Goal: Task Accomplishment & Management: Manage account settings

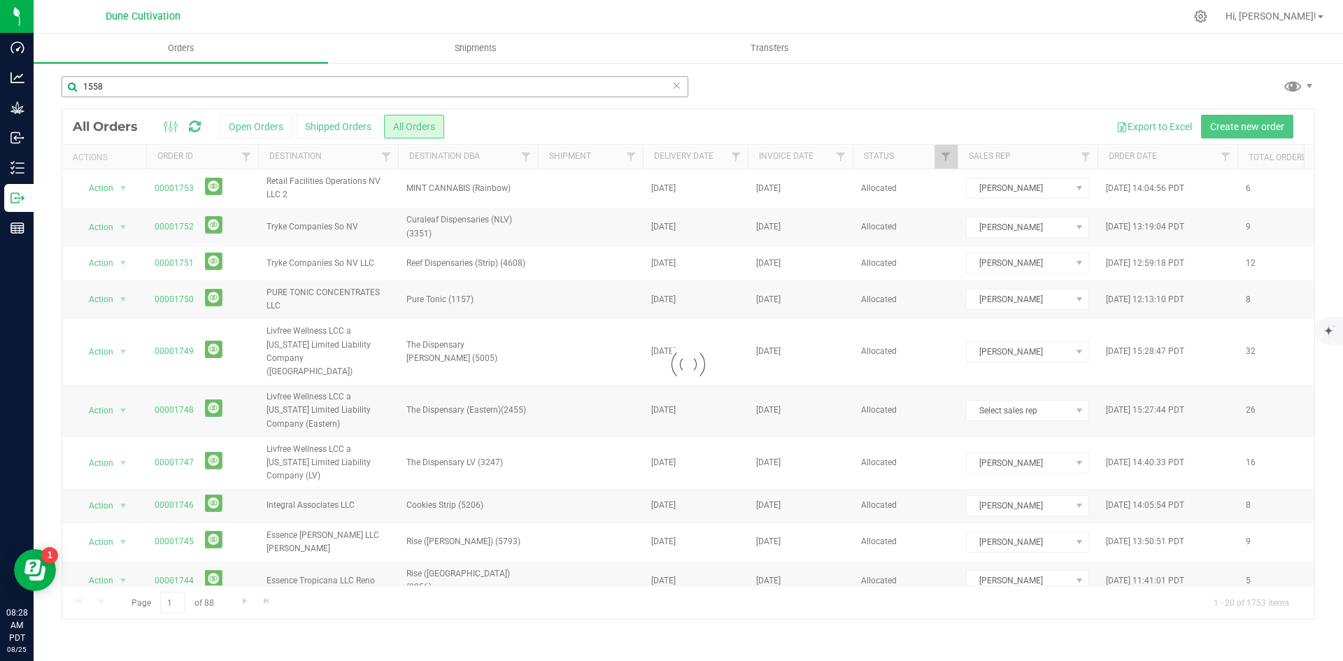
click at [96, 88] on input "1558" at bounding box center [375, 86] width 627 height 21
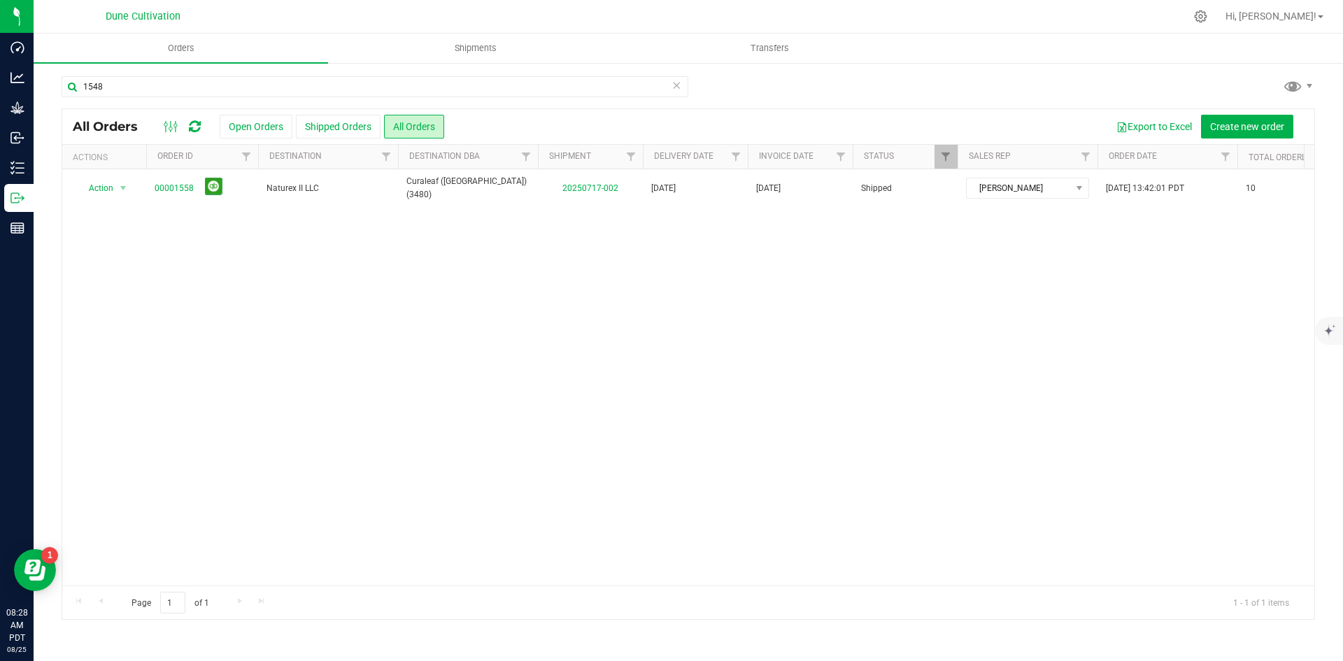
type input "1548"
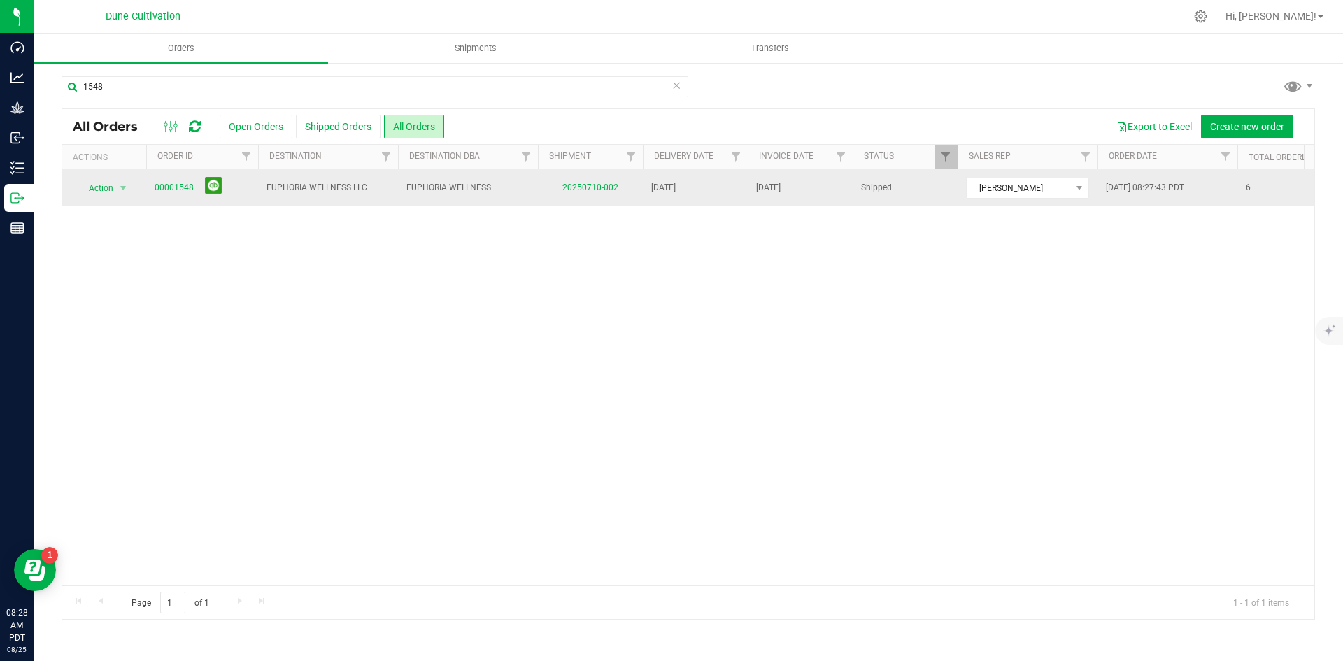
click at [134, 188] on div "Action Action Clone order Mark as fully paid Order audit log Print COAs (single…" at bounding box center [104, 188] width 67 height 20
click at [161, 192] on link "00001548" at bounding box center [174, 187] width 39 height 13
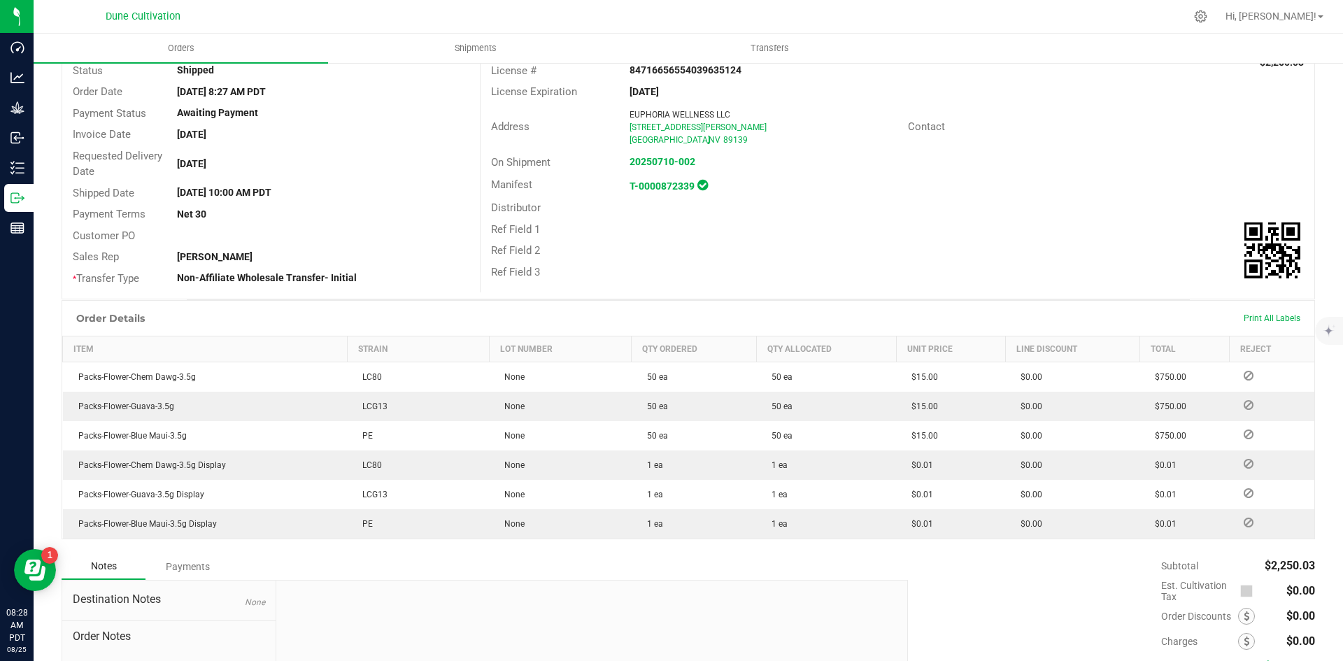
scroll to position [234, 0]
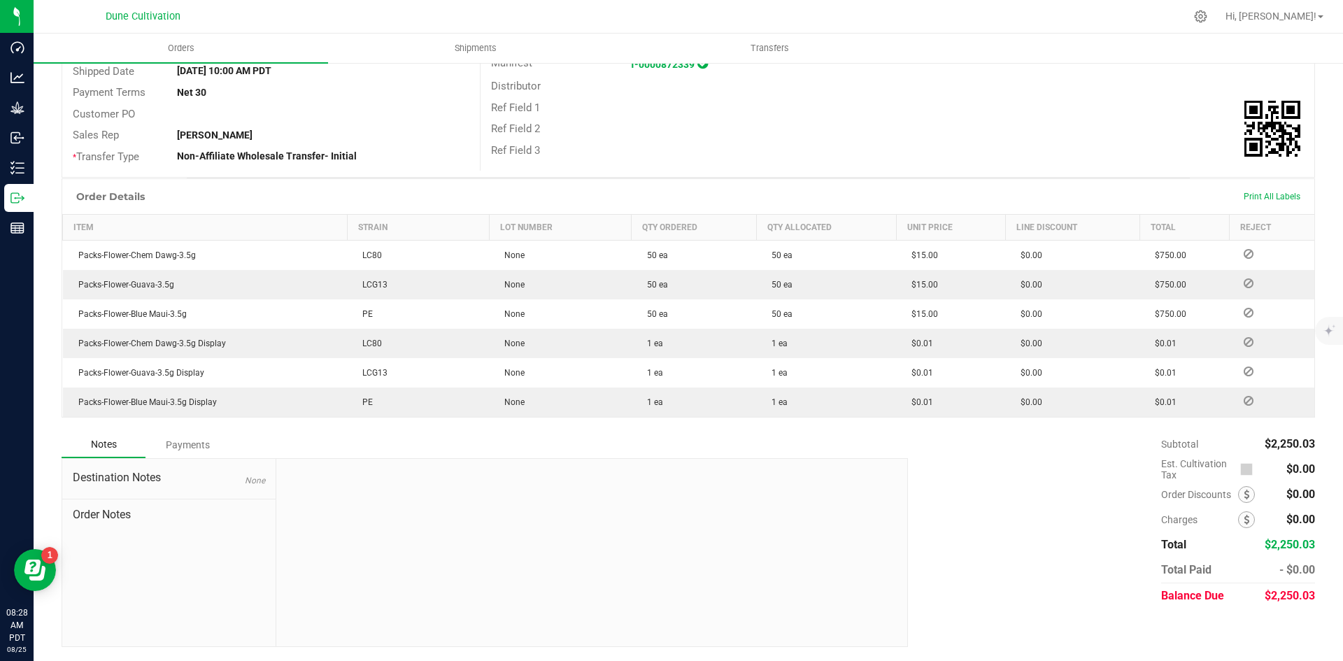
click at [1290, 598] on span "$2,250.03" at bounding box center [1290, 595] width 50 height 13
copy span "2,250.03"
click at [199, 428] on div "Order Details Print All Labels Item Strain Lot Number Qty Ordered Qty Allocated…" at bounding box center [689, 304] width 1254 height 253
click at [188, 443] on div "Payments" at bounding box center [188, 444] width 84 height 25
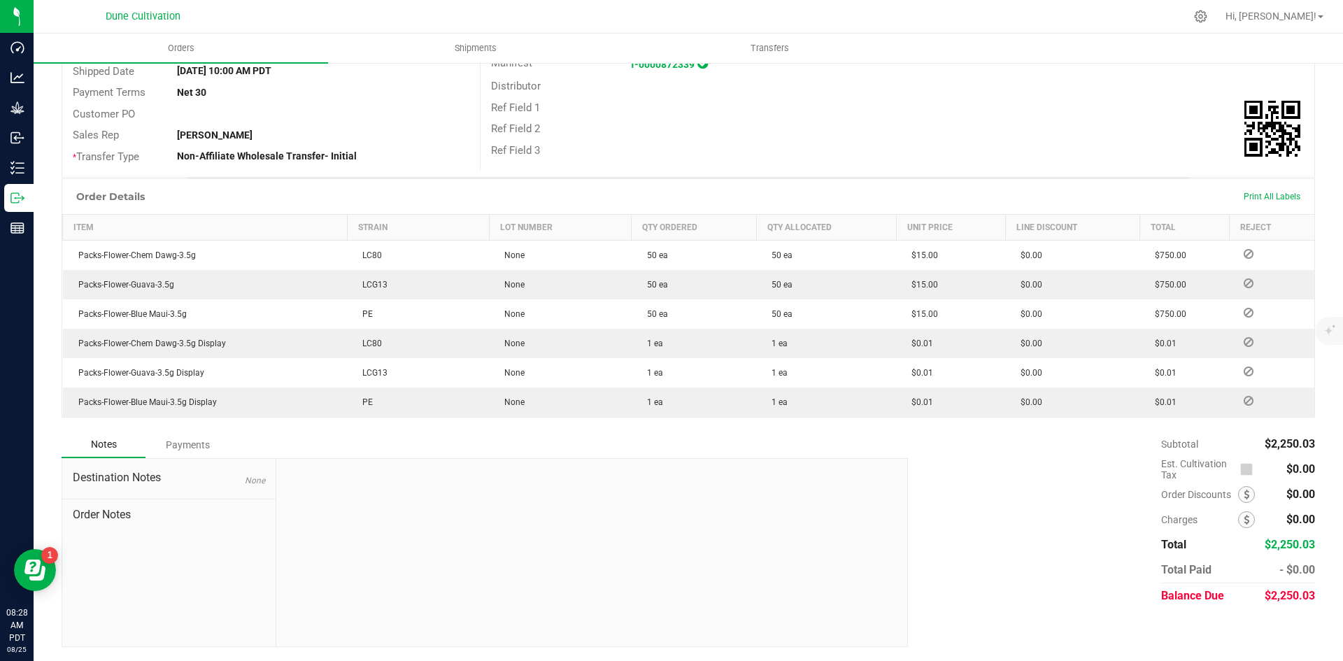
scroll to position [195, 0]
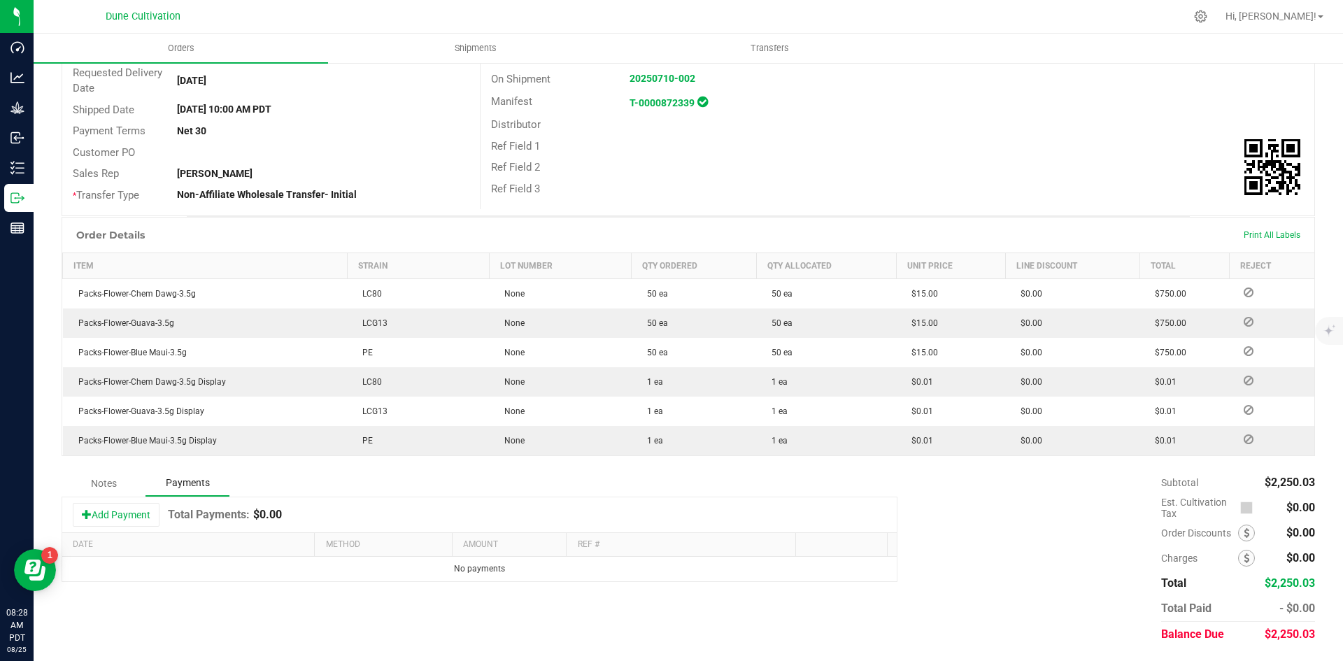
click at [141, 532] on div "Add Payment Total Payments: $0.00" at bounding box center [479, 515] width 835 height 35
click at [136, 515] on button "Add Payment" at bounding box center [116, 515] width 87 height 24
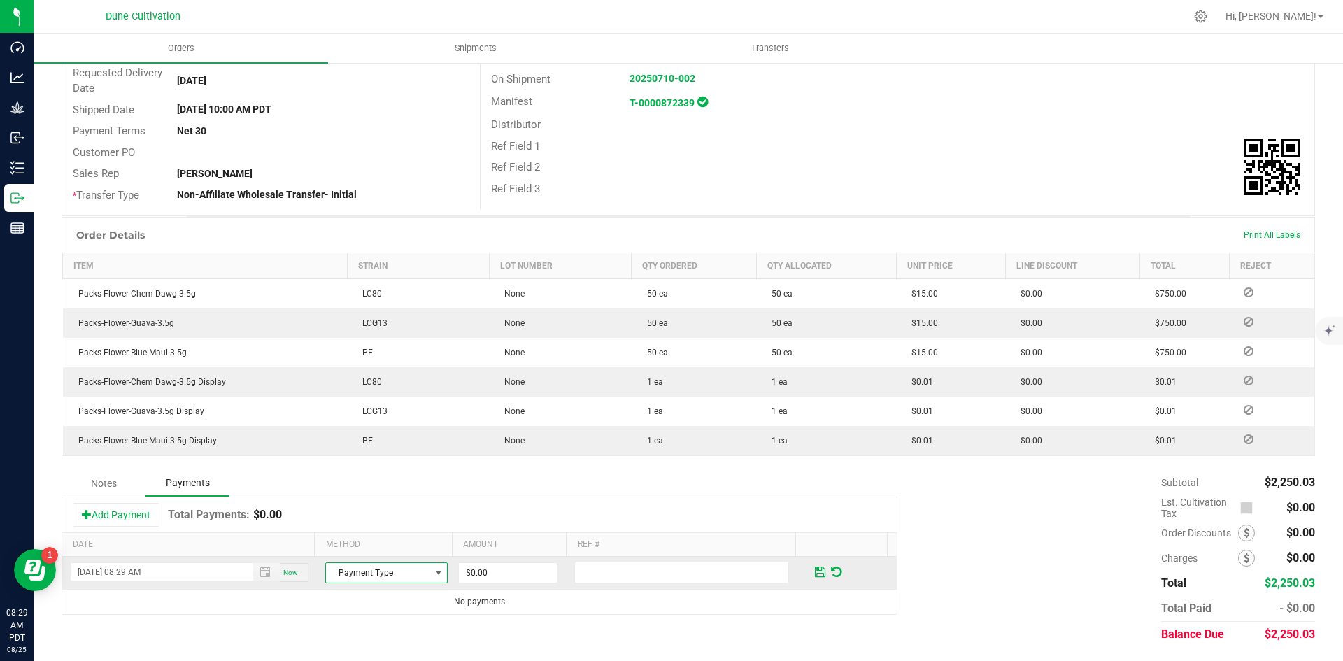
click at [341, 567] on span "Payment Type" at bounding box center [378, 573] width 104 height 20
click at [375, 530] on li "ACH & Bank Transfer" at bounding box center [380, 530] width 118 height 20
click at [484, 565] on input "0" at bounding box center [508, 573] width 98 height 20
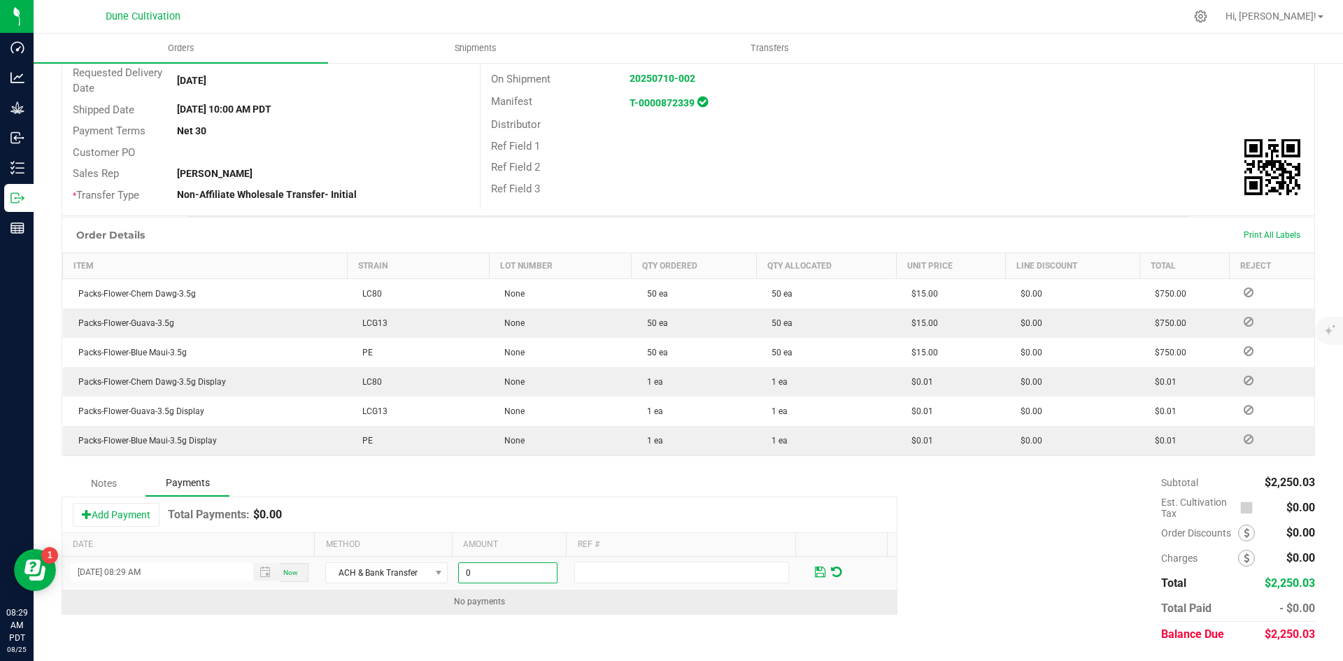
paste input "2250.03"
type input "$2,250.03"
click at [438, 610] on td "No payments" at bounding box center [479, 602] width 835 height 24
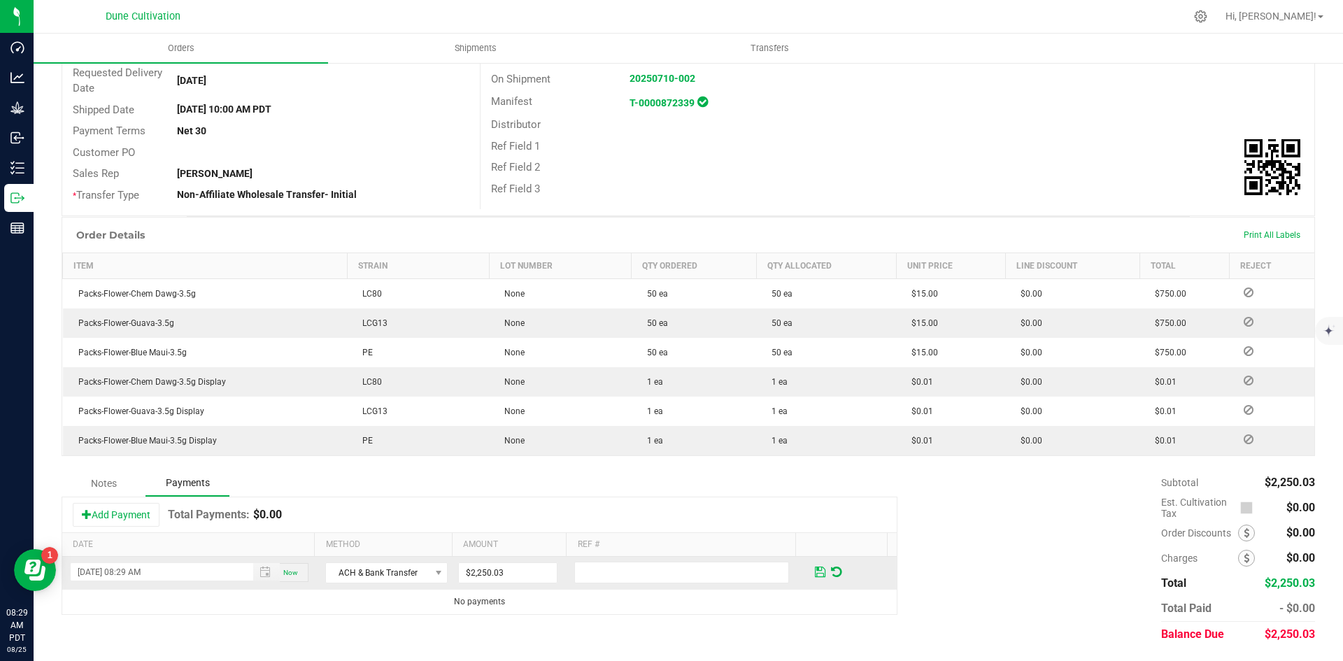
click at [815, 577] on span at bounding box center [820, 572] width 10 height 13
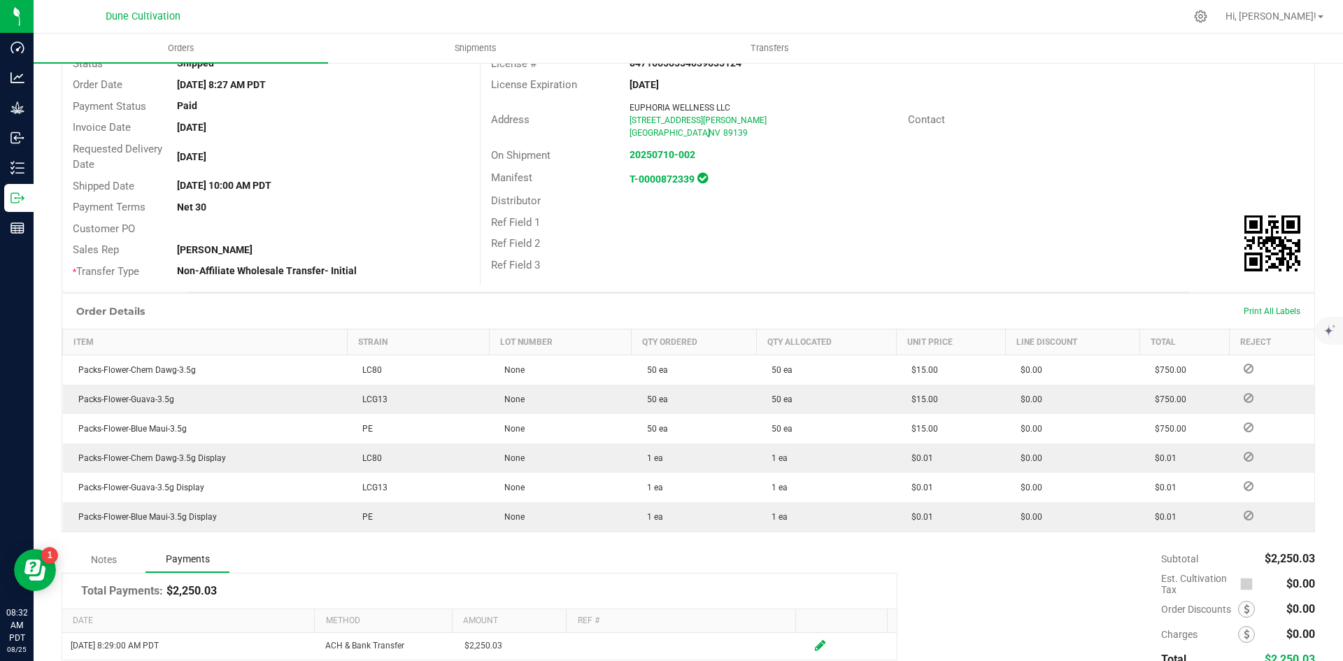
scroll to position [0, 0]
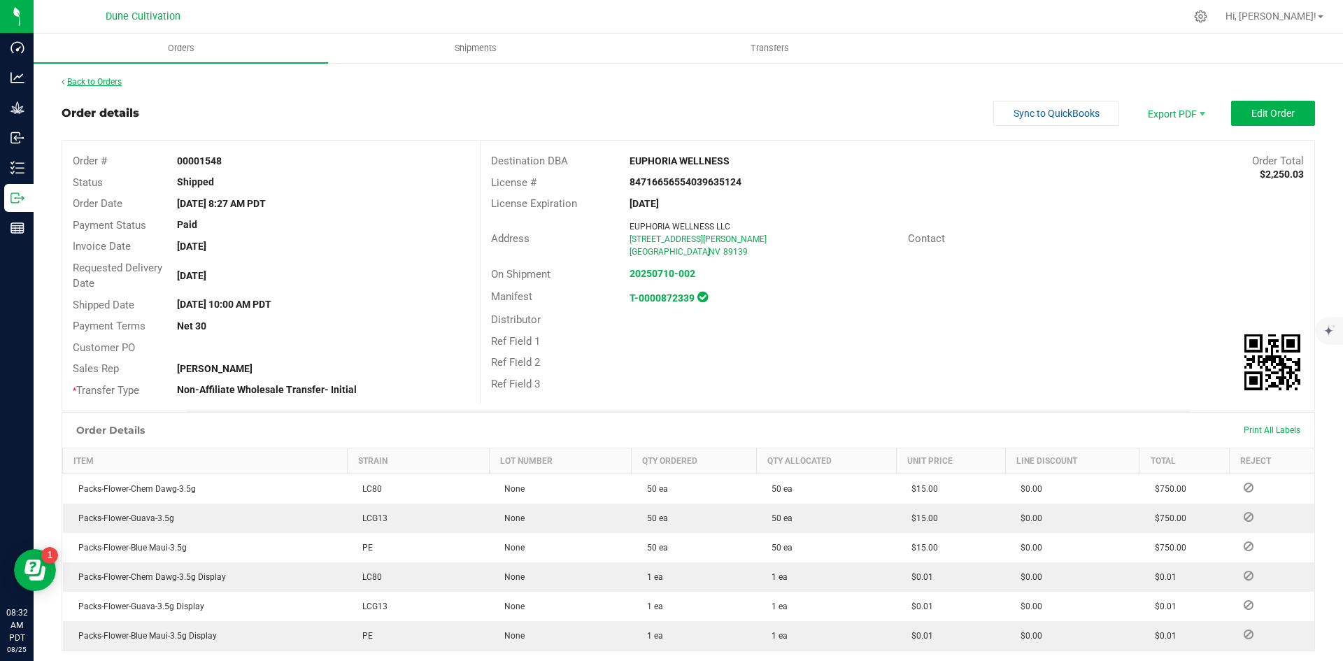
click at [107, 83] on link "Back to Orders" at bounding box center [92, 82] width 60 height 10
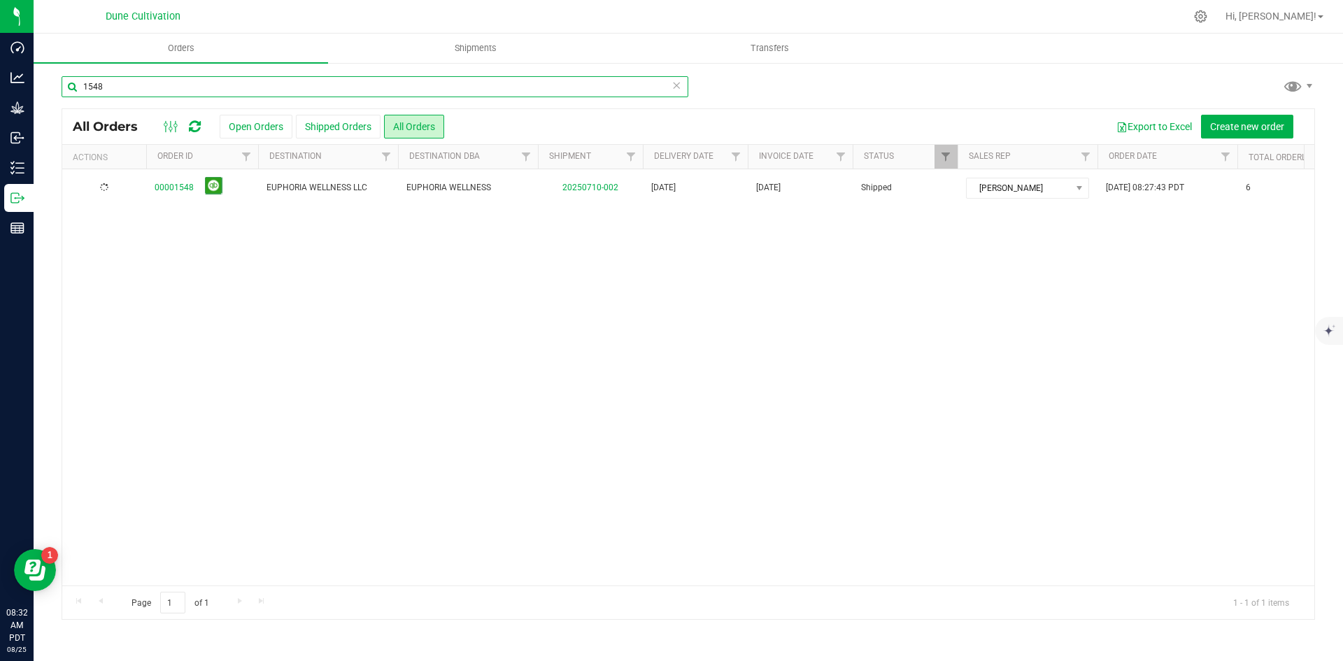
click at [353, 80] on input "1548" at bounding box center [375, 86] width 627 height 21
paste input "00001600"
type input "00001600"
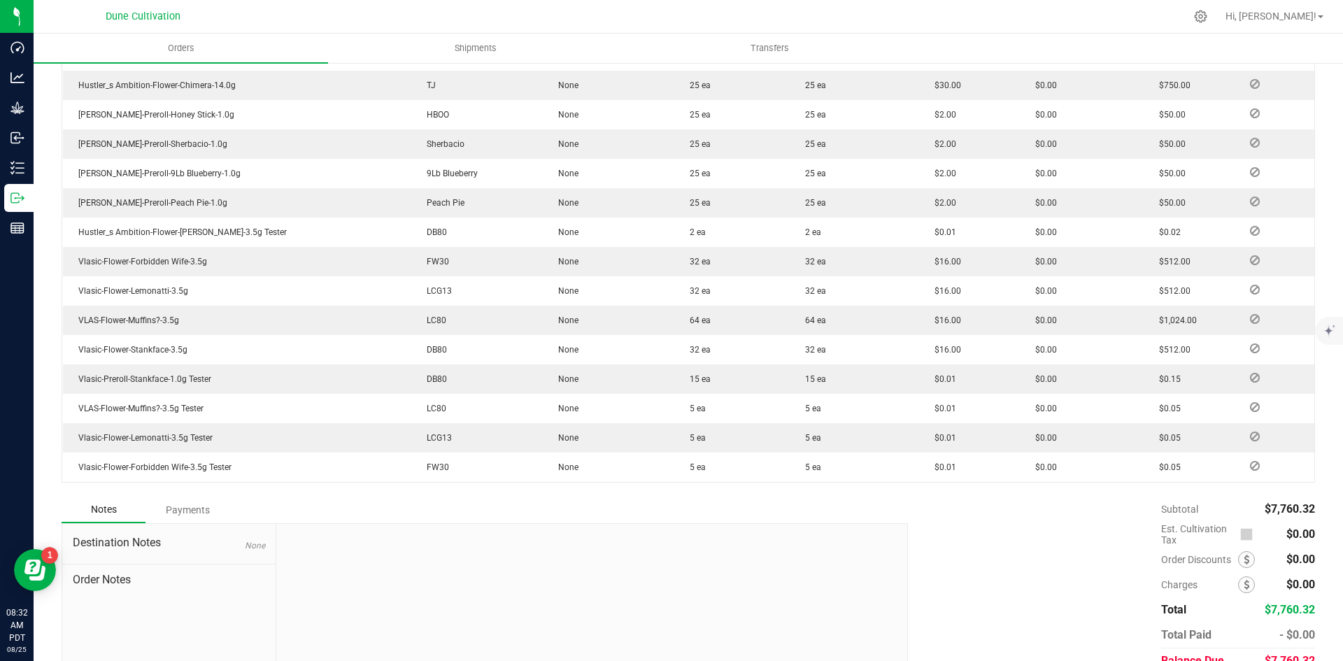
scroll to position [675, 0]
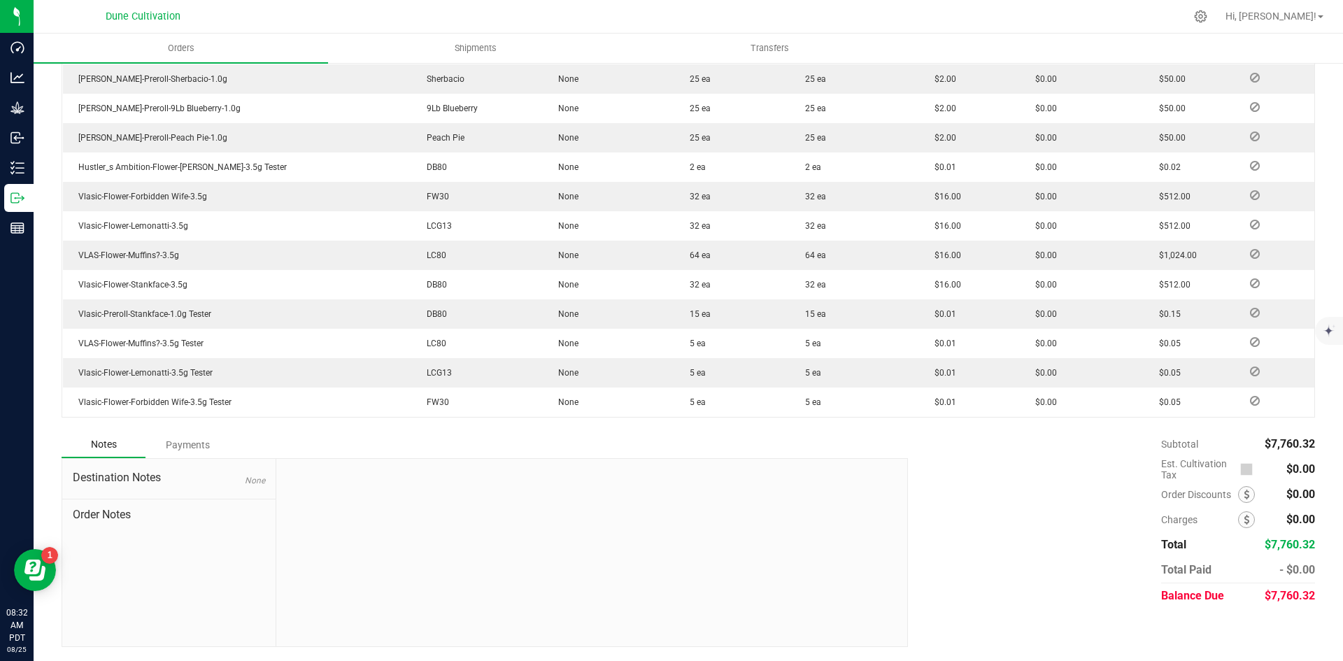
click at [1276, 585] on div "$7,760.32" at bounding box center [1289, 596] width 51 height 25
drag, startPoint x: 1274, startPoint y: 586, endPoint x: 1278, endPoint y: 596, distance: 10.4
click at [1275, 590] on div "$7,760.32" at bounding box center [1289, 596] width 51 height 25
click at [1279, 598] on span "$7,760.32" at bounding box center [1290, 595] width 50 height 13
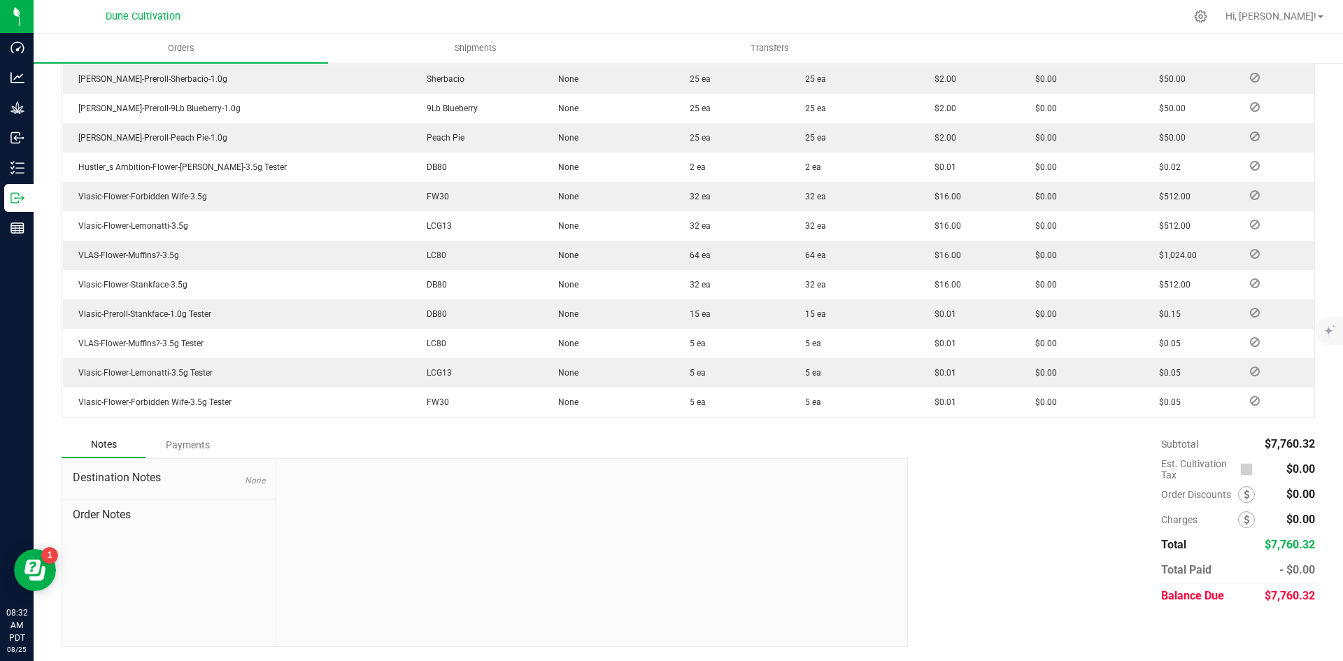
copy span "7,760.32"
click at [185, 428] on div "Order Details Print All Labels Item Strain Lot Number Qty Ordered Qty Allocated…" at bounding box center [689, 85] width 1254 height 694
click at [182, 444] on div "Payments" at bounding box center [188, 444] width 84 height 25
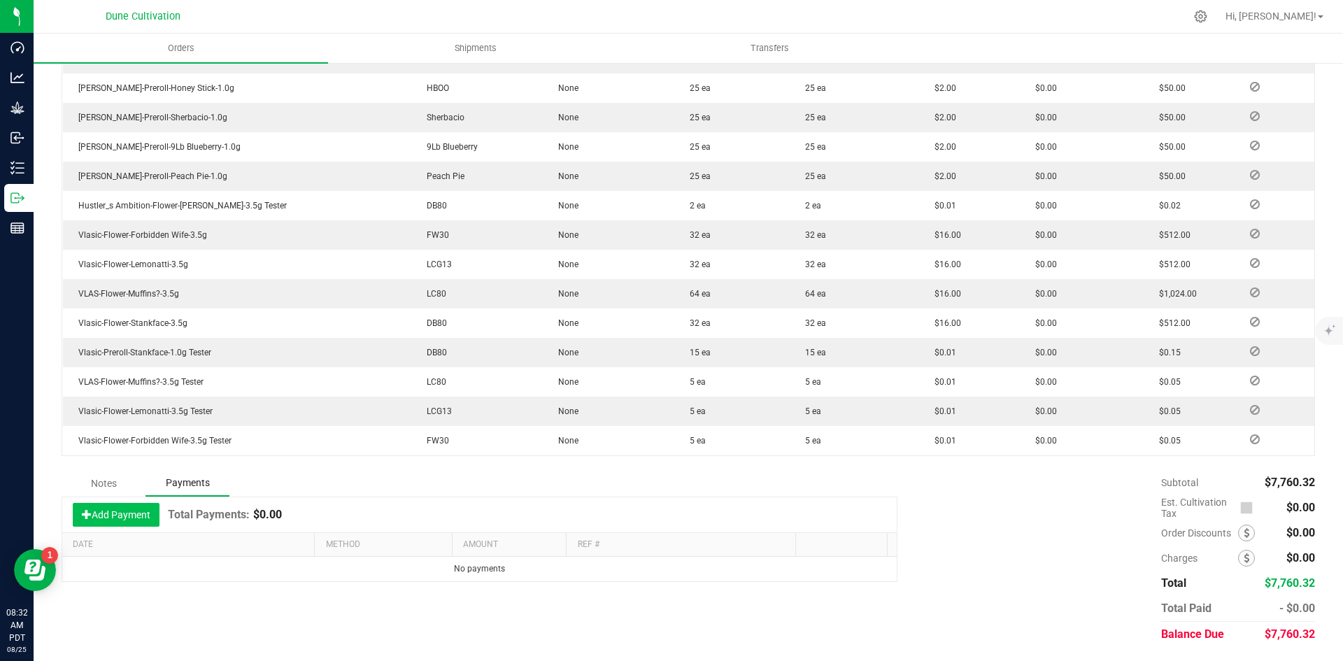
click at [118, 516] on button "Add Payment" at bounding box center [116, 515] width 87 height 24
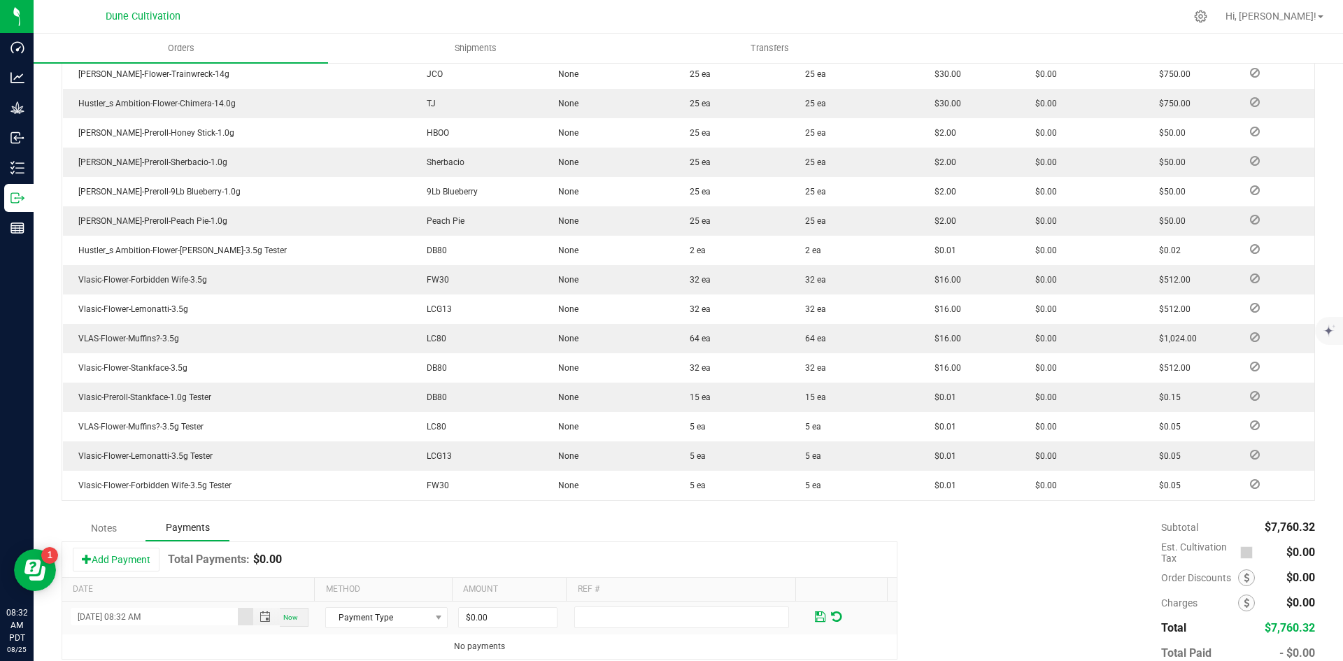
scroll to position [566, 0]
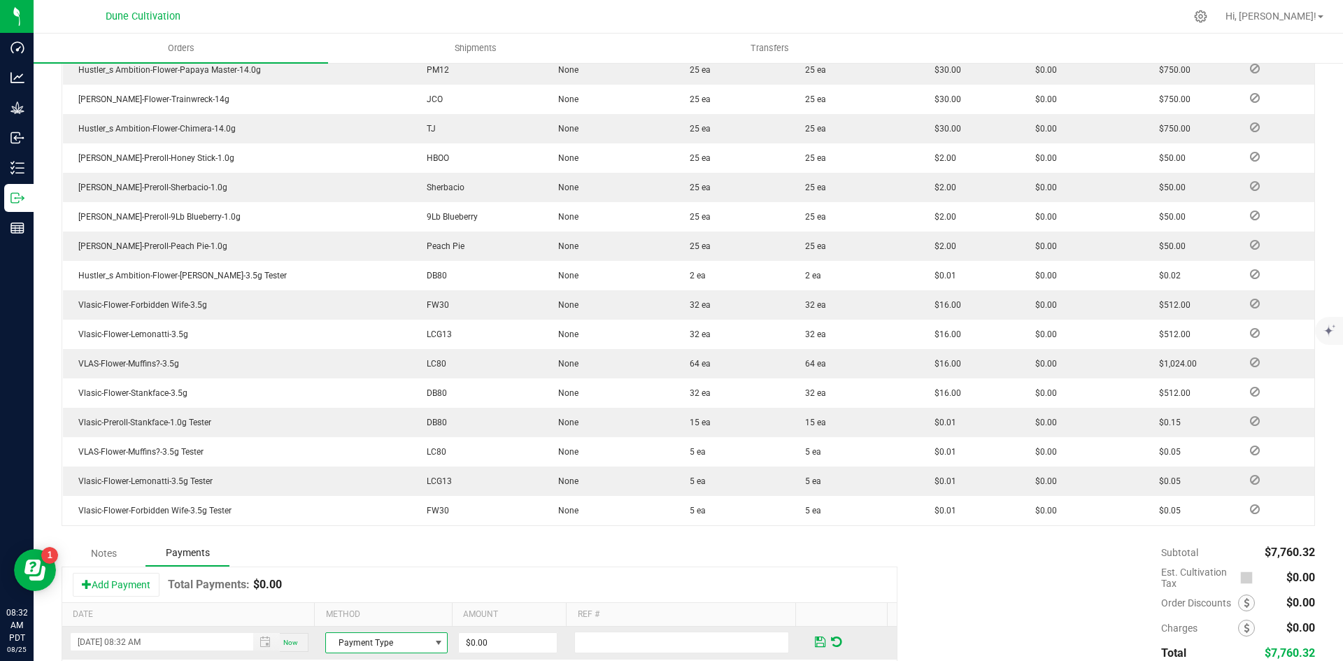
click at [376, 635] on span "Payment Type" at bounding box center [378, 643] width 104 height 20
click at [390, 613] on li "Check" at bounding box center [380, 619] width 118 height 20
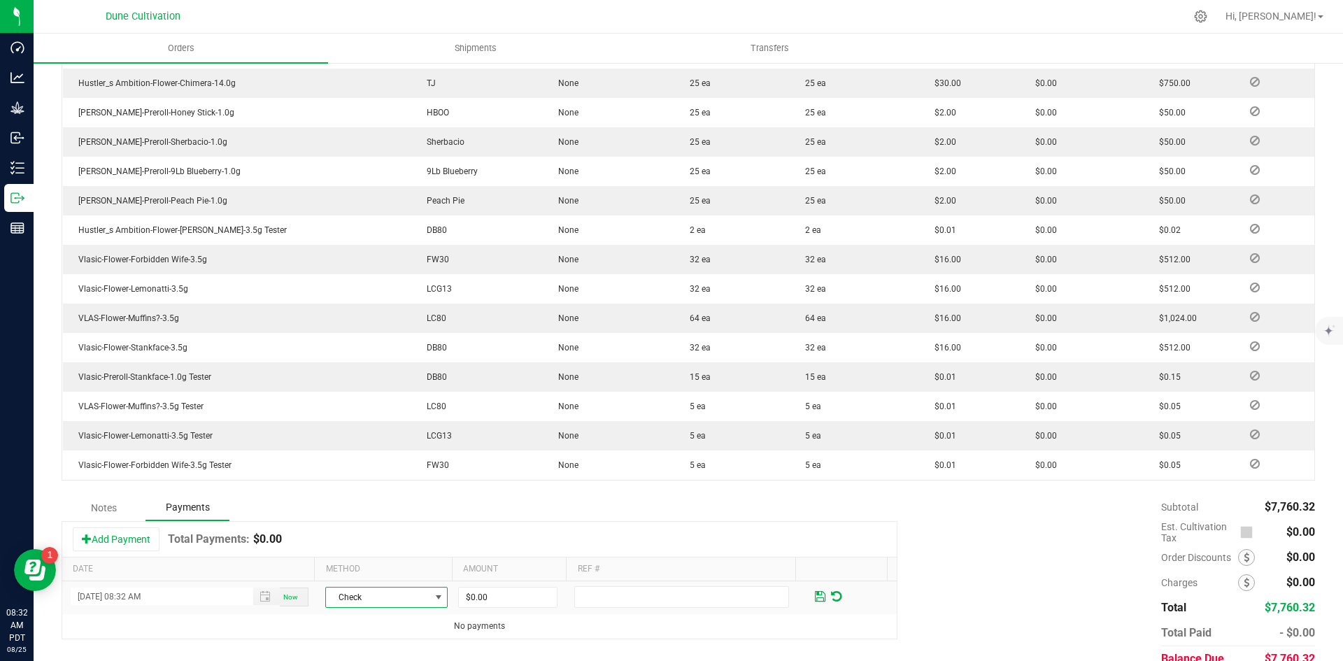
scroll to position [636, 0]
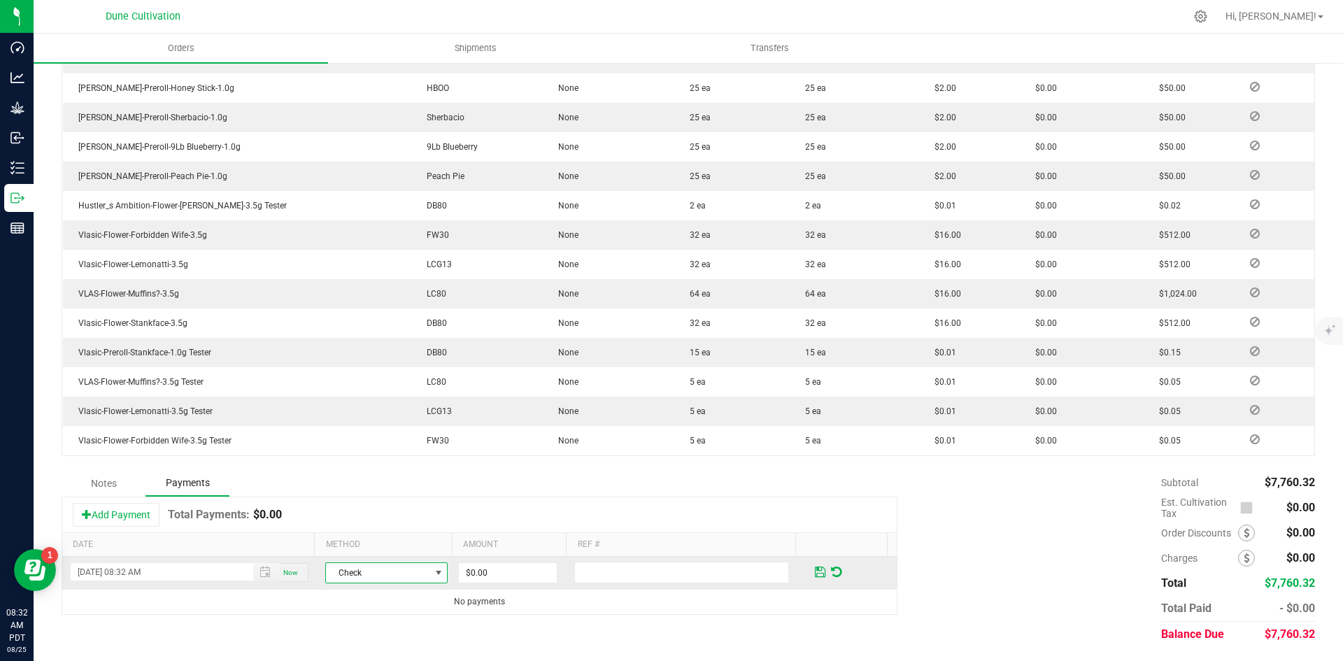
click at [374, 581] on span "Check" at bounding box center [378, 573] width 104 height 20
click at [382, 532] on li "ACH & Bank Transfer" at bounding box center [380, 530] width 118 height 20
drag, startPoint x: 470, startPoint y: 581, endPoint x: 474, endPoint y: 566, distance: 15.8
click at [470, 582] on input "0" at bounding box center [508, 573] width 98 height 20
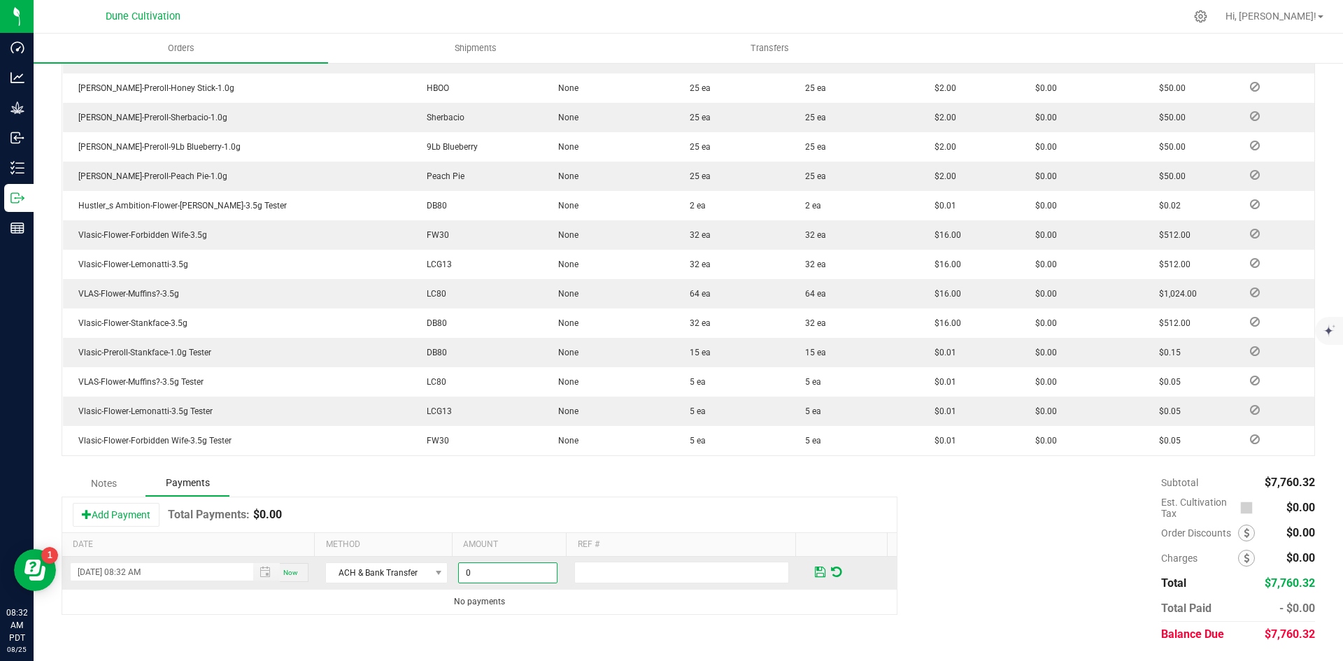
click at [474, 566] on input "0" at bounding box center [508, 573] width 98 height 20
paste input "7760.32"
type input "$7,760.32"
click at [812, 575] on span at bounding box center [820, 572] width 16 height 20
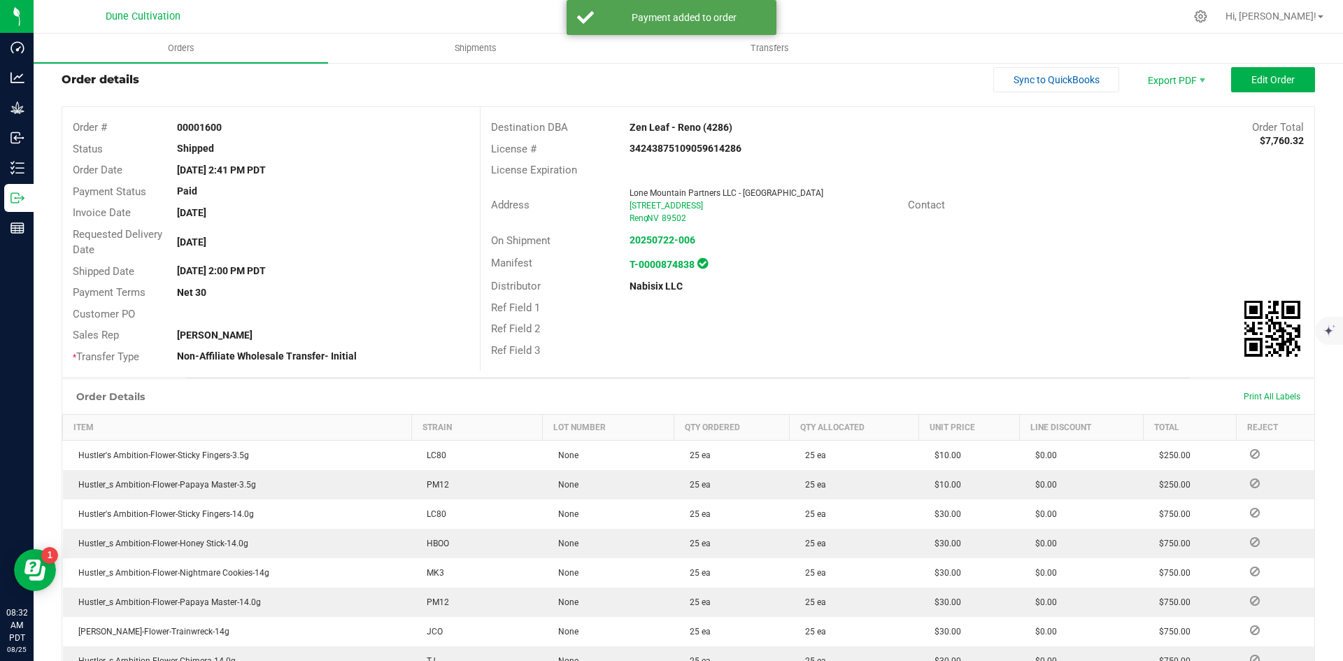
scroll to position [0, 0]
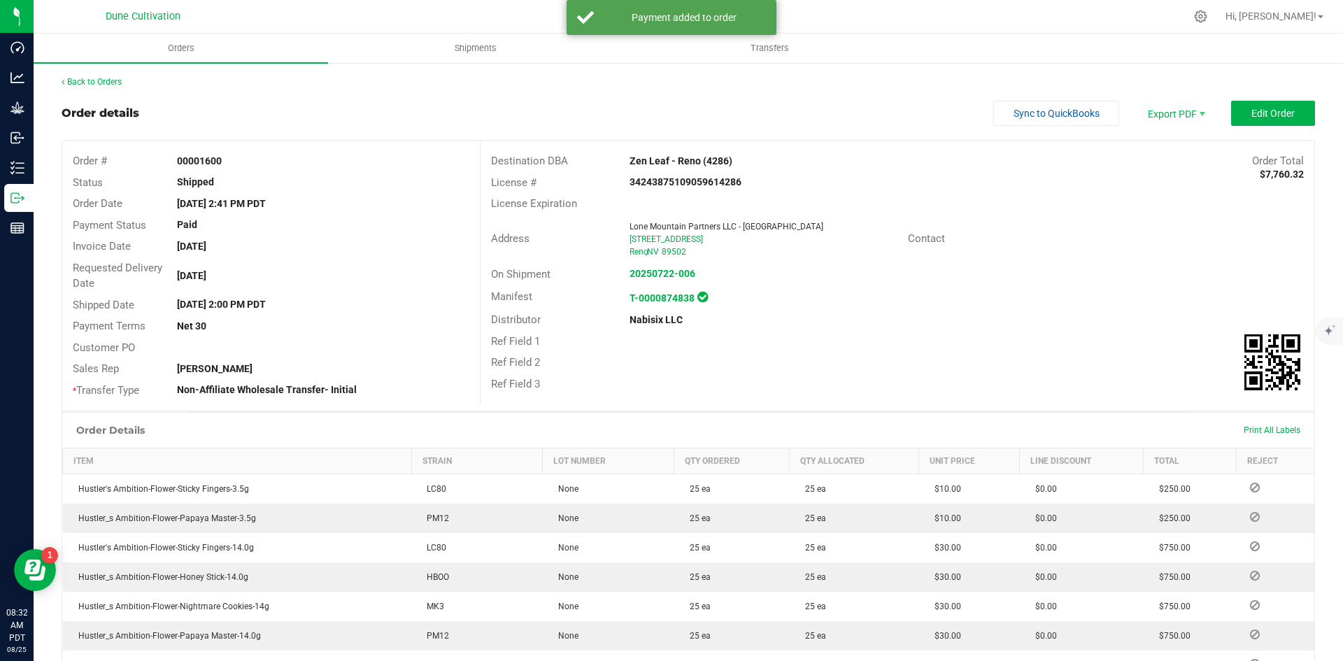
click at [114, 85] on link "Back to Orders" at bounding box center [92, 82] width 60 height 10
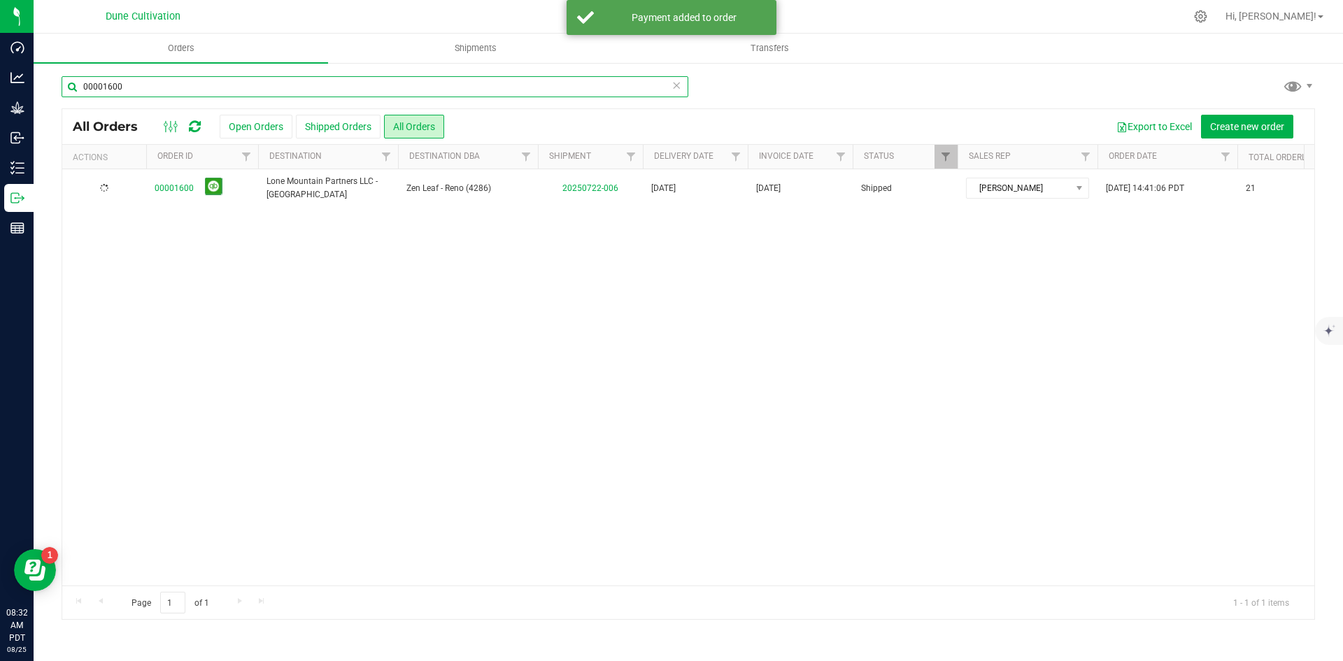
click at [458, 93] on input "00001600" at bounding box center [375, 86] width 627 height 21
click at [457, 92] on input "00001600" at bounding box center [375, 86] width 627 height 21
paste input "3"
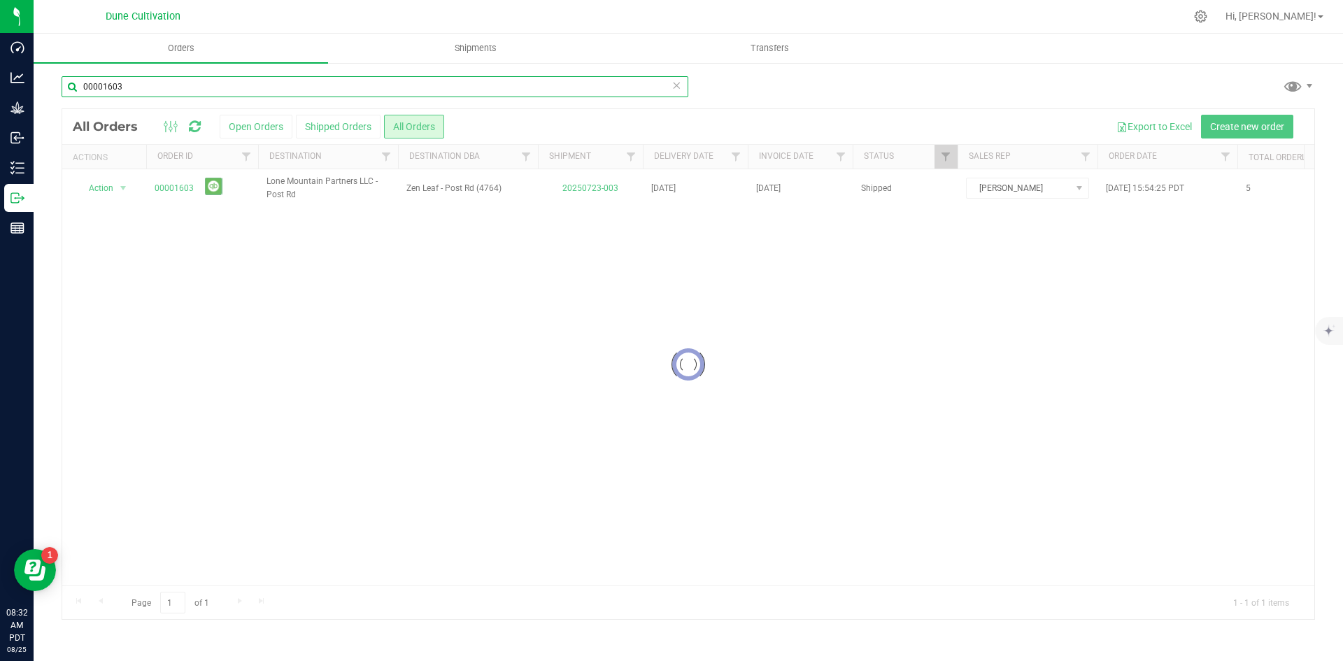
type input "00001603"
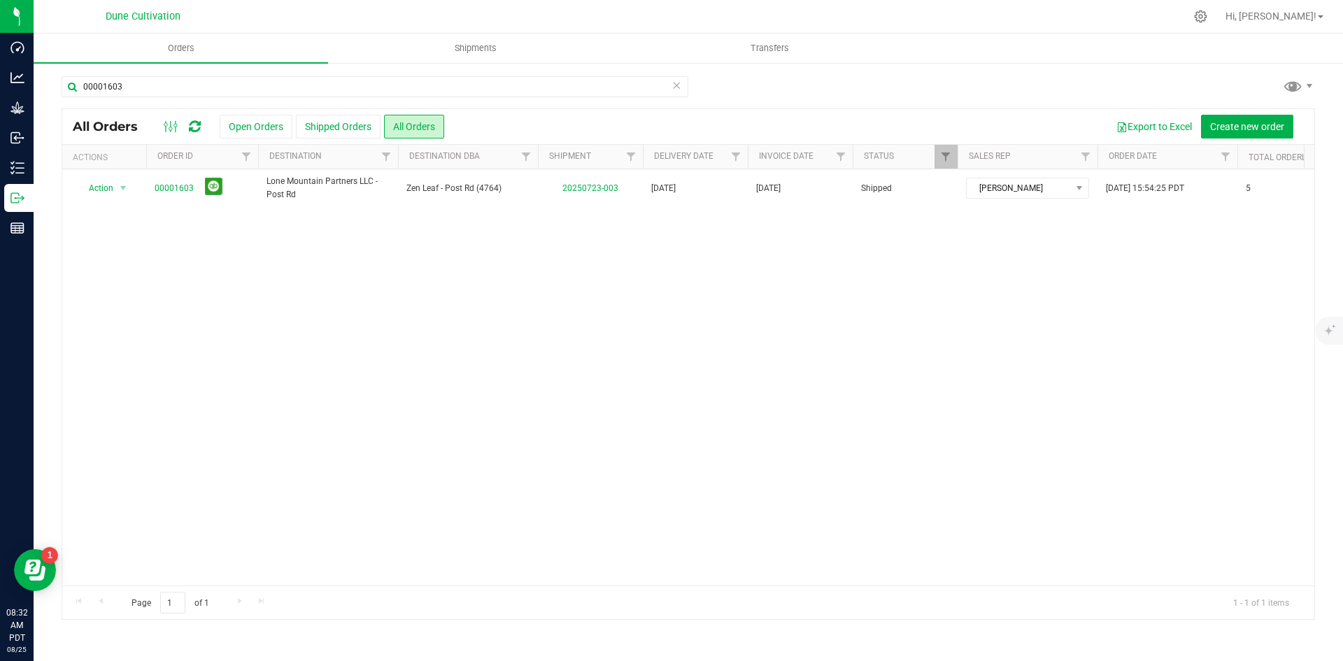
click at [186, 184] on link "00001603" at bounding box center [174, 188] width 39 height 13
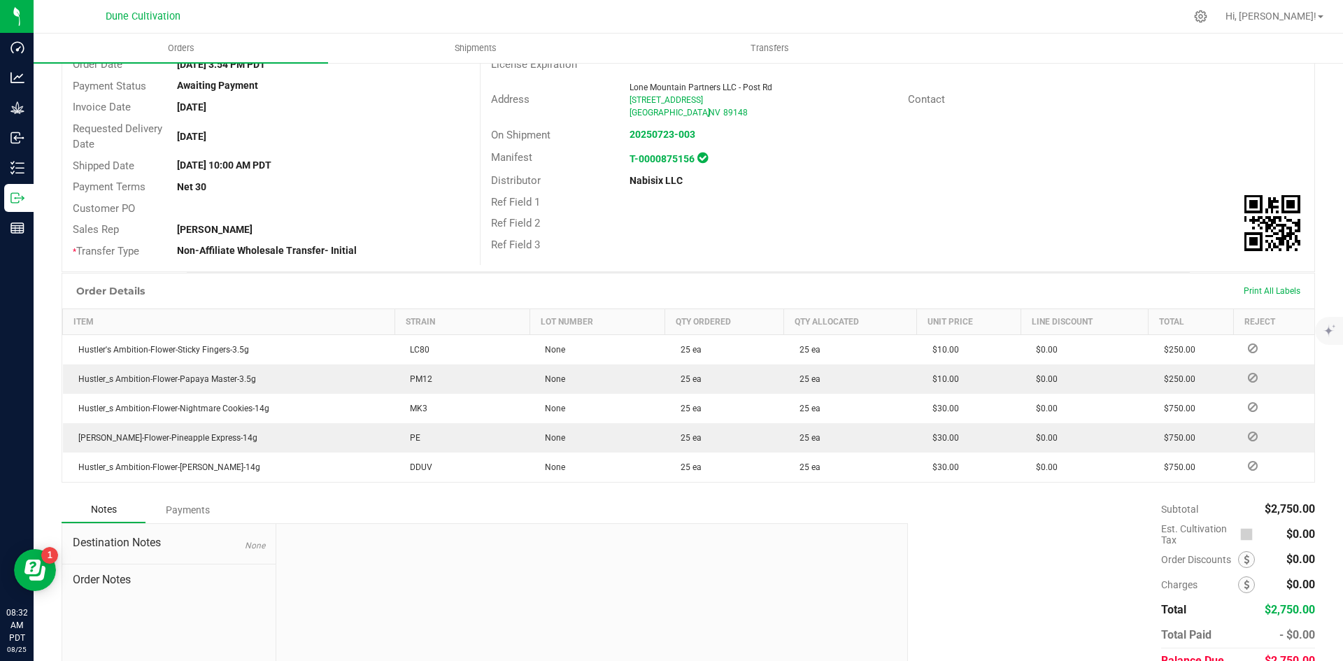
scroll to position [204, 0]
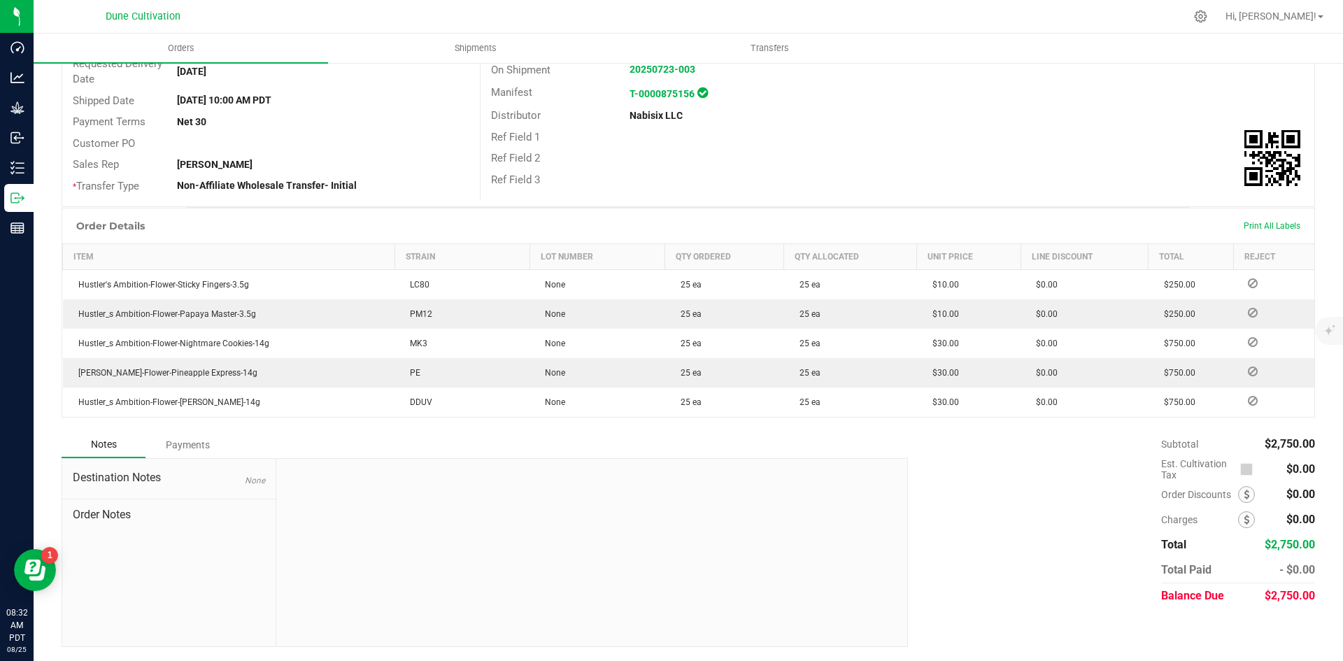
click at [1280, 597] on span "$2,750.00" at bounding box center [1290, 595] width 50 height 13
copy span "2,750.00"
click at [188, 448] on div "Payments" at bounding box center [188, 444] width 84 height 25
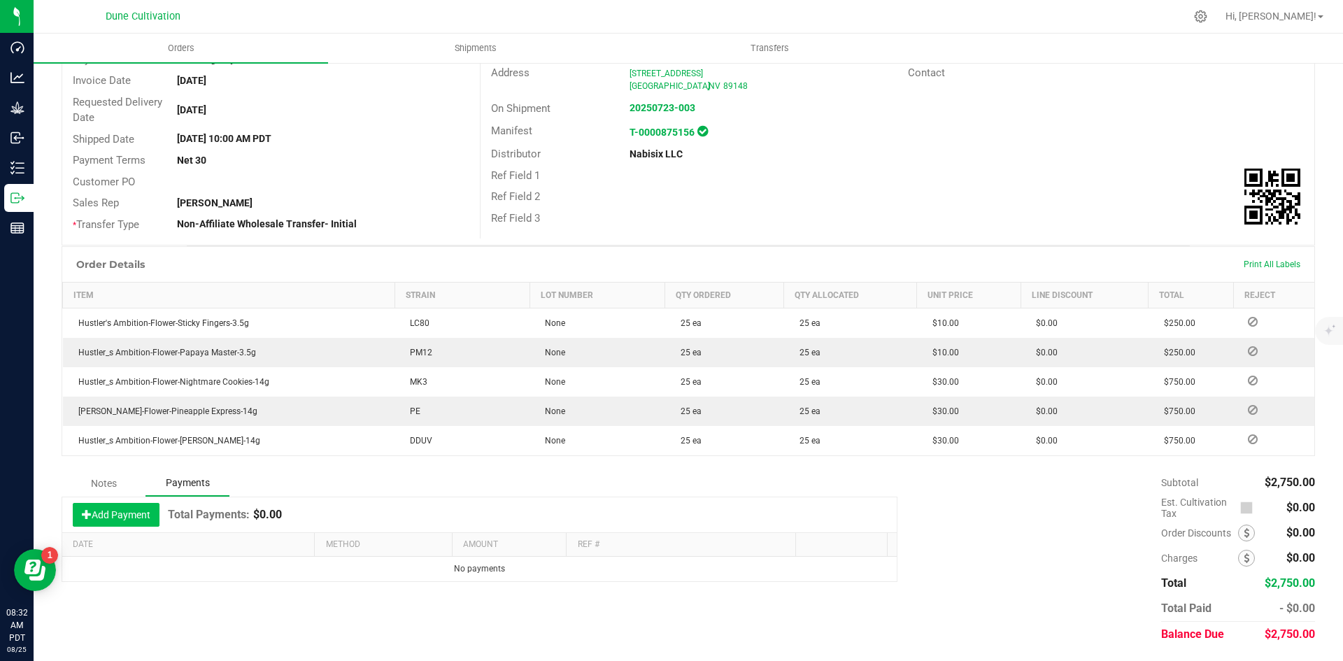
click at [136, 510] on button "Add Payment" at bounding box center [116, 515] width 87 height 24
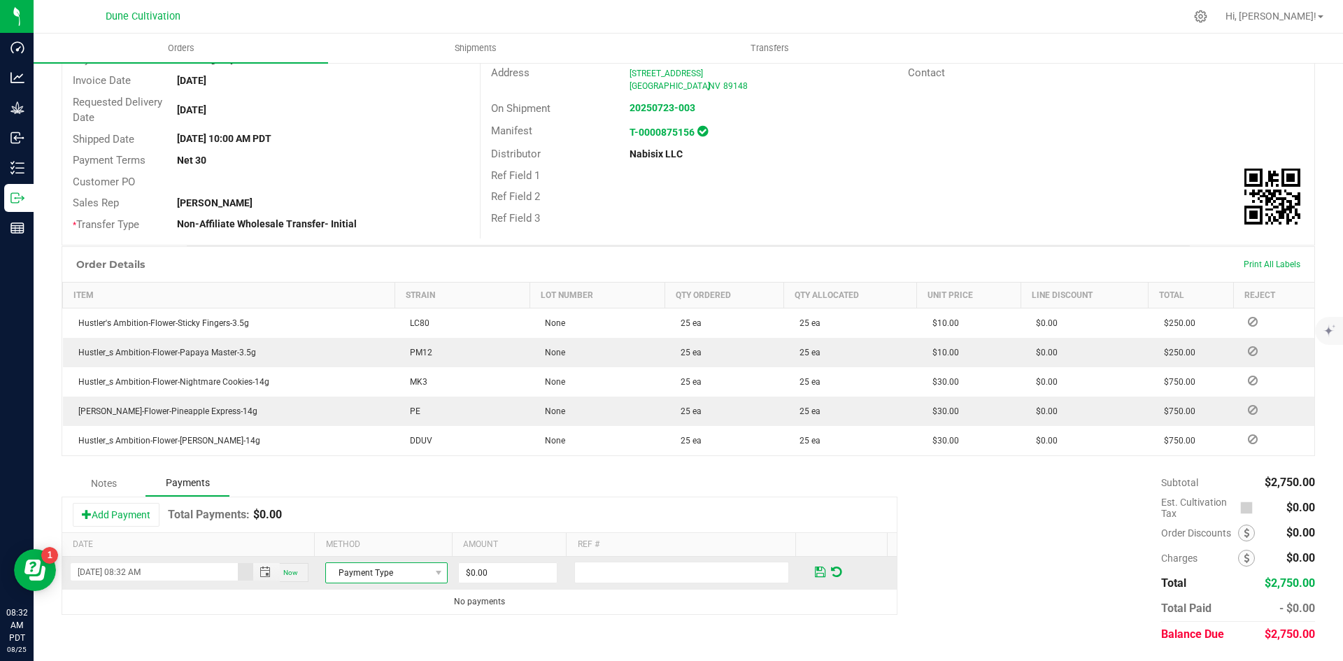
click at [338, 574] on span "Payment Type" at bounding box center [378, 573] width 104 height 20
click at [351, 531] on li "ACH & Bank Transfer" at bounding box center [380, 530] width 118 height 20
click at [503, 579] on input "0" at bounding box center [508, 573] width 98 height 20
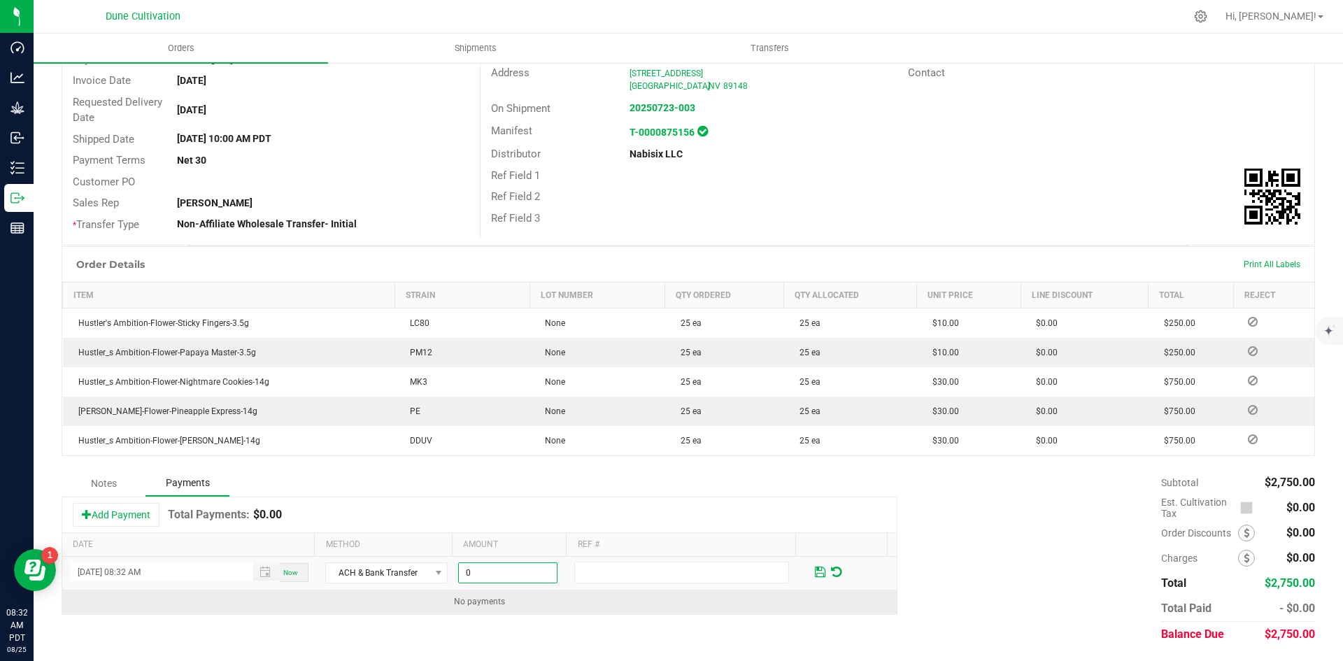
paste input "275"
type input "$2,750.00"
drag, startPoint x: 561, startPoint y: 607, endPoint x: 601, endPoint y: 607, distance: 39.9
click at [562, 607] on td "No payments" at bounding box center [479, 602] width 835 height 24
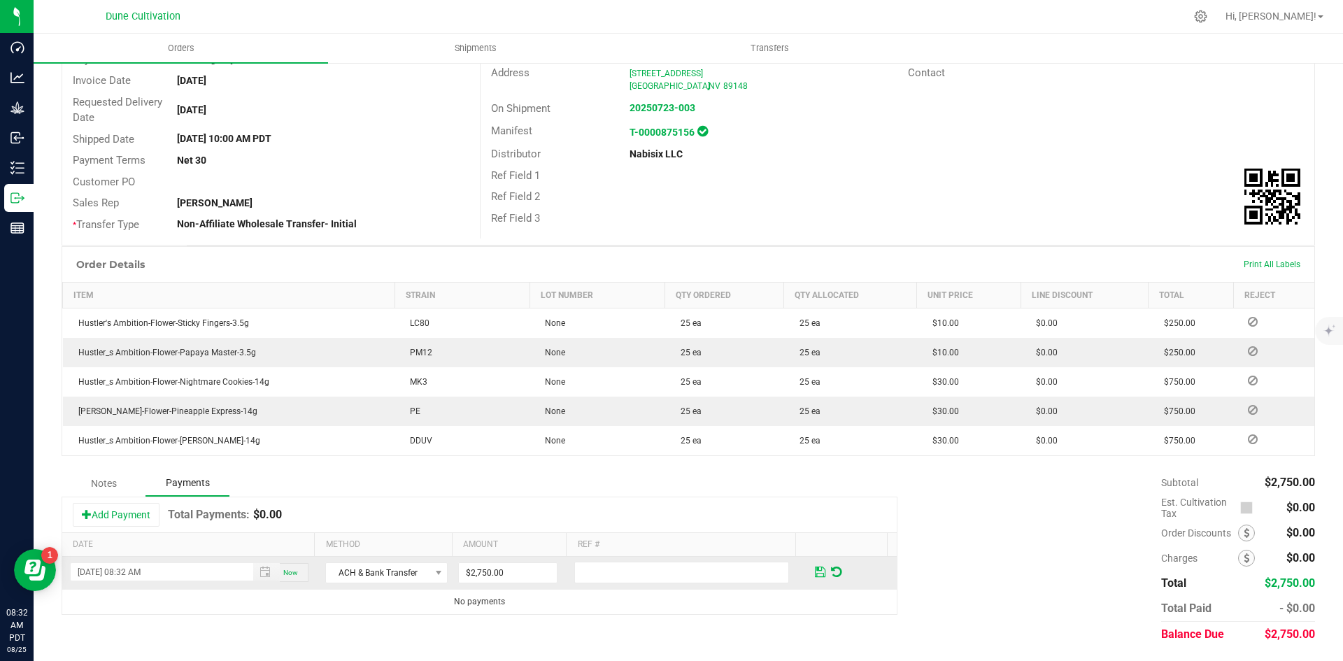
click at [815, 574] on span at bounding box center [820, 572] width 10 height 13
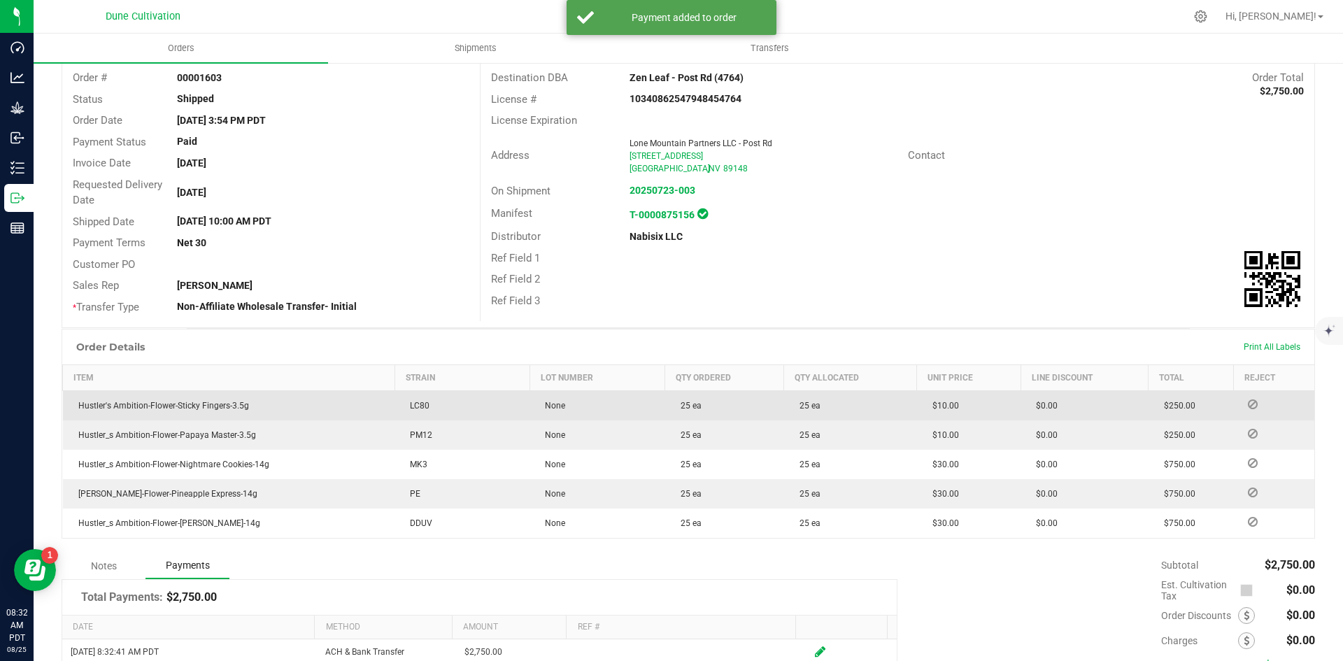
scroll to position [0, 0]
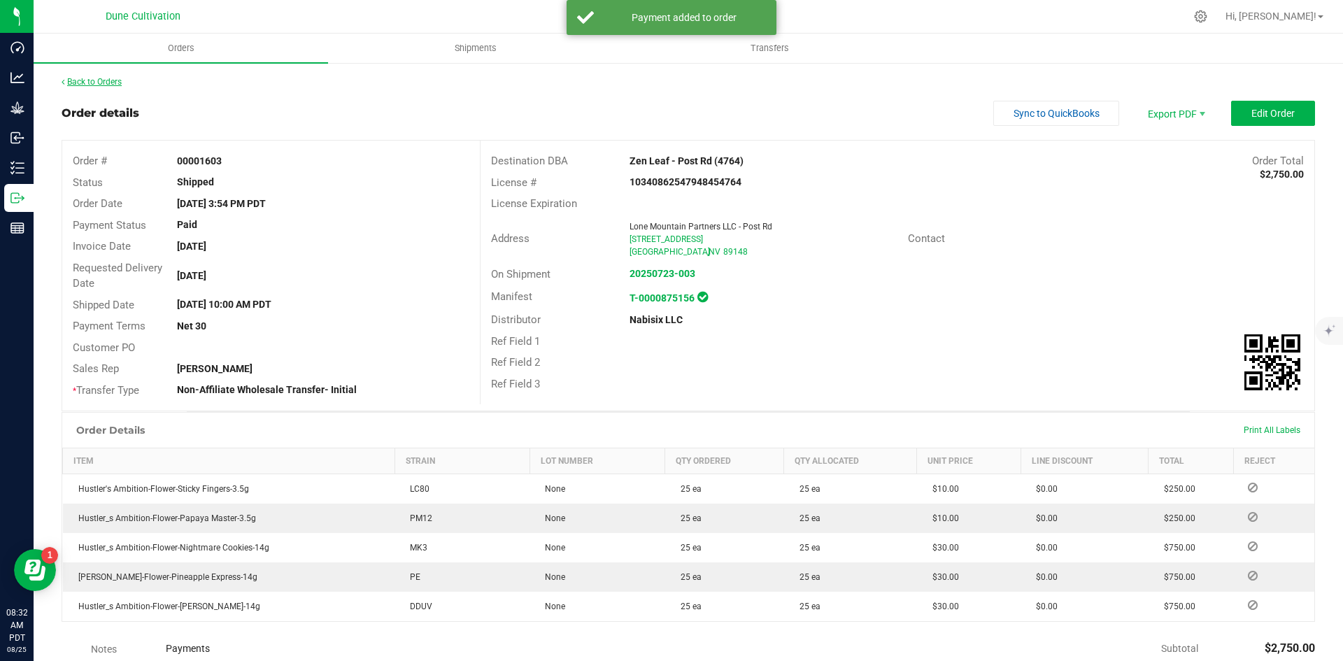
click at [100, 86] on link "Back to Orders" at bounding box center [92, 82] width 60 height 10
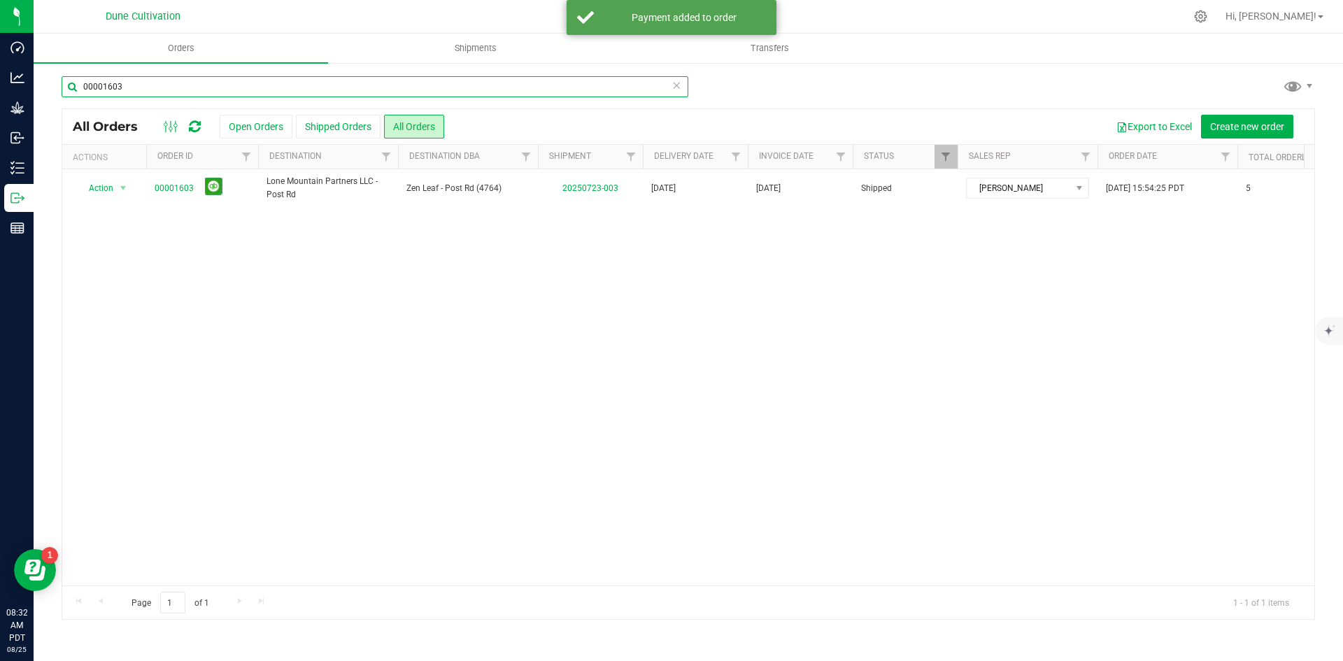
click at [405, 83] on input "00001603" at bounding box center [375, 86] width 627 height 21
paste input "2"
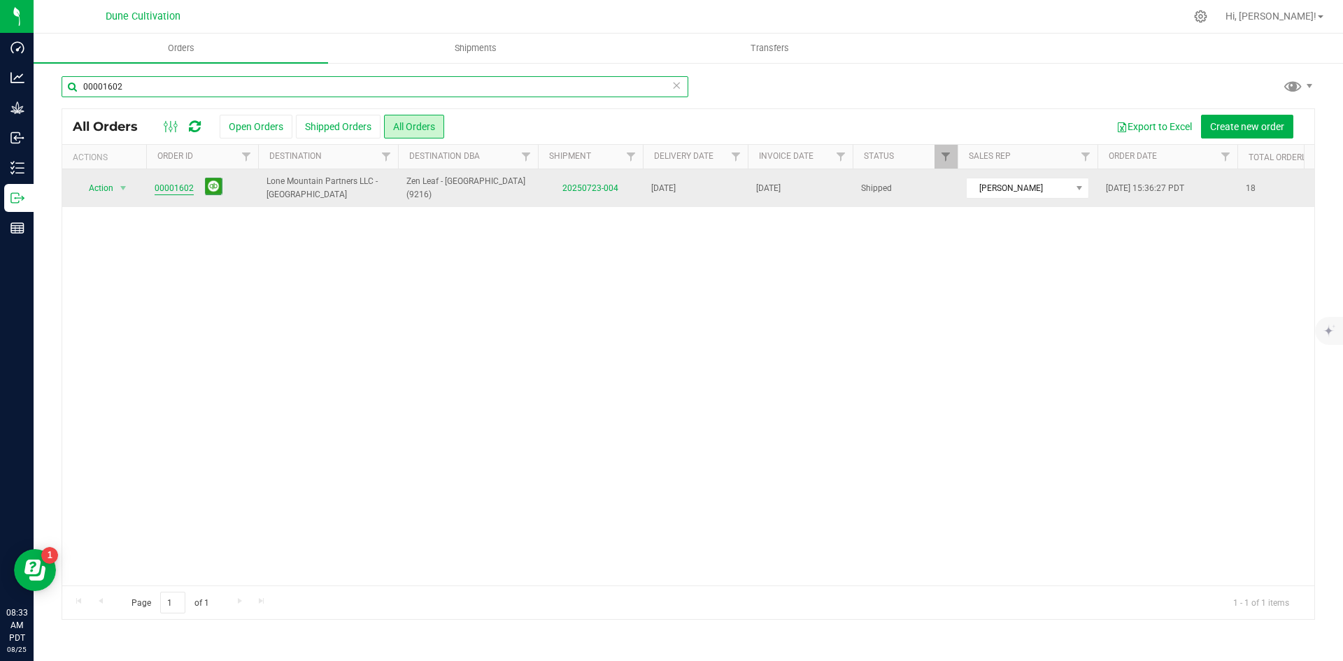
type input "00001602"
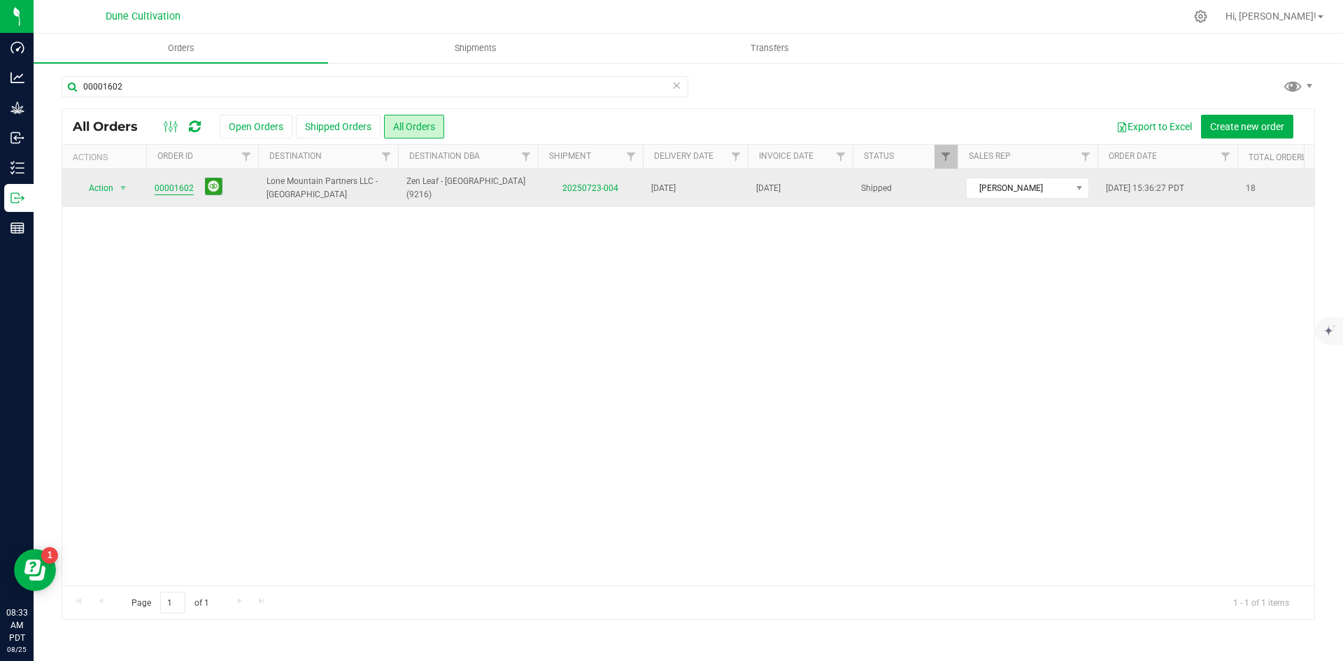
click at [178, 182] on link "00001602" at bounding box center [174, 188] width 39 height 13
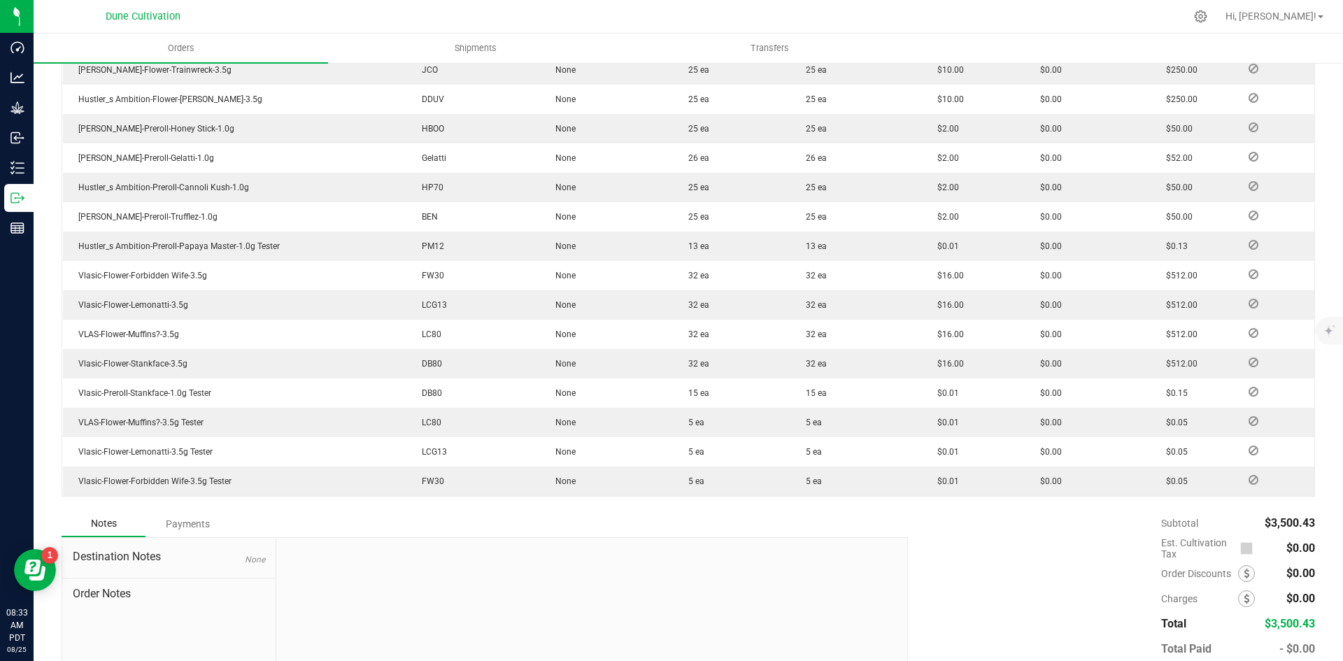
scroll to position [586, 0]
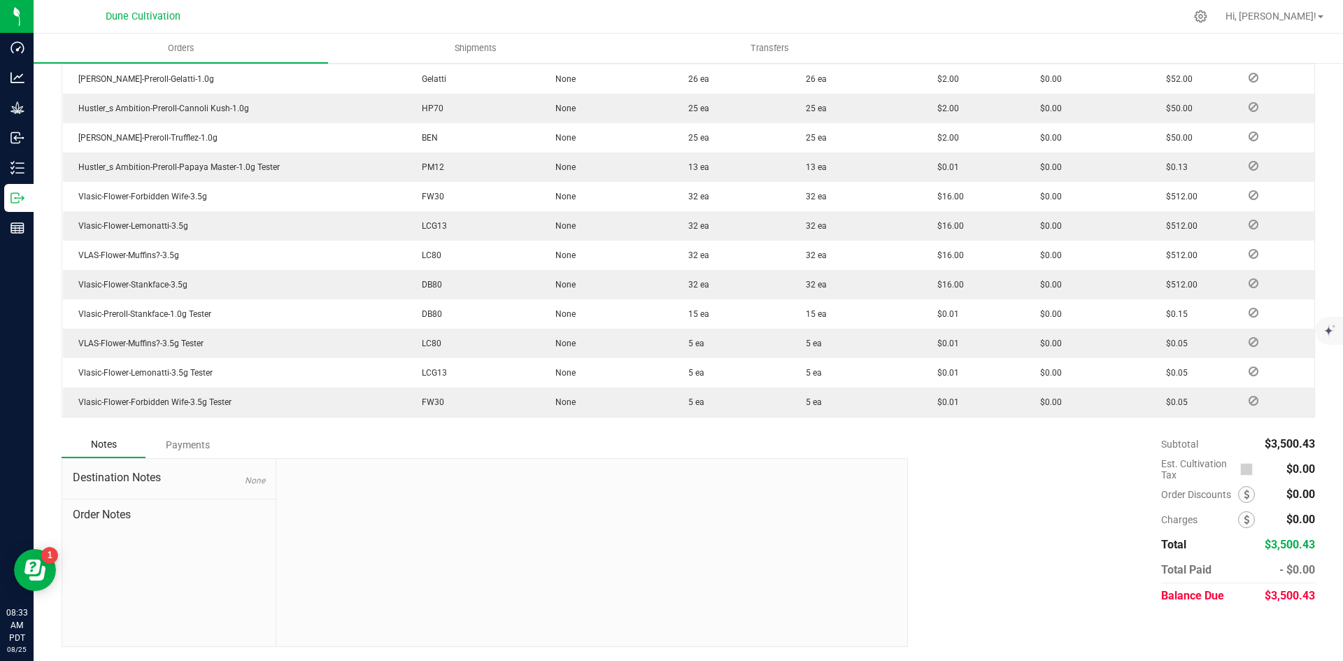
click at [1277, 600] on span "$3,500.43" at bounding box center [1290, 595] width 50 height 13
copy span "3,500.43"
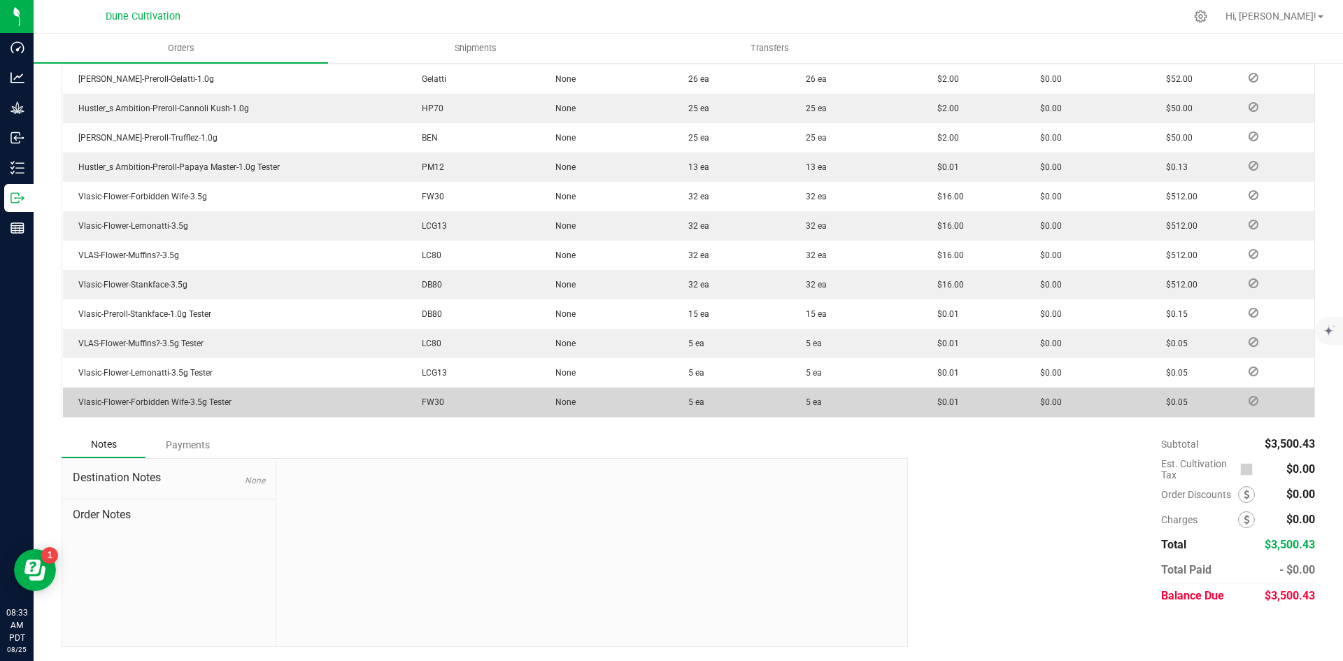
drag, startPoint x: 217, startPoint y: 445, endPoint x: 202, endPoint y: 451, distance: 16.0
click at [213, 445] on div "Payments" at bounding box center [188, 444] width 84 height 25
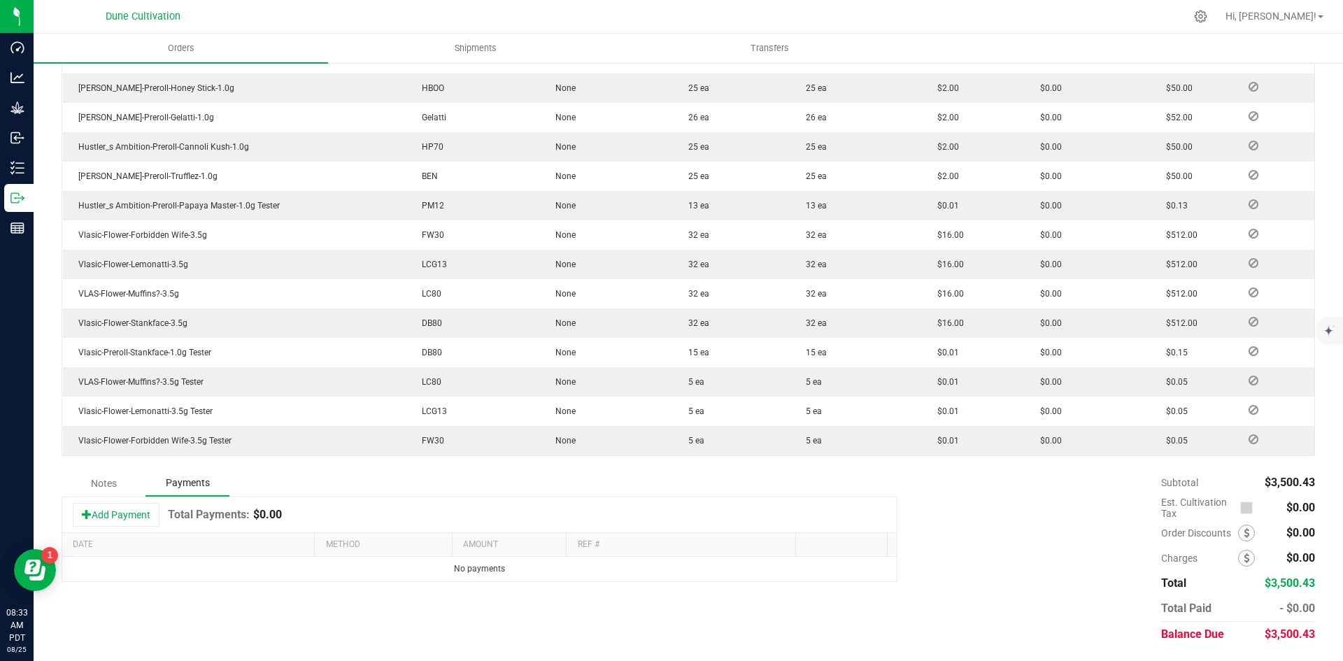
scroll to position [548, 0]
click at [122, 522] on button "Add Payment" at bounding box center [116, 515] width 87 height 24
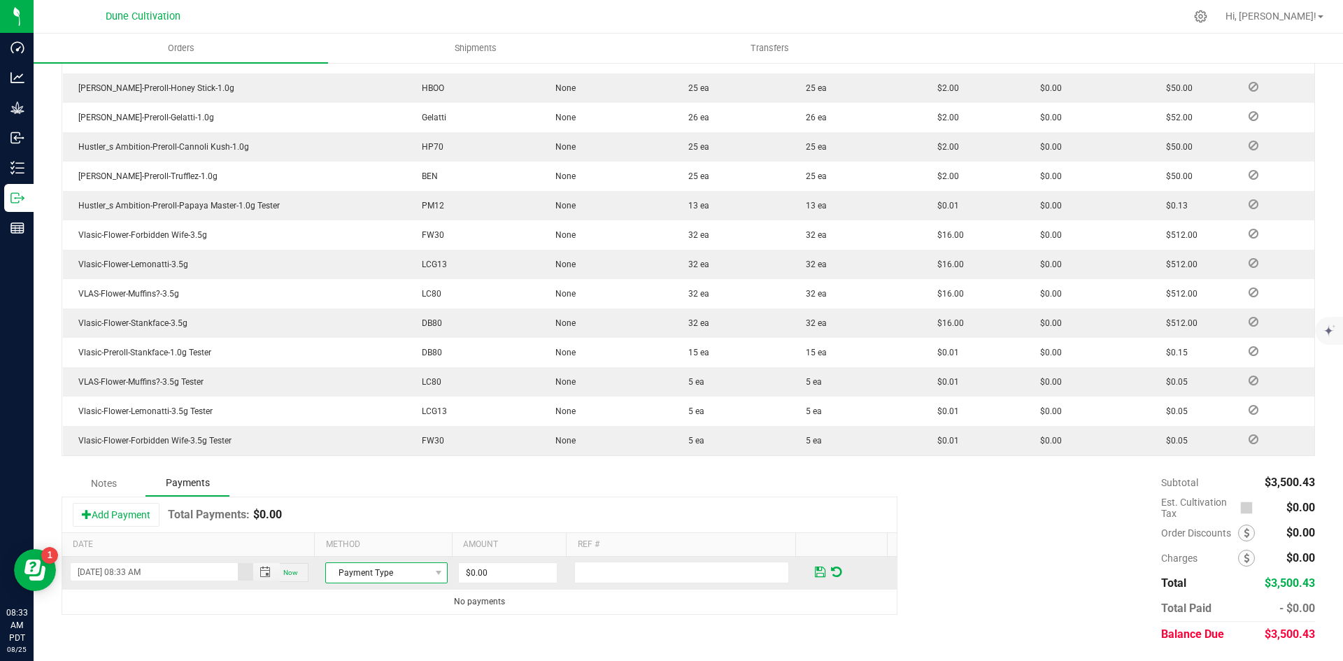
click at [327, 568] on span "Payment Type" at bounding box center [378, 573] width 104 height 20
click at [346, 529] on li "ACH & Bank Transfer" at bounding box center [380, 530] width 118 height 20
click at [496, 551] on th "Amount" at bounding box center [509, 545] width 115 height 24
drag, startPoint x: 502, startPoint y: 560, endPoint x: 511, endPoint y: 565, distance: 10.3
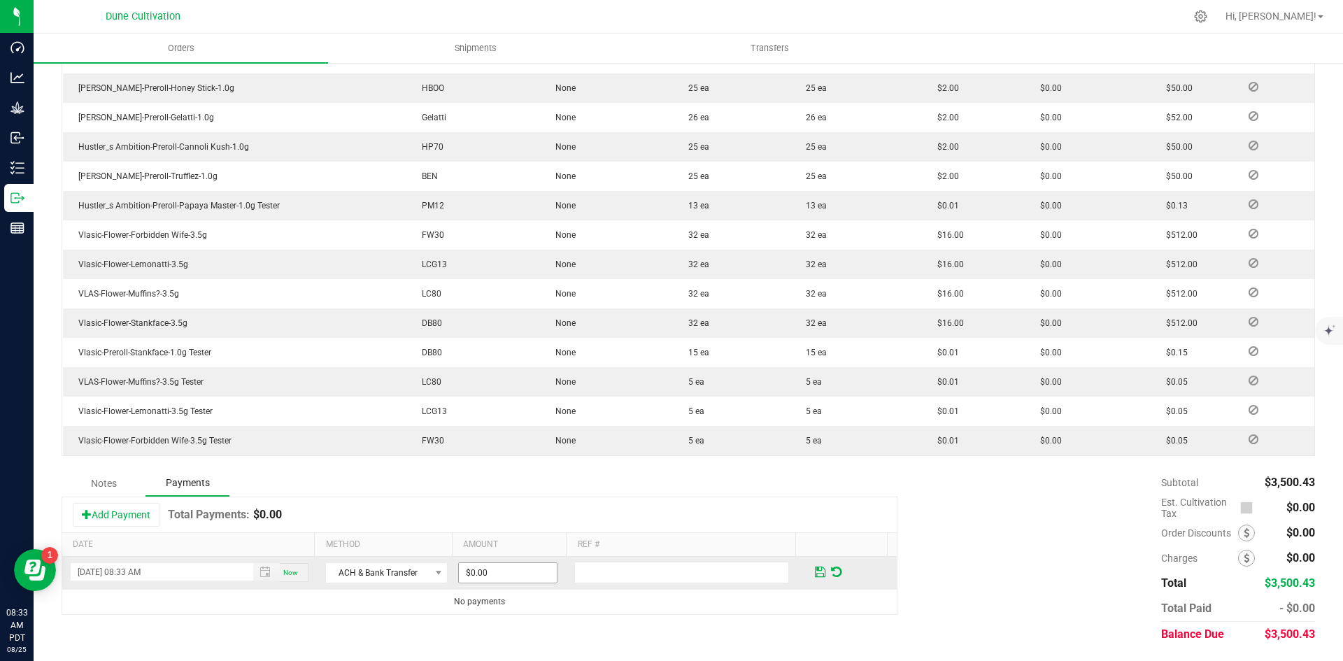
click at [502, 560] on td "$0.00" at bounding box center [514, 573] width 116 height 33
click at [514, 569] on input "0" at bounding box center [508, 573] width 98 height 20
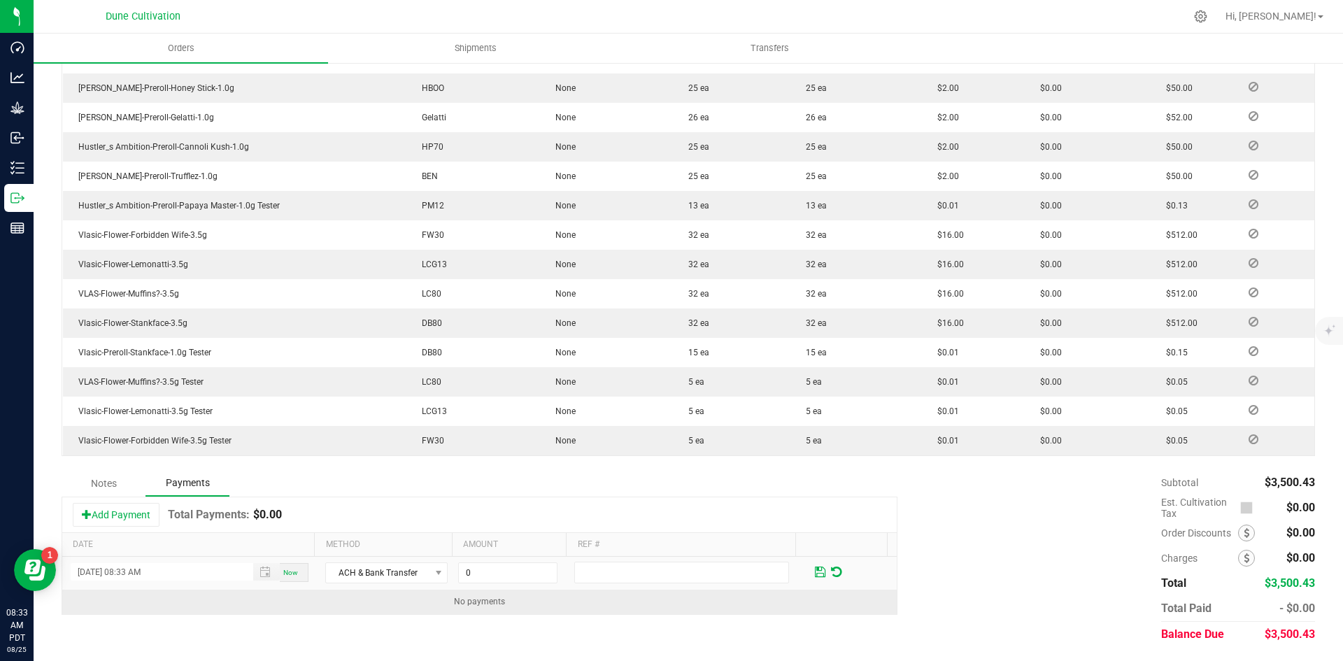
paste input "3500.43"
type input "$3,500.43"
click at [599, 595] on td "No payments" at bounding box center [479, 602] width 835 height 24
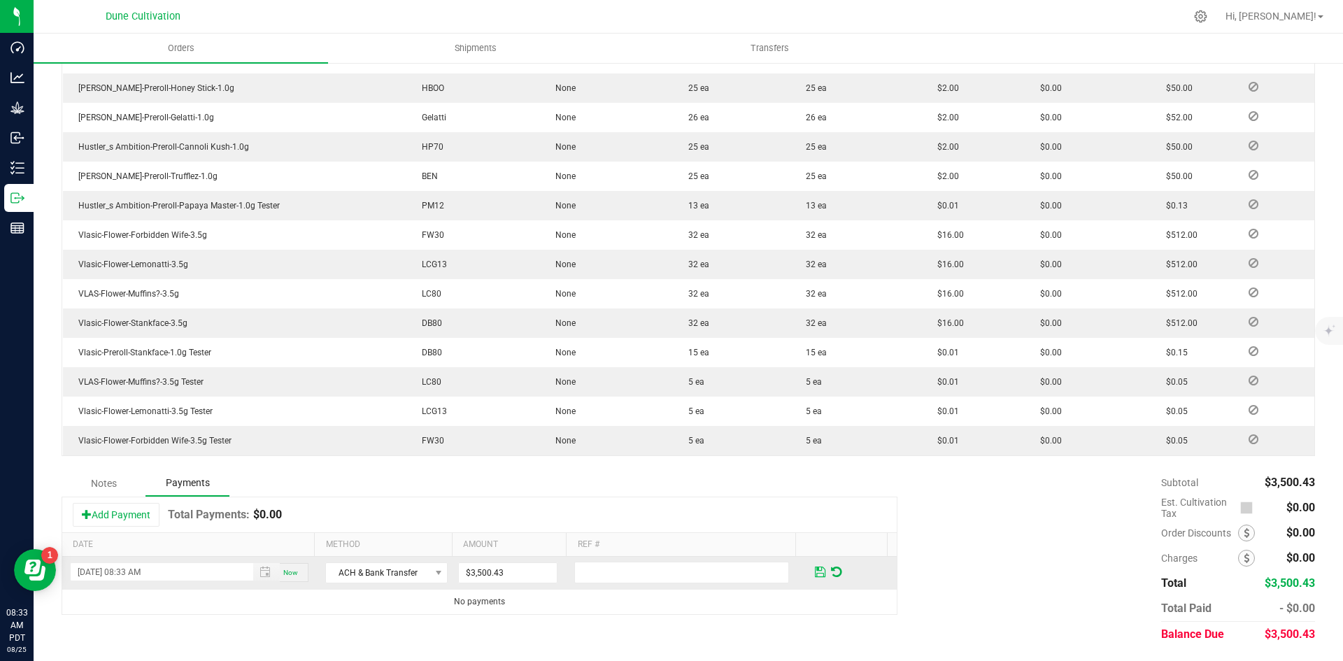
click at [815, 576] on span at bounding box center [820, 572] width 10 height 13
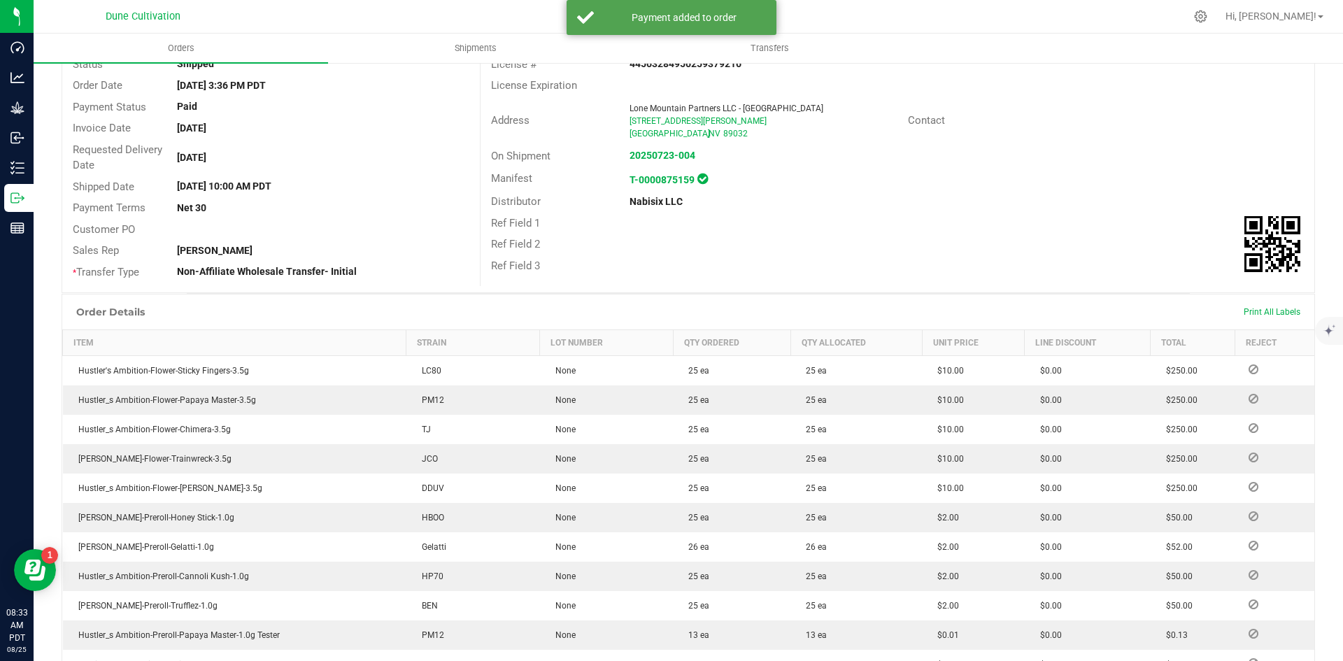
scroll to position [0, 0]
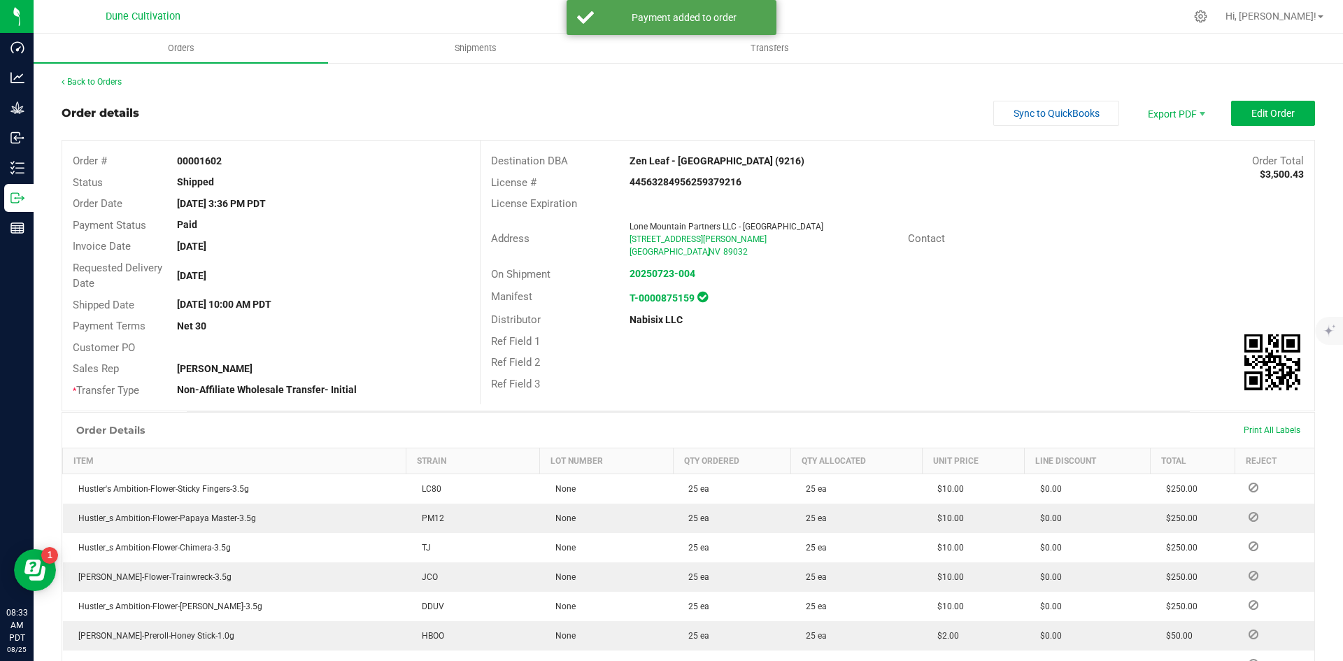
click at [89, 87] on div "Back to Orders" at bounding box center [689, 82] width 1254 height 13
click at [89, 82] on link "Back to Orders" at bounding box center [92, 82] width 60 height 10
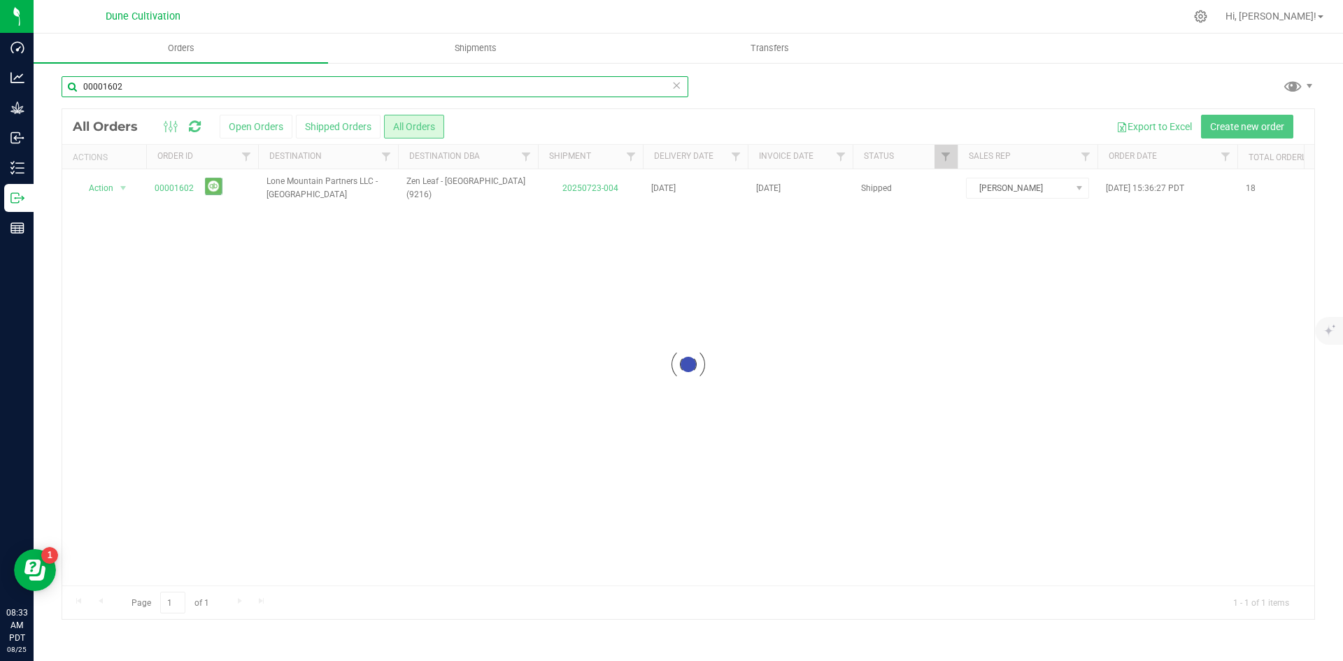
click at [245, 76] on input "00001602" at bounding box center [375, 86] width 627 height 21
click at [245, 77] on input "00001602" at bounding box center [375, 86] width 627 height 21
paste input "1"
type input "00001601"
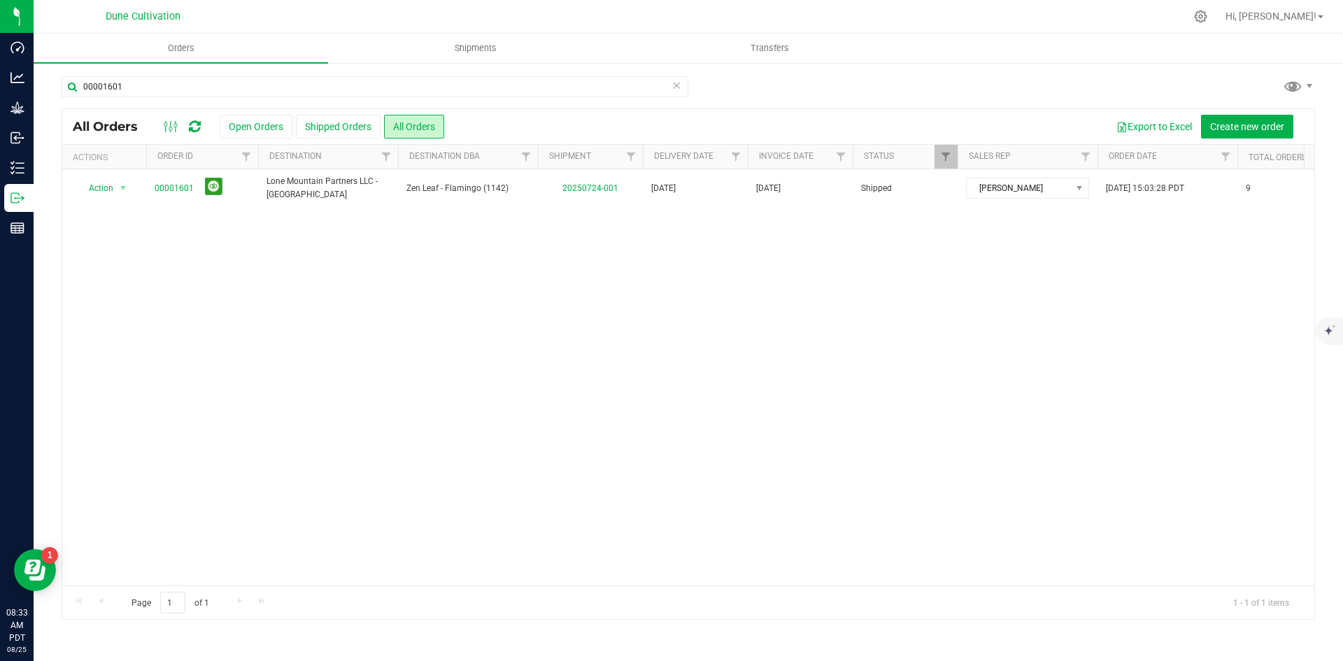
click at [182, 190] on link "00001601" at bounding box center [174, 188] width 39 height 13
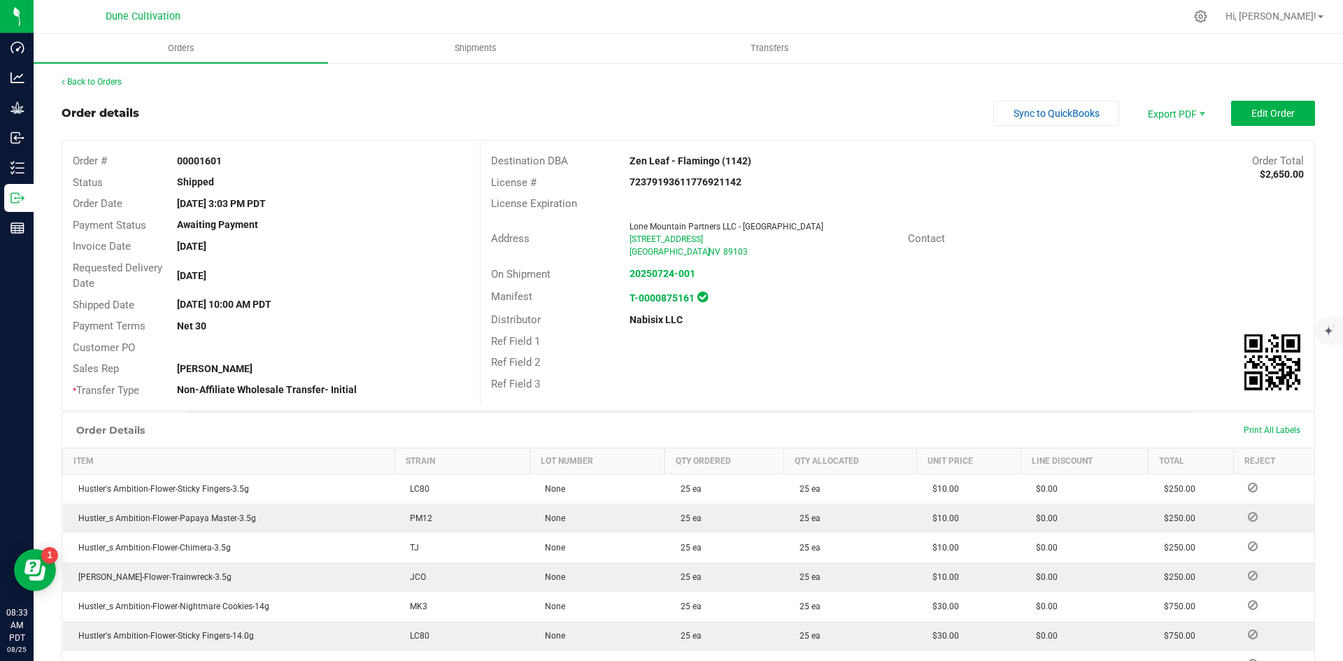
scroll to position [322, 0]
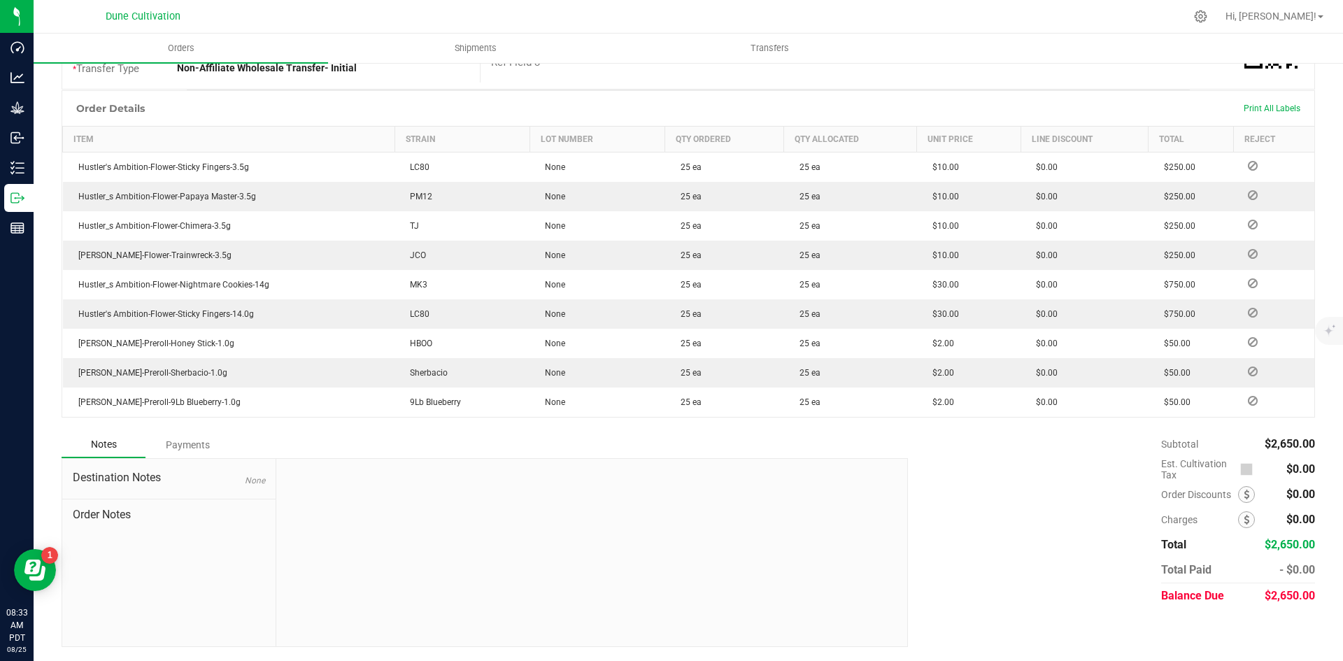
click at [1268, 595] on span "$2,650.00" at bounding box center [1290, 595] width 50 height 13
copy span "2,650.00"
click at [213, 432] on div "Payments" at bounding box center [188, 444] width 84 height 25
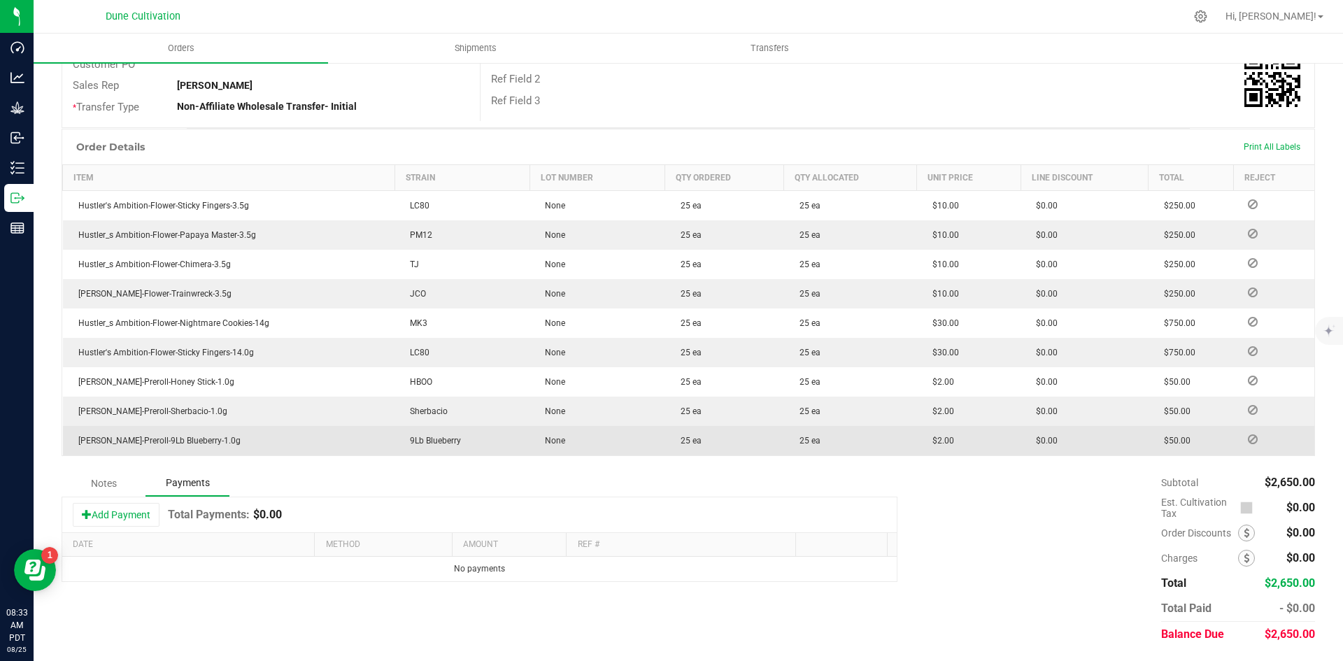
scroll to position [283, 0]
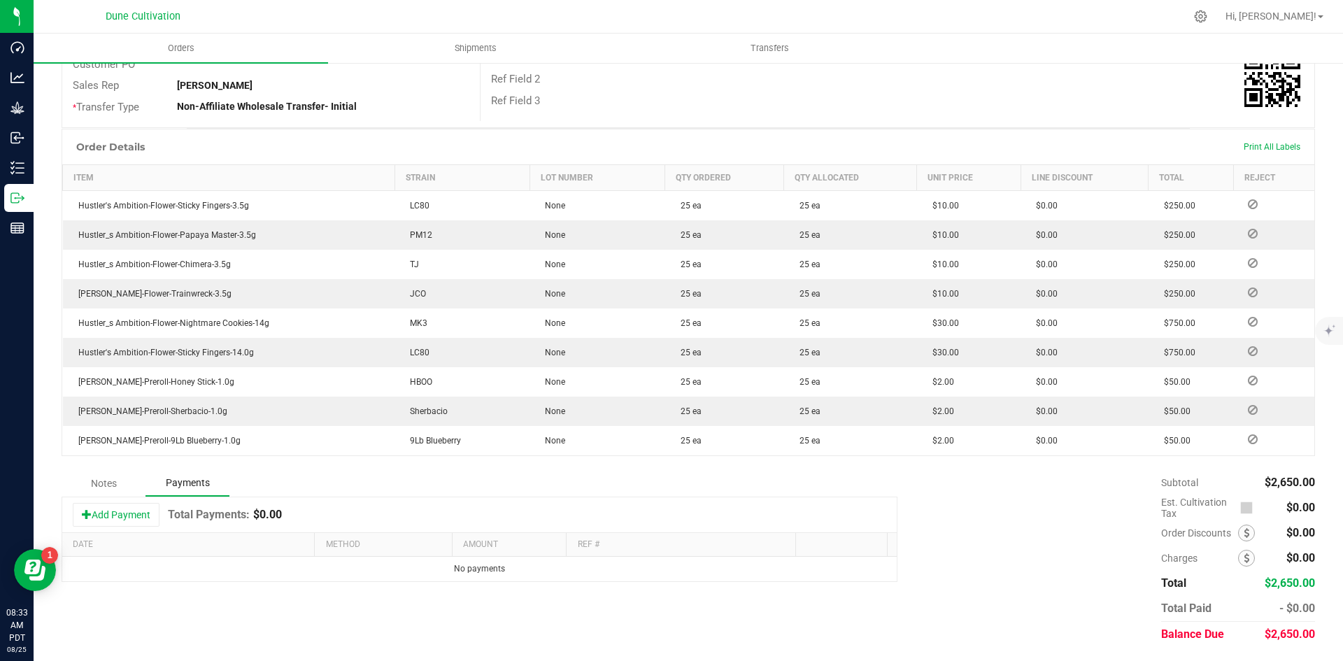
click at [142, 502] on div "Add Payment Total Payments: $0.00" at bounding box center [479, 515] width 835 height 35
click at [135, 513] on button "Add Payment" at bounding box center [116, 515] width 87 height 24
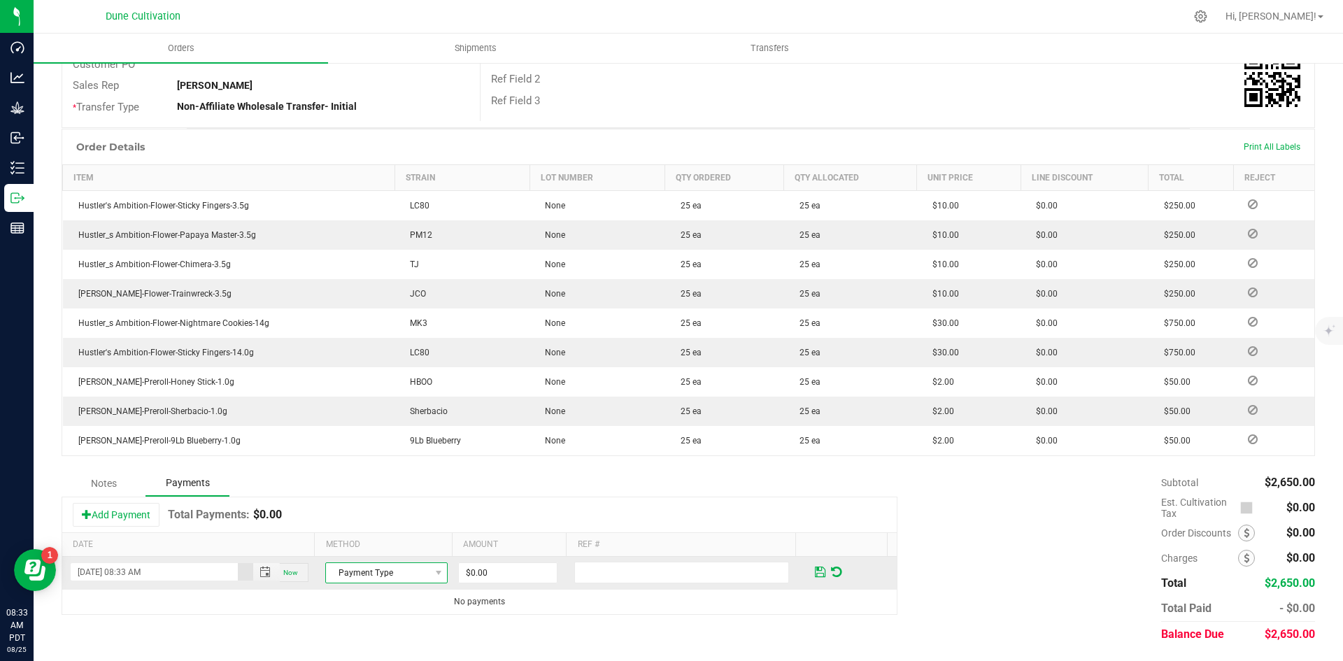
click at [358, 568] on span "Payment Type" at bounding box center [378, 573] width 104 height 20
click at [367, 541] on li "Check" at bounding box center [380, 549] width 118 height 20
click at [392, 567] on span "Check" at bounding box center [378, 573] width 104 height 20
click at [389, 539] on li "ACH & Bank Transfer" at bounding box center [380, 530] width 118 height 20
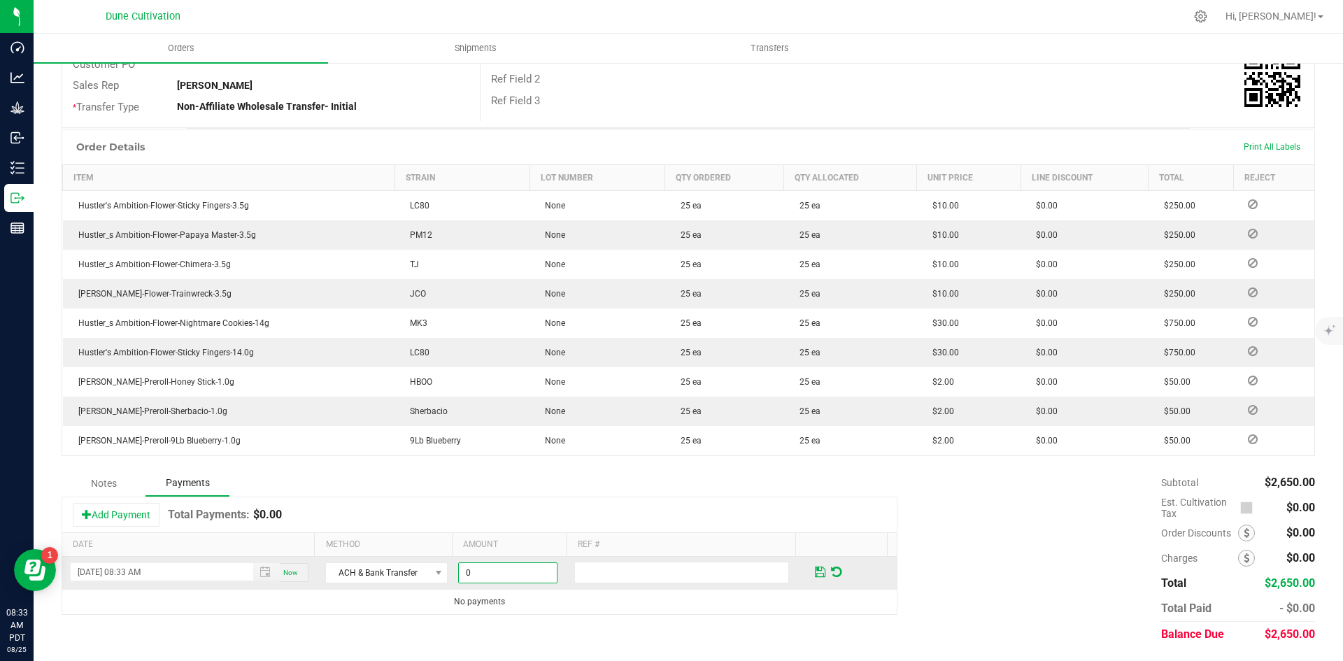
click at [491, 580] on input "0" at bounding box center [508, 573] width 98 height 20
paste input "265"
type input "$2,650.00"
click at [804, 570] on td at bounding box center [850, 573] width 93 height 33
click at [815, 571] on span at bounding box center [820, 572] width 10 height 13
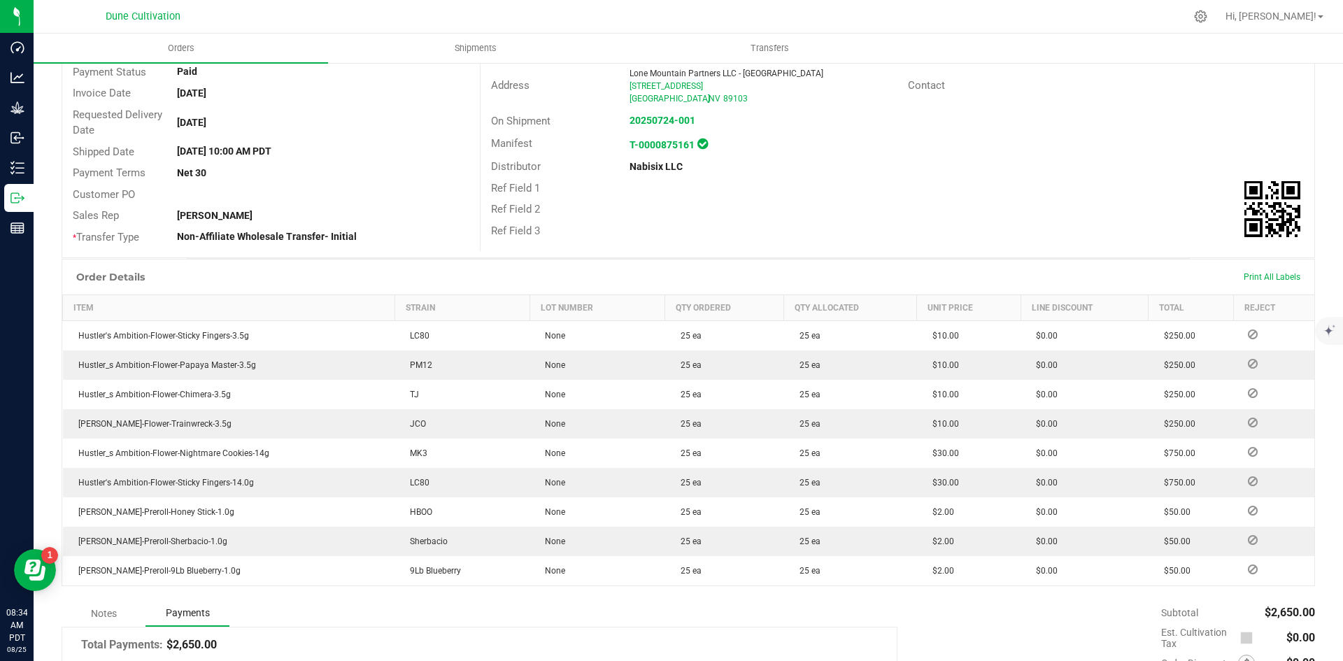
scroll to position [3, 0]
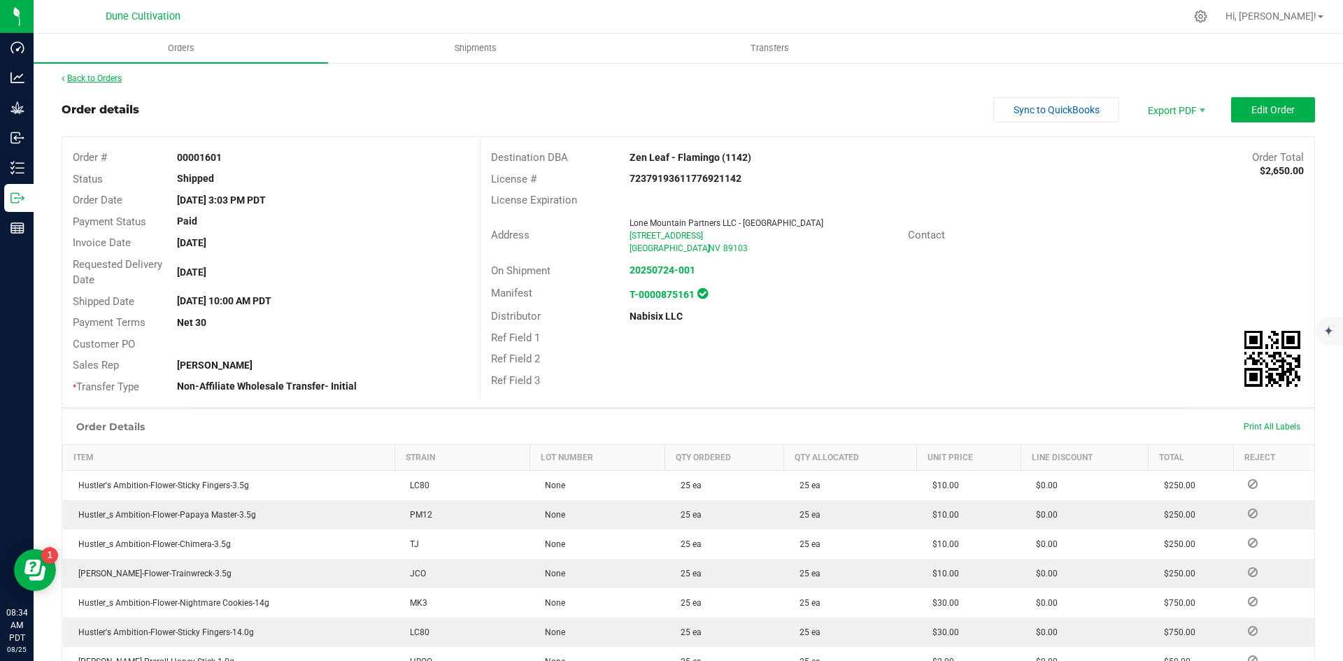
click at [105, 75] on link "Back to Orders" at bounding box center [92, 78] width 60 height 10
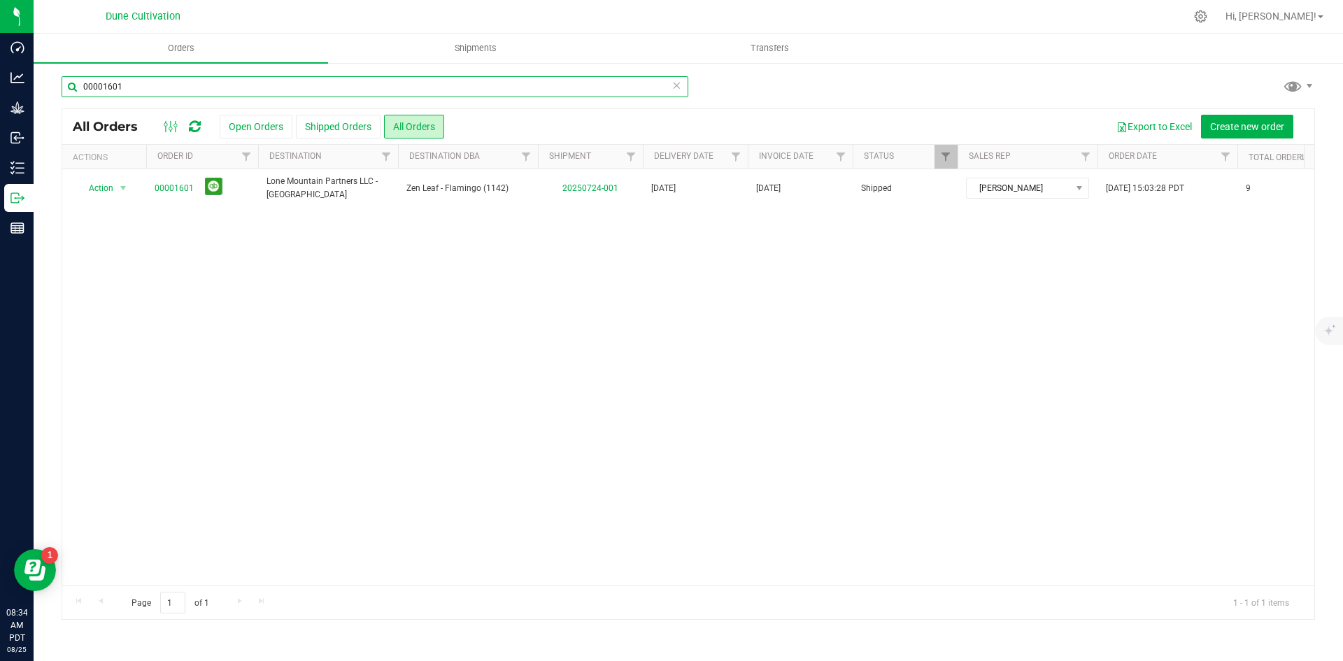
click at [305, 78] on input "00001601" at bounding box center [375, 86] width 627 height 21
paste input "599"
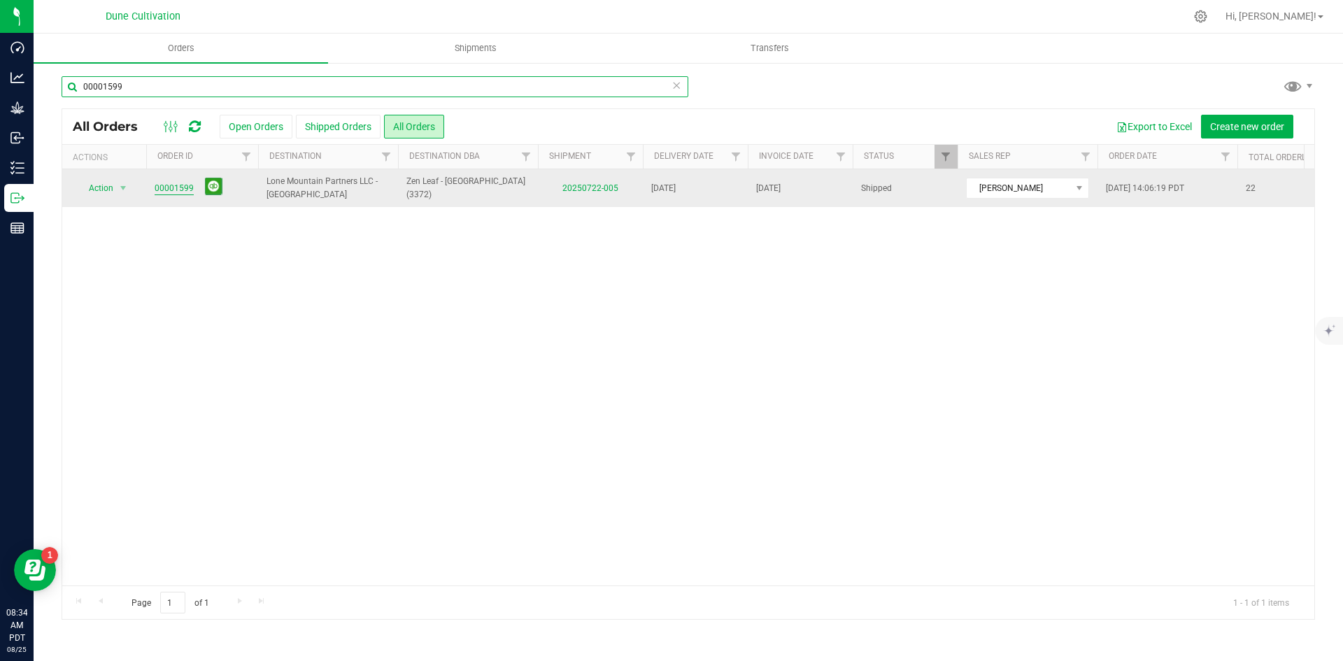
type input "00001599"
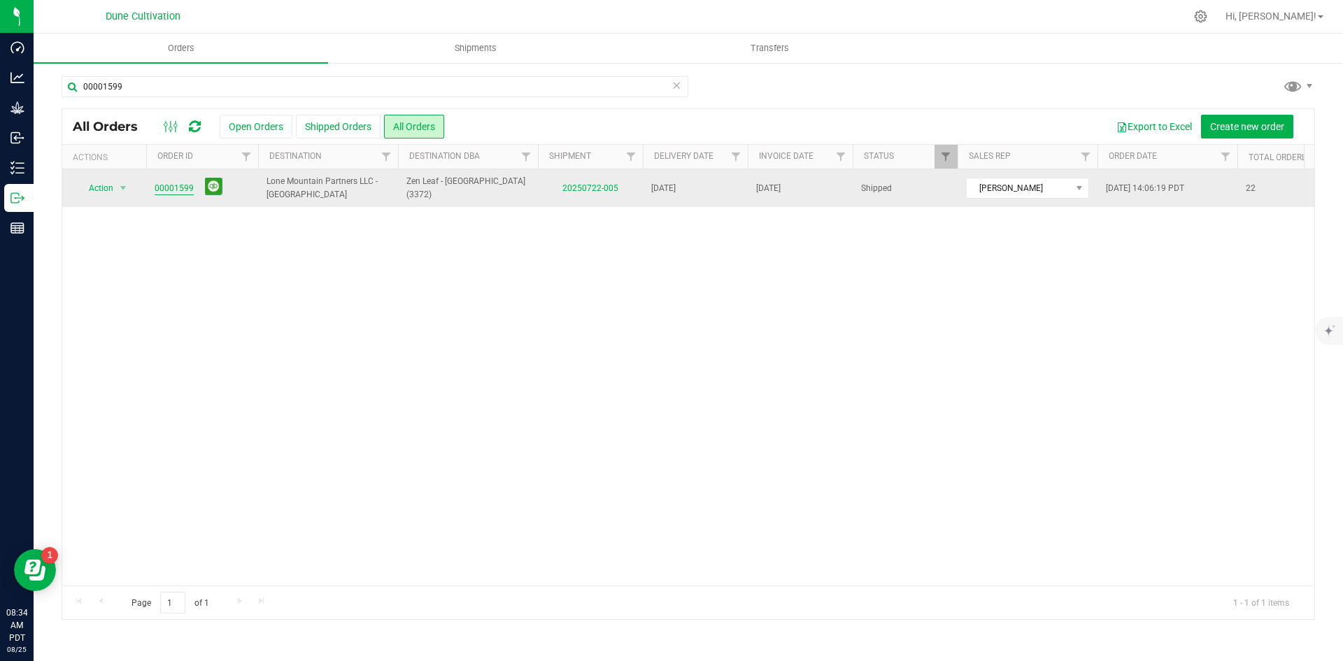
click at [187, 184] on link "00001599" at bounding box center [174, 188] width 39 height 13
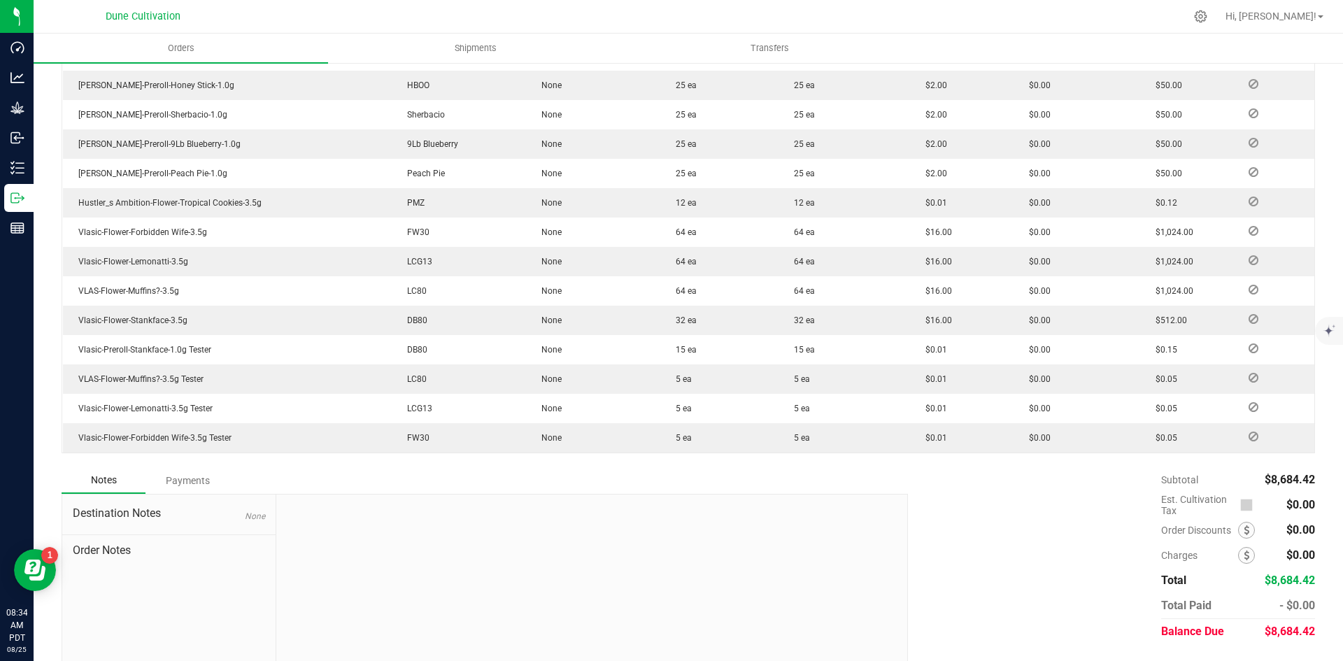
scroll to position [704, 0]
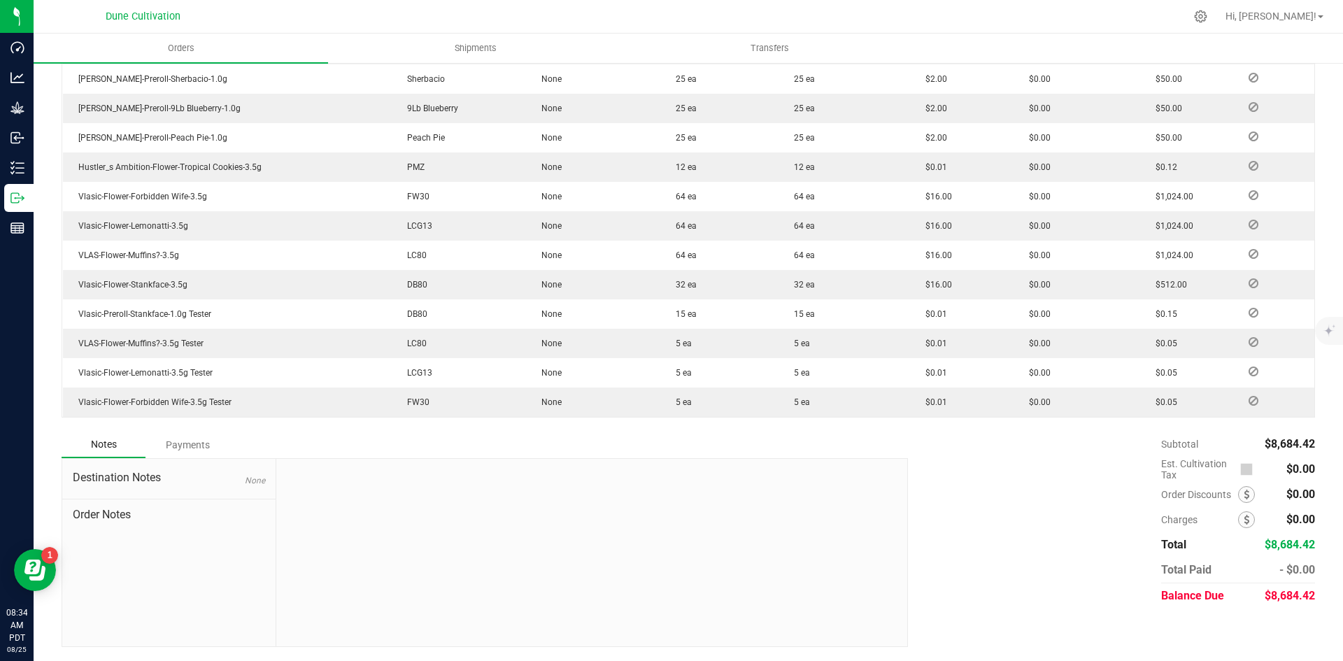
click at [1278, 596] on span "$8,684.42" at bounding box center [1290, 595] width 50 height 13
copy span "8,684.42"
click at [195, 451] on div "Payments" at bounding box center [188, 444] width 84 height 25
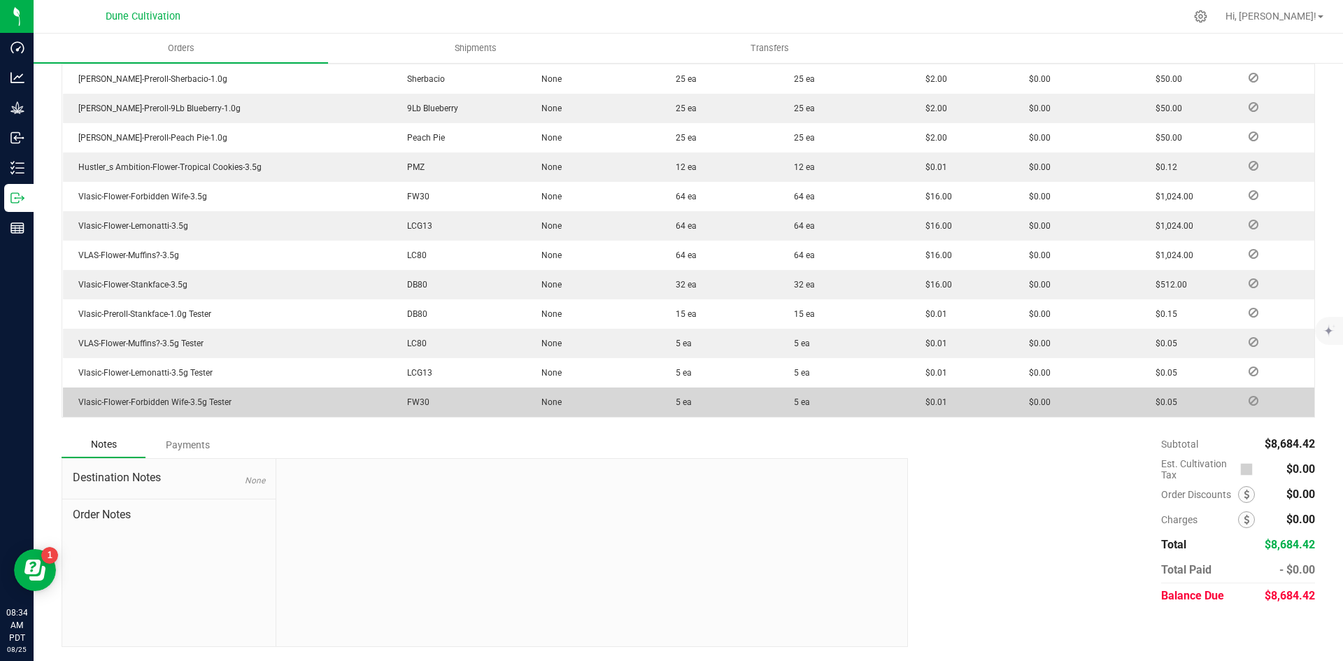
scroll to position [665, 0]
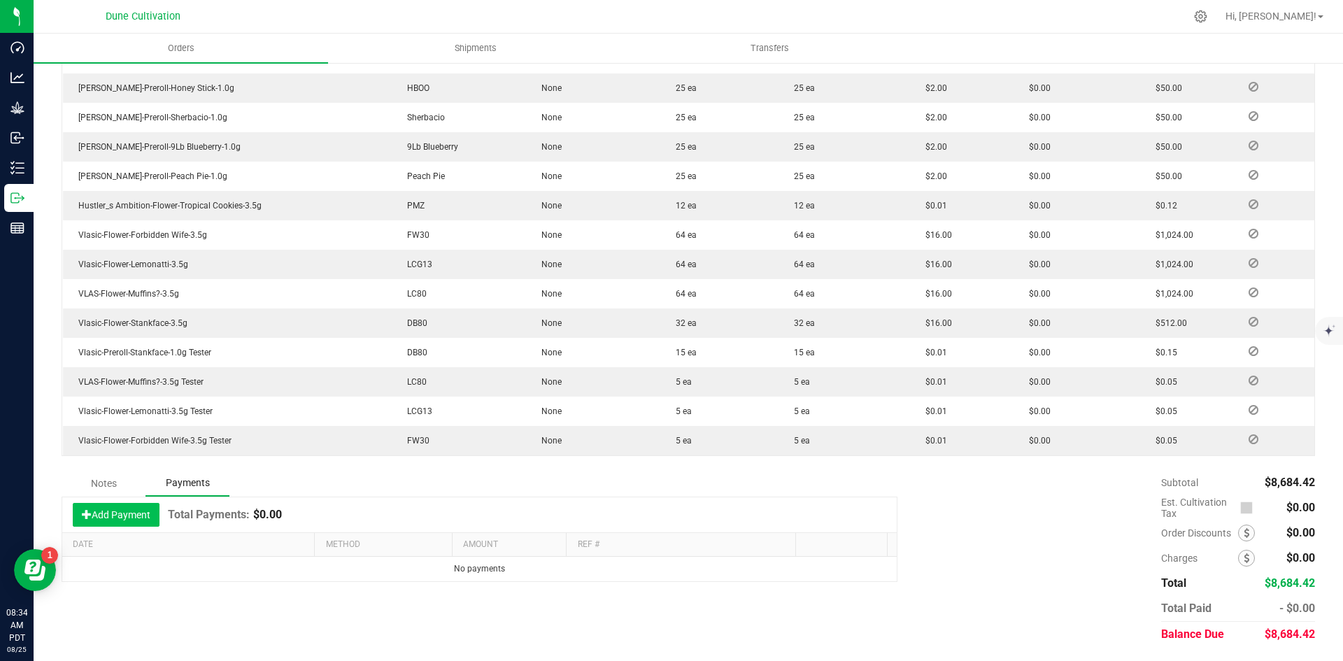
click at [134, 509] on button "Add Payment" at bounding box center [116, 515] width 87 height 24
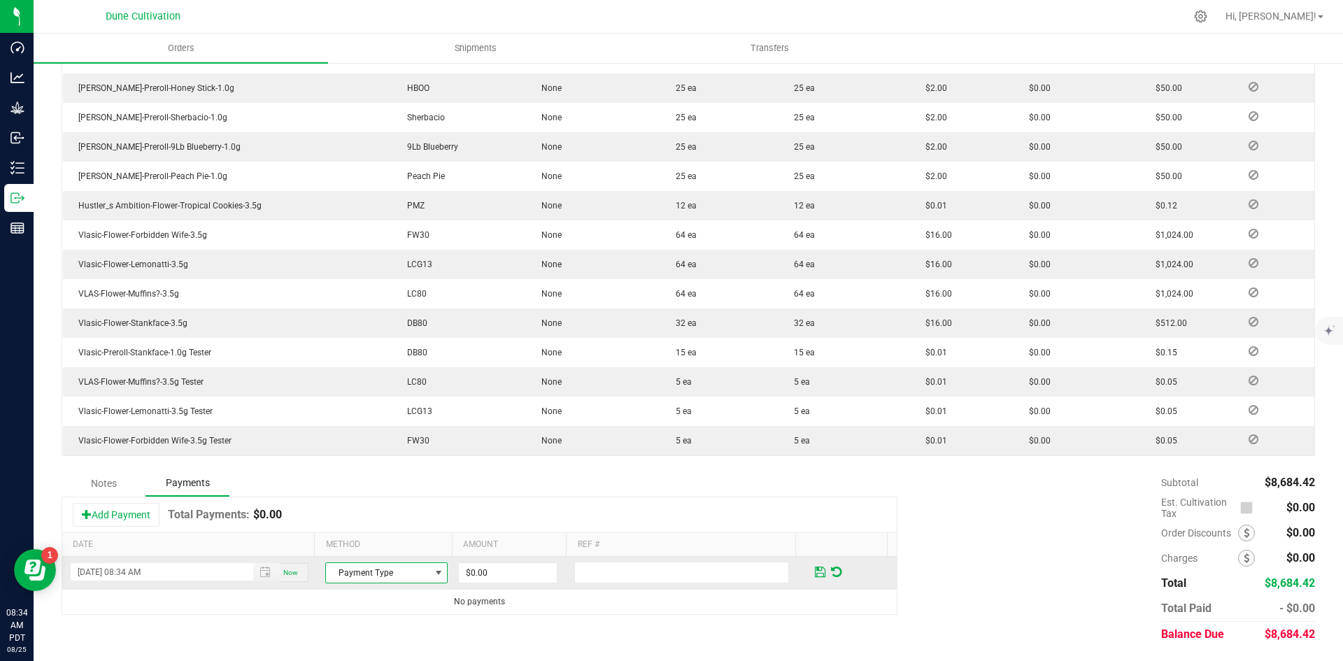
click at [400, 575] on span "Payment Type" at bounding box center [378, 573] width 104 height 20
click at [377, 536] on li "ACH & Bank Transfer" at bounding box center [380, 530] width 118 height 20
click at [493, 581] on input "0" at bounding box center [508, 573] width 98 height 20
paste input "8684.42"
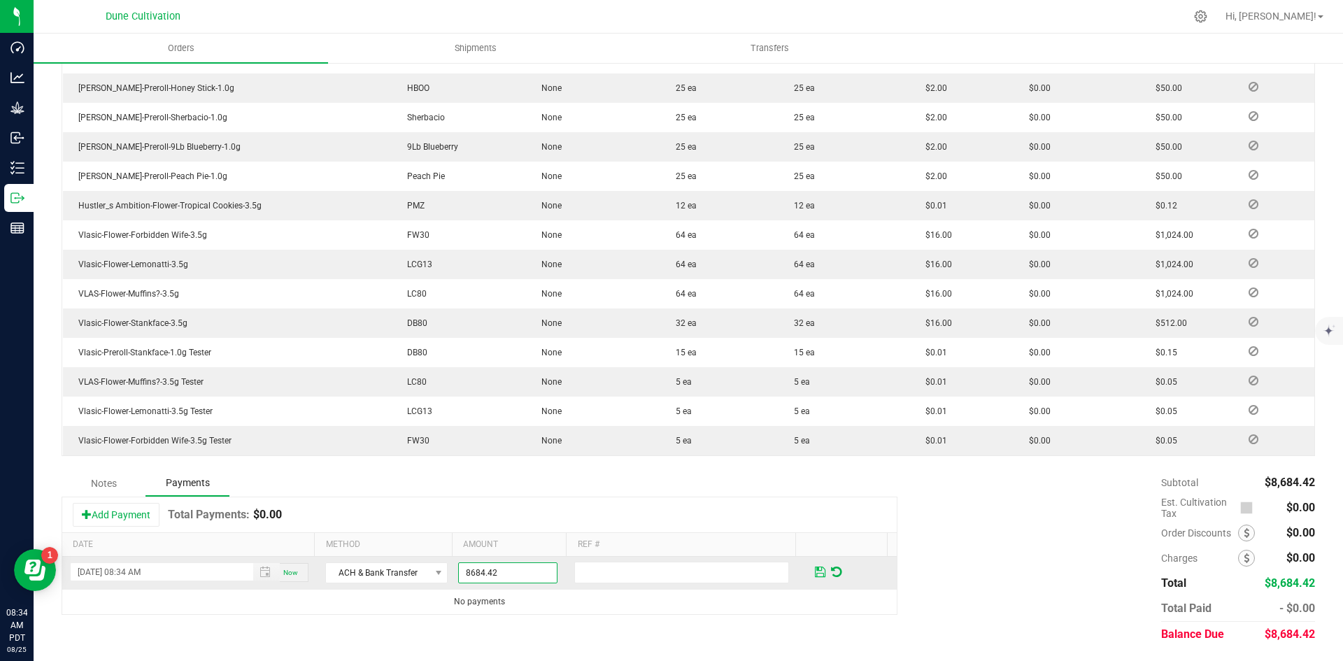
type input "$8,684.42"
click at [815, 573] on span at bounding box center [820, 572] width 10 height 13
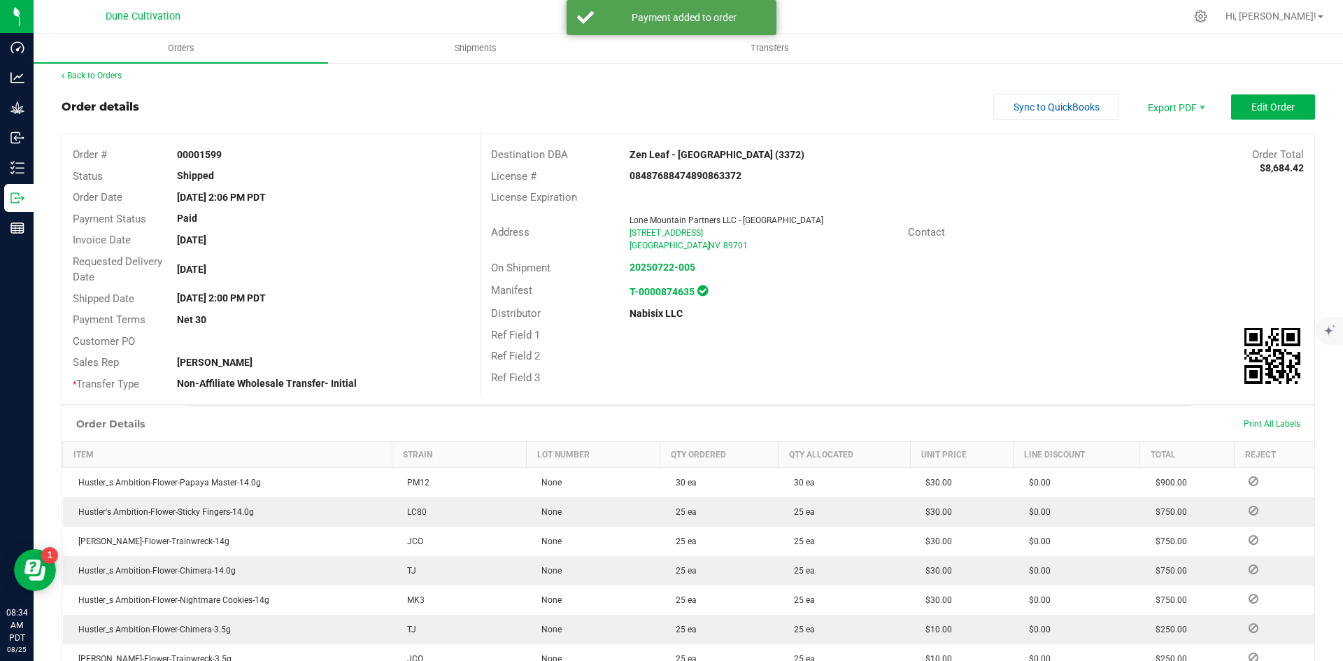
scroll to position [0, 0]
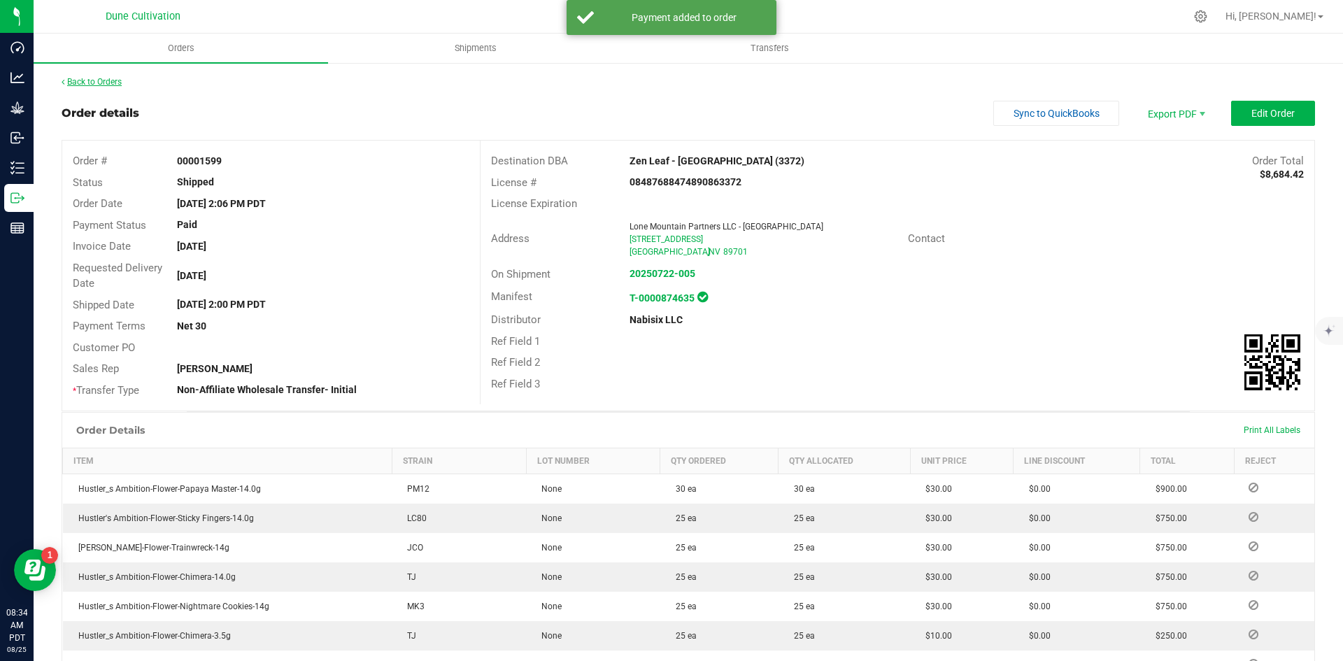
click at [99, 82] on link "Back to Orders" at bounding box center [92, 82] width 60 height 10
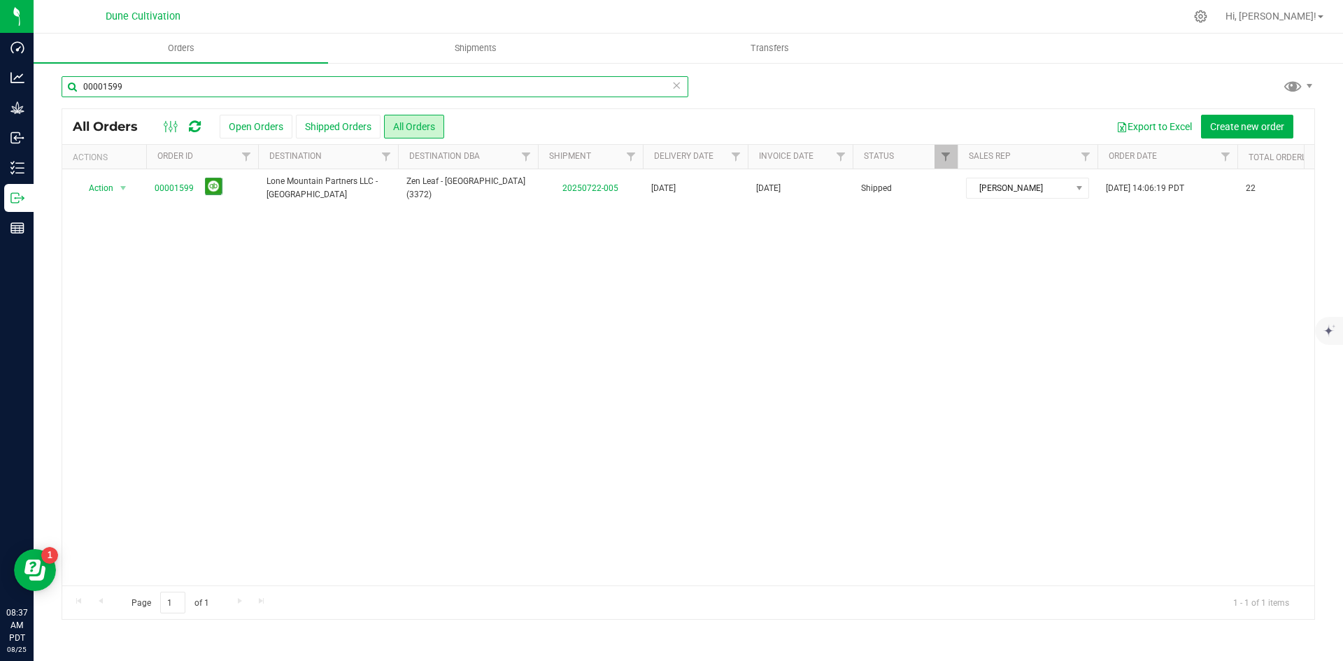
click at [244, 95] on input "00001599" at bounding box center [375, 86] width 627 height 21
paste input "1552"
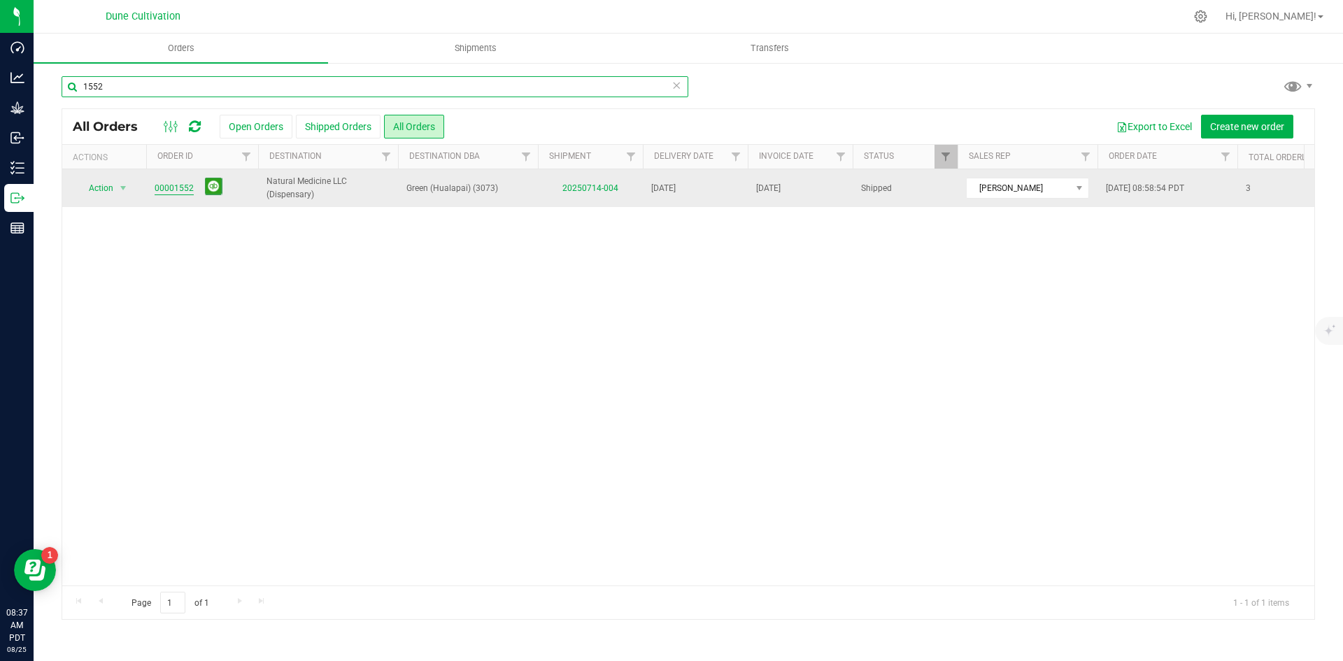
type input "1552"
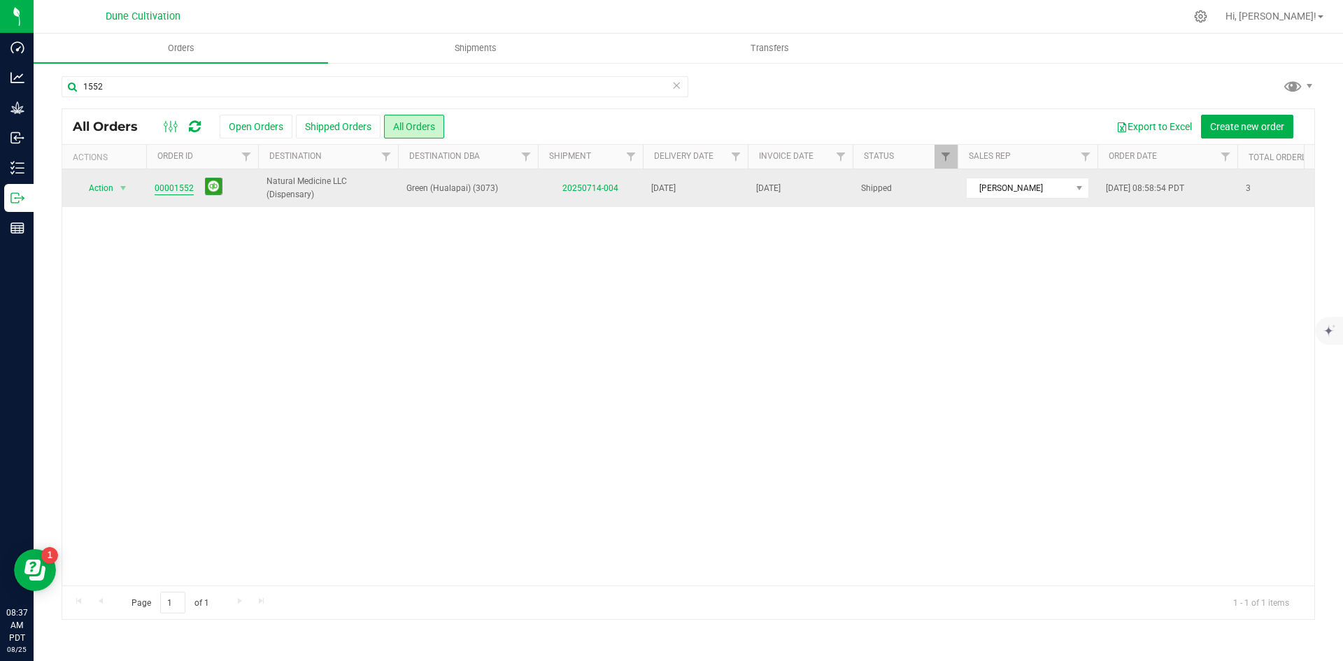
click at [183, 188] on link "00001552" at bounding box center [174, 188] width 39 height 13
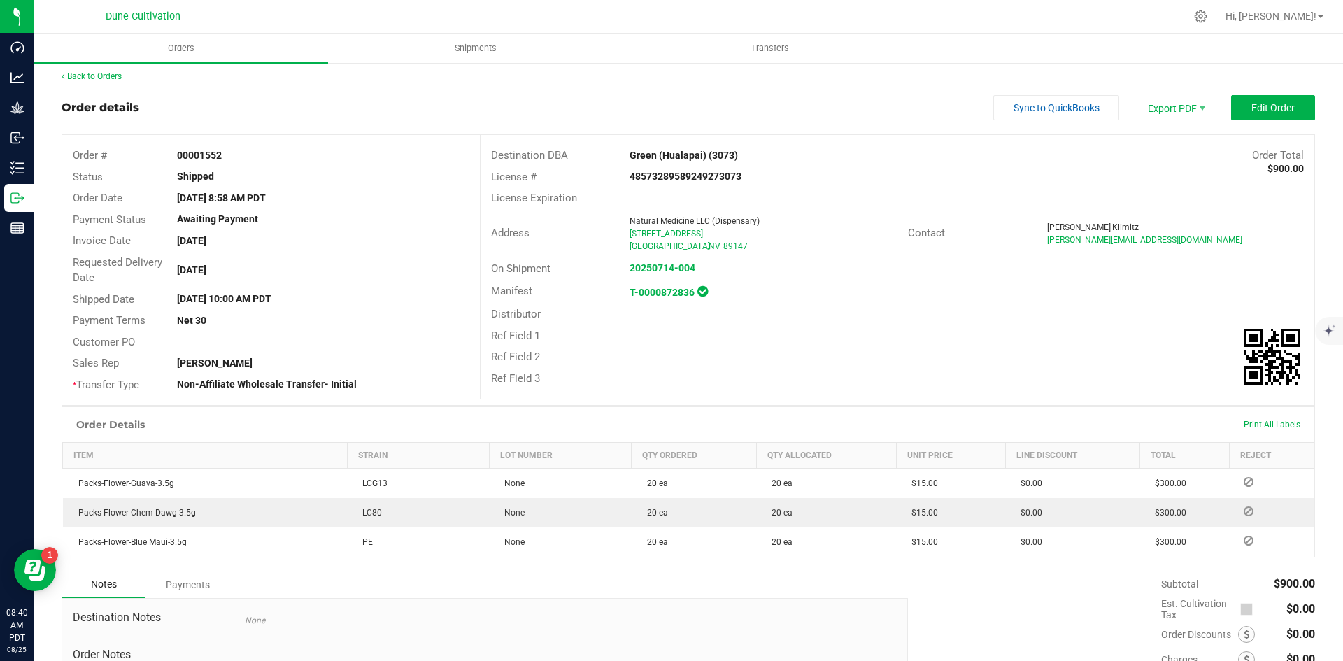
scroll to position [146, 0]
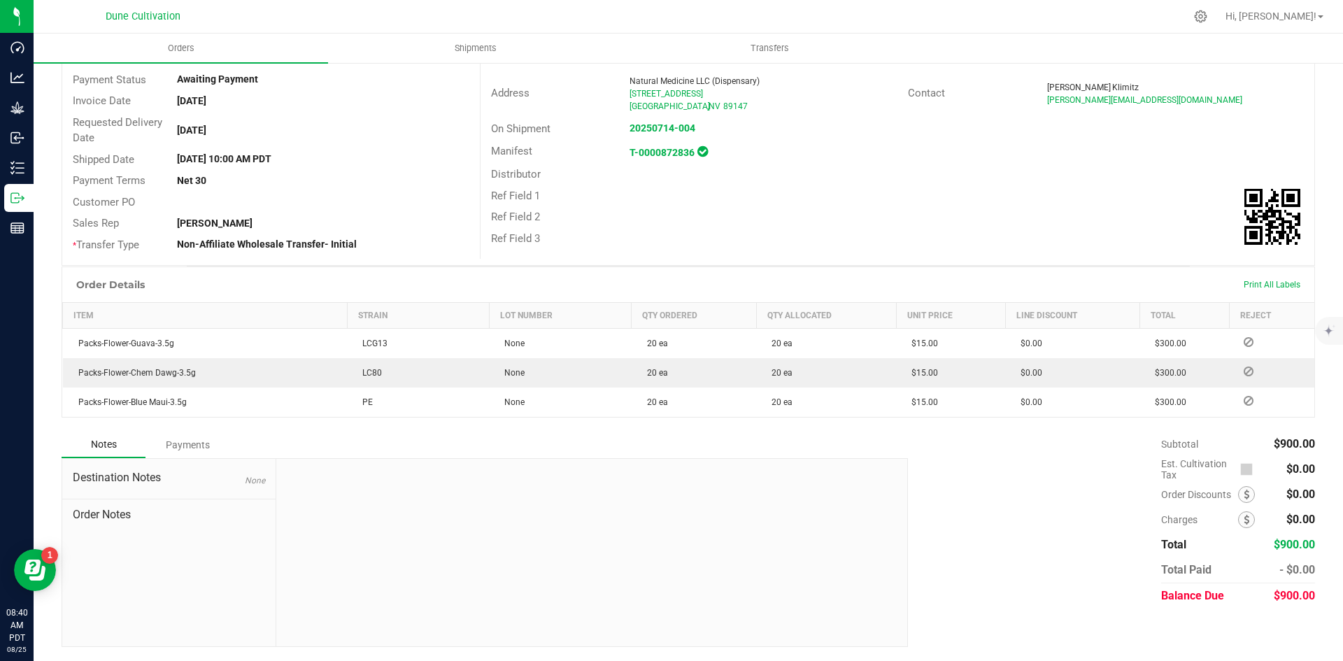
click at [1274, 595] on span "$900.00" at bounding box center [1294, 595] width 41 height 13
copy span "900.00"
click at [196, 450] on div "Payments" at bounding box center [188, 444] width 84 height 25
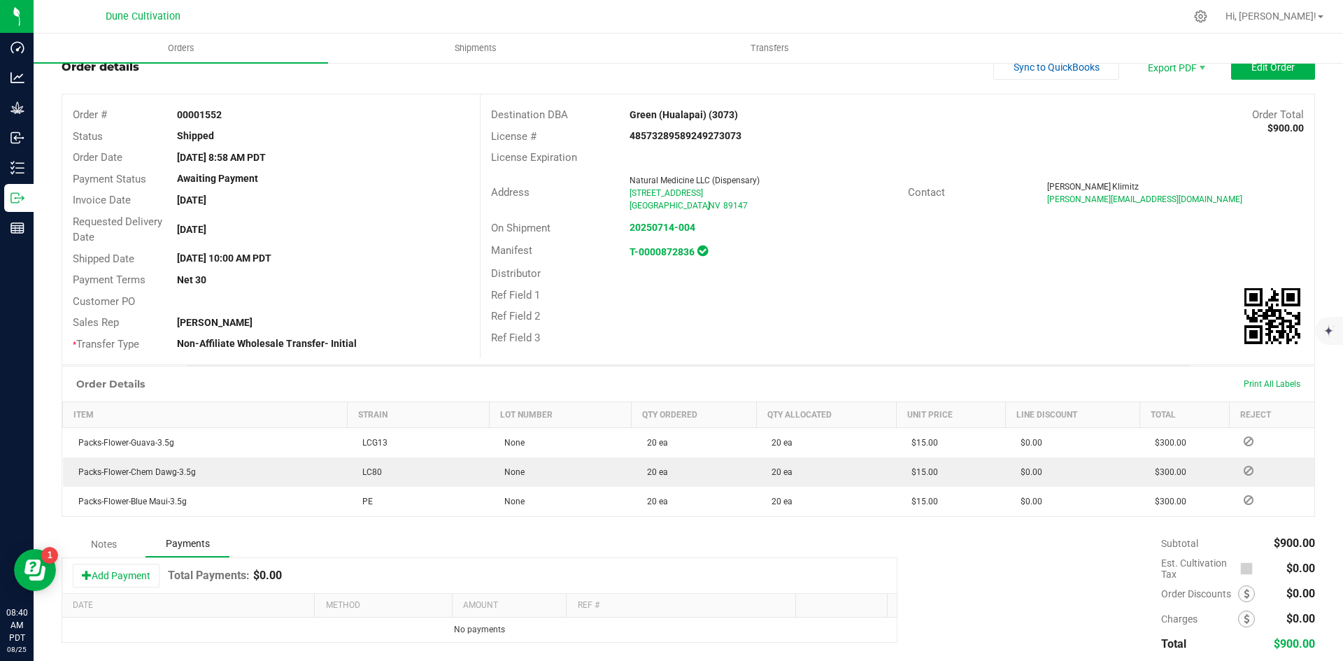
scroll to position [107, 0]
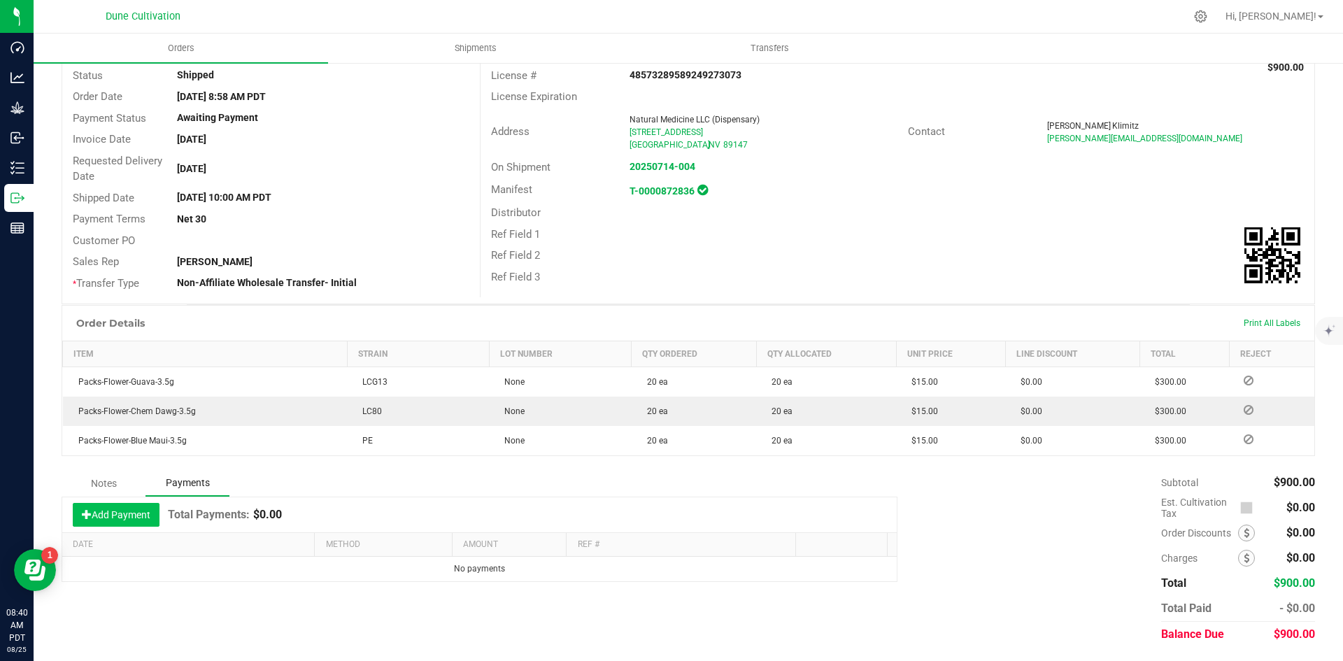
click at [133, 519] on button "Add Payment" at bounding box center [116, 515] width 87 height 24
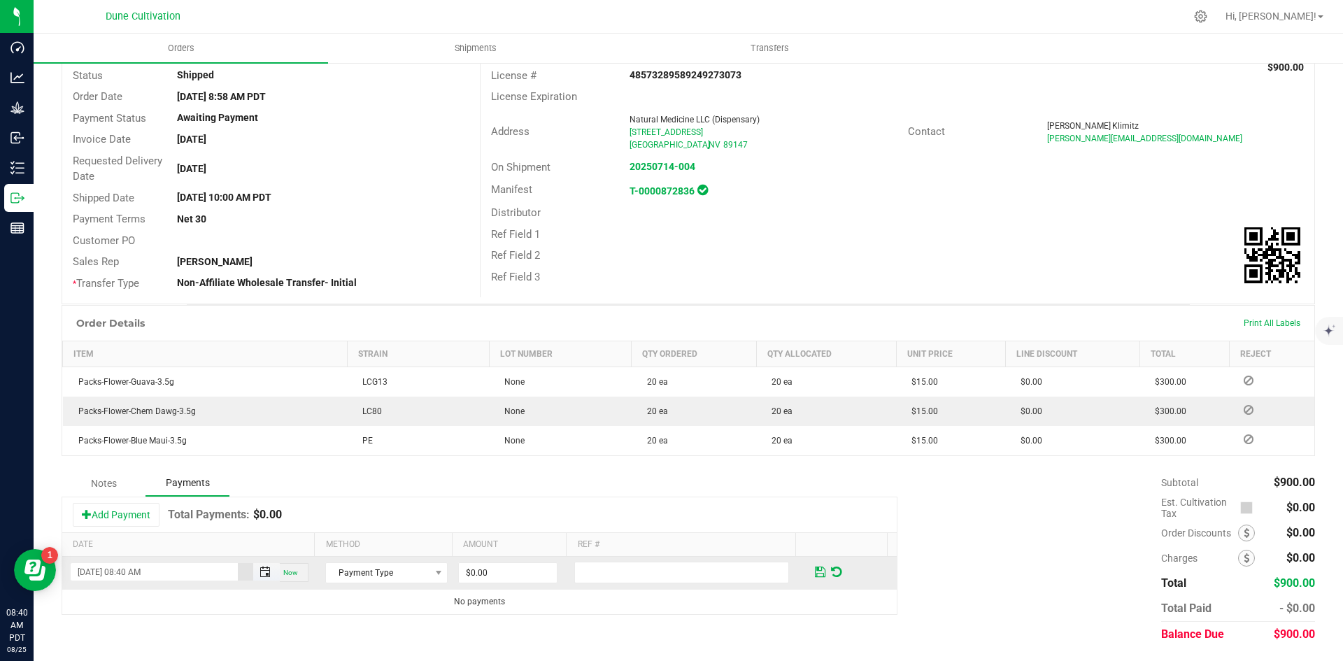
click at [253, 571] on span "Toggle popup" at bounding box center [265, 572] width 24 height 11
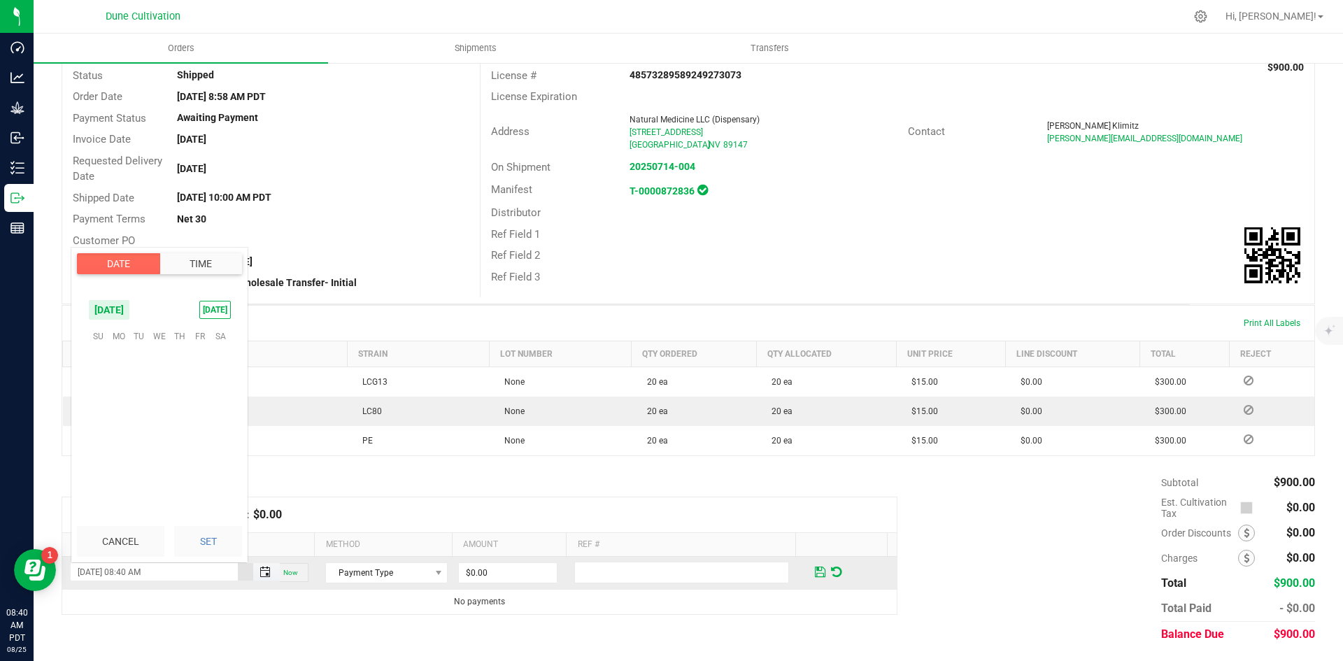
scroll to position [760, 0]
click at [409, 564] on span "Payment Type" at bounding box center [378, 573] width 104 height 20
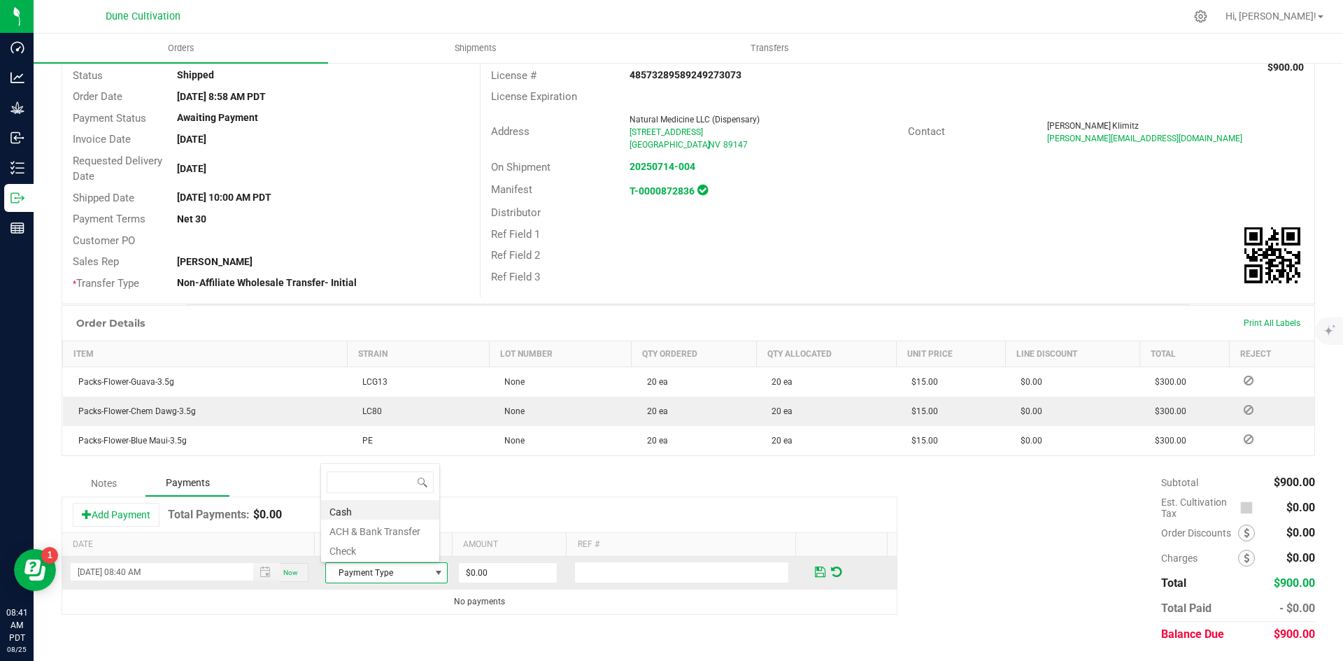
scroll to position [21, 118]
click at [398, 509] on li "Cash" at bounding box center [380, 510] width 118 height 20
click at [466, 565] on input "0" at bounding box center [508, 573] width 98 height 20
type input "$0.00"
click at [821, 528] on div "Add Payment Total Payments: $0.00" at bounding box center [479, 515] width 835 height 35
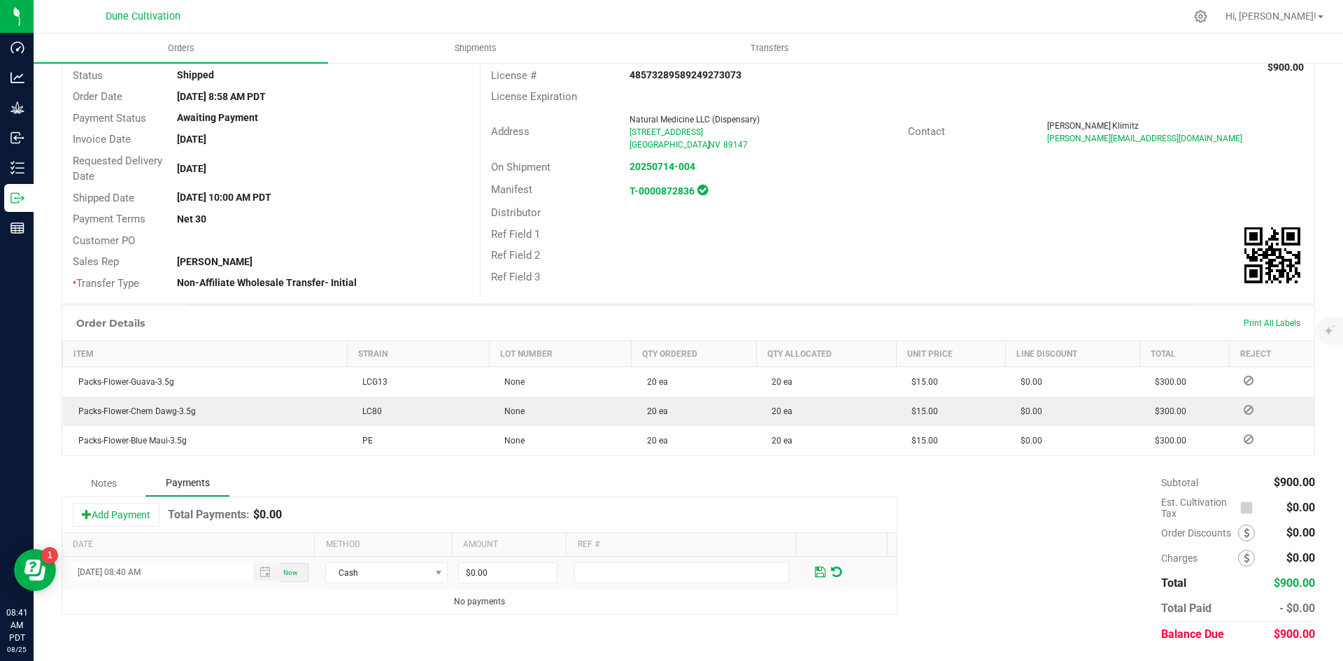
click at [952, 530] on div "Subtotal $900.00 Est. Cultivation Tax $0.00" at bounding box center [1107, 558] width 418 height 177
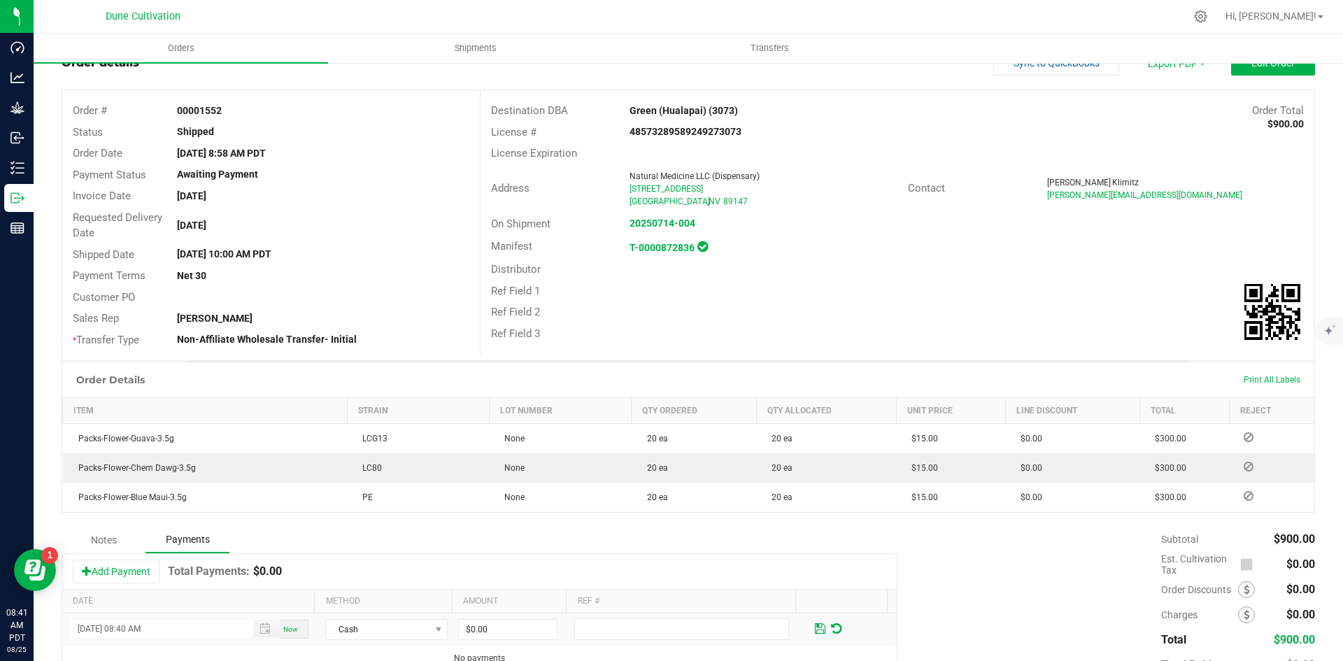
scroll to position [0, 0]
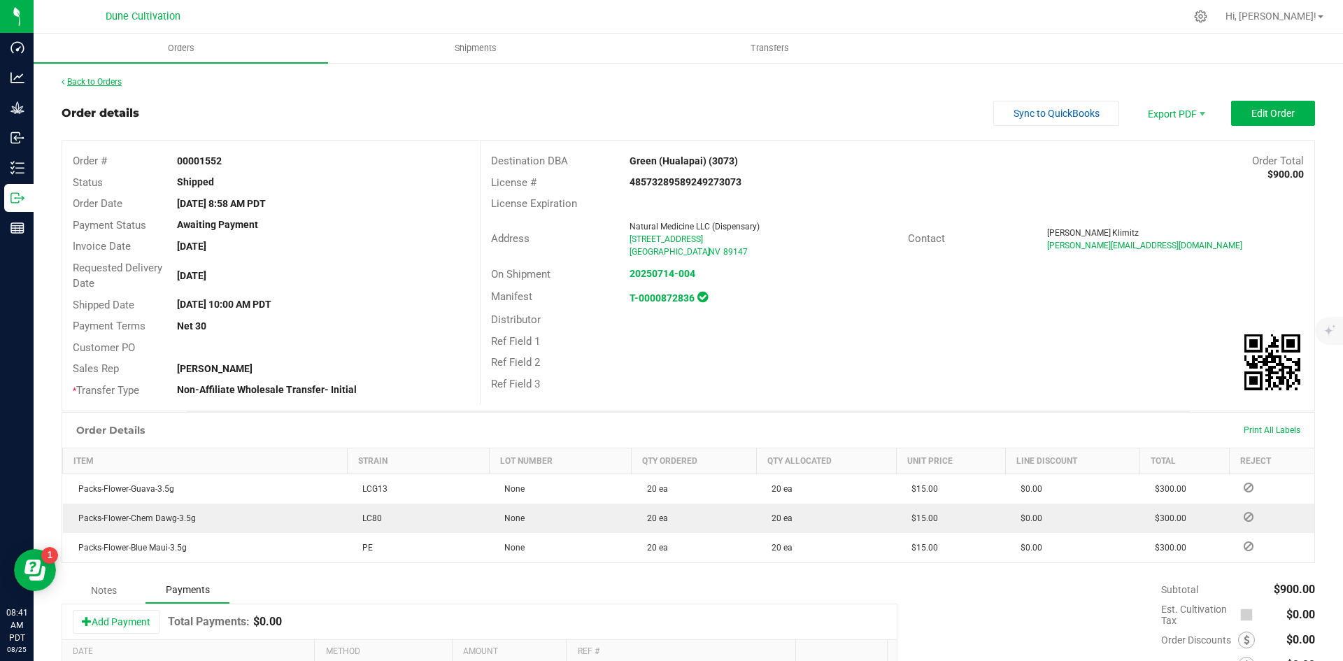
click at [101, 80] on link "Back to Orders" at bounding box center [92, 82] width 60 height 10
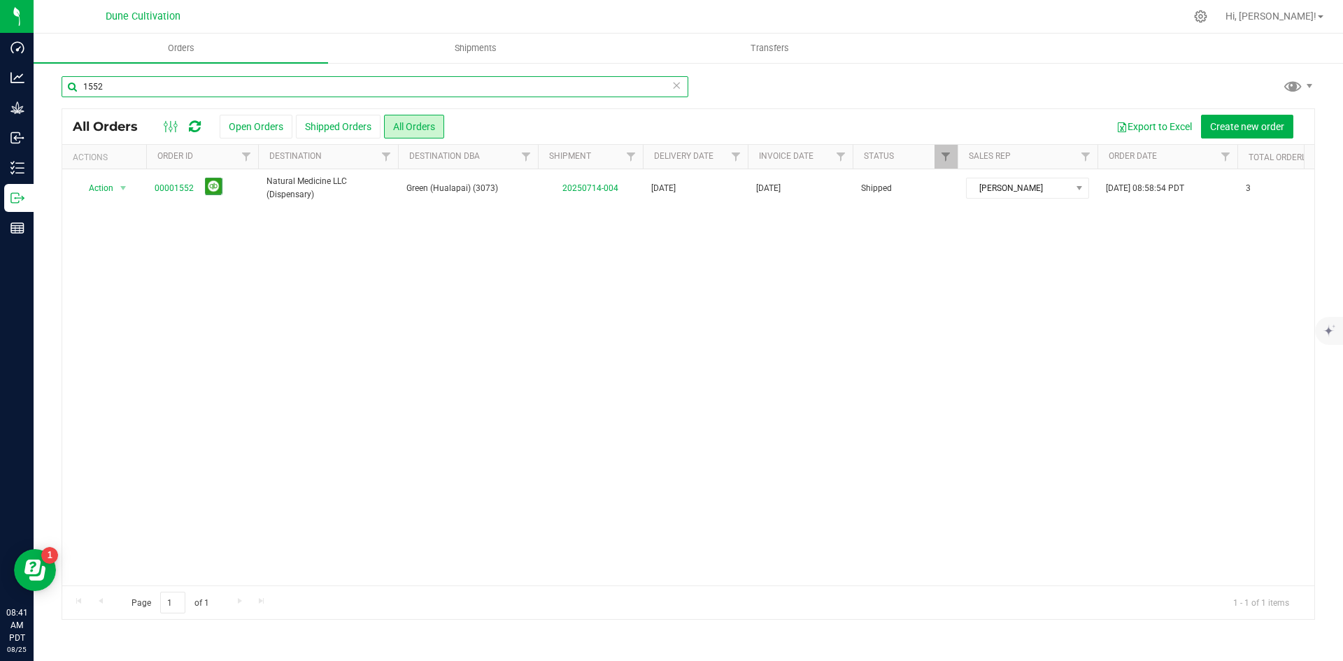
click at [300, 87] on input "1552" at bounding box center [375, 86] width 627 height 21
paste input "3"
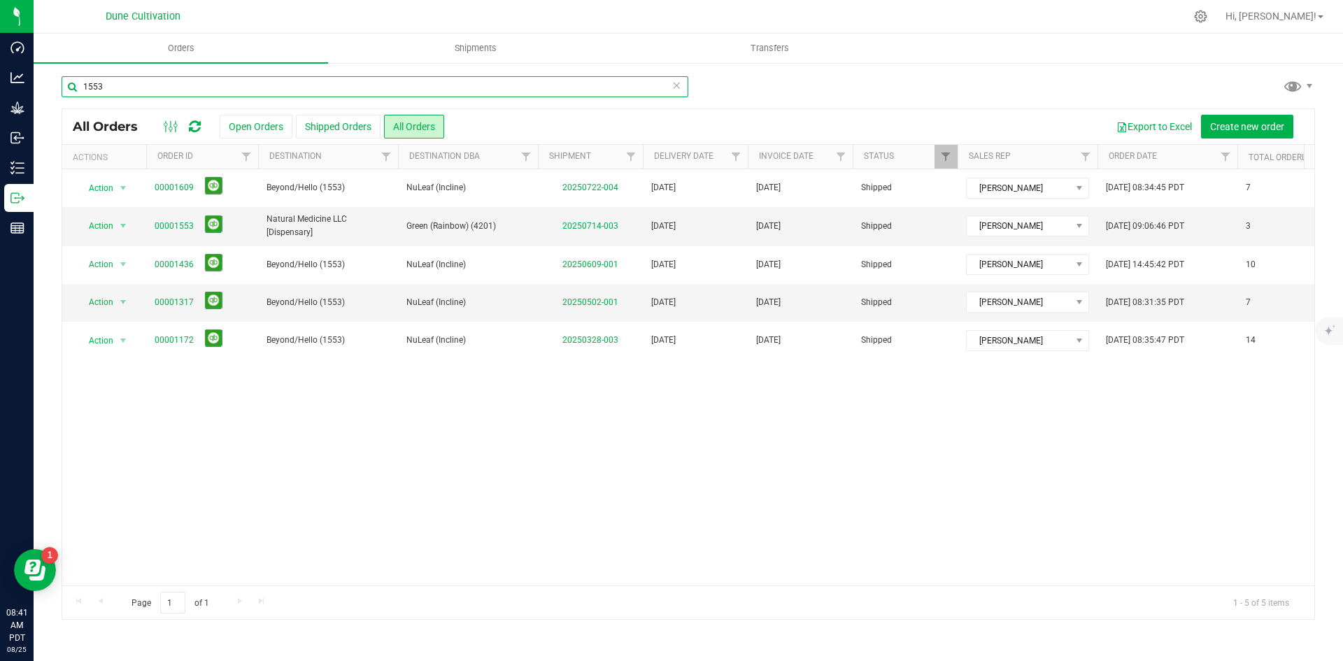
click at [129, 86] on input "1553" at bounding box center [375, 86] width 627 height 21
paste input "4"
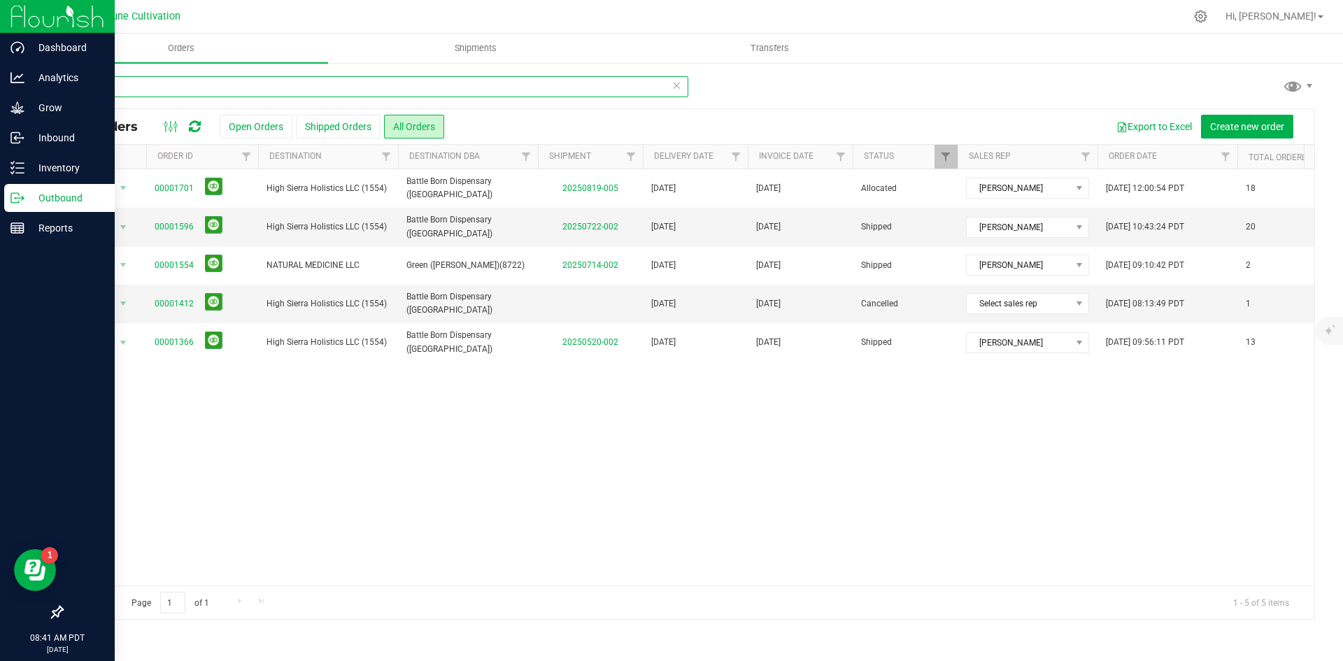
type input "1554"
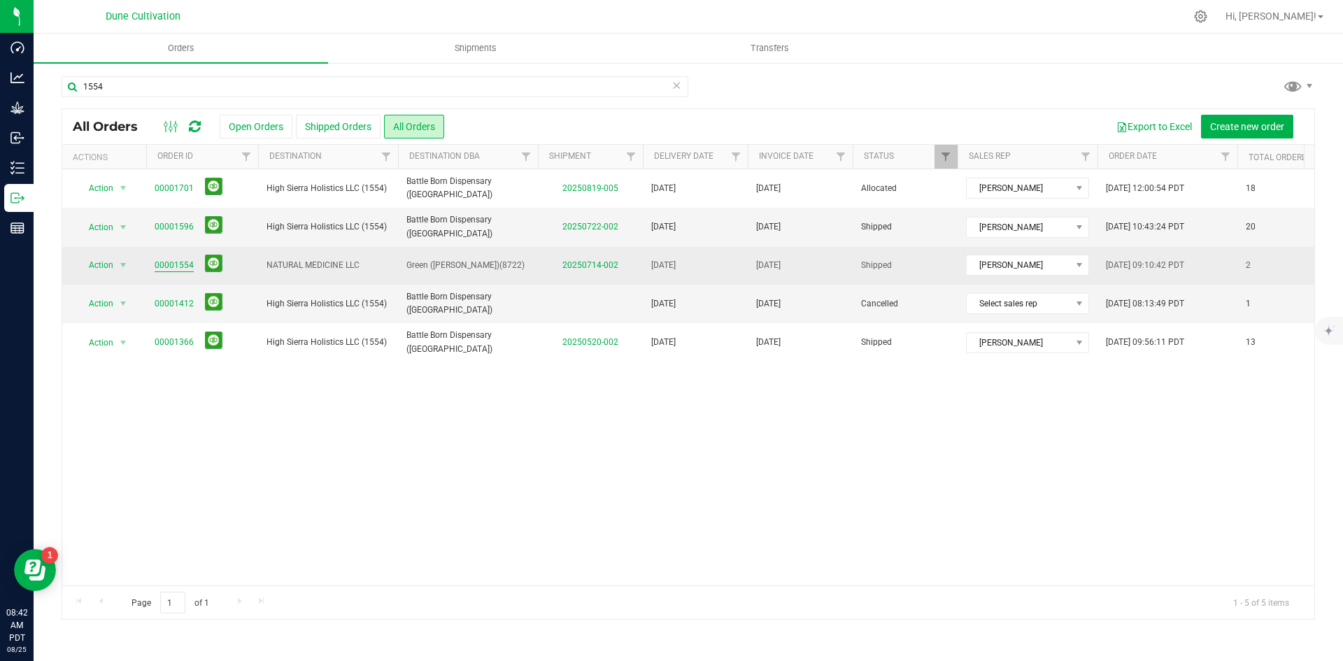
click at [186, 264] on link "00001554" at bounding box center [174, 265] width 39 height 13
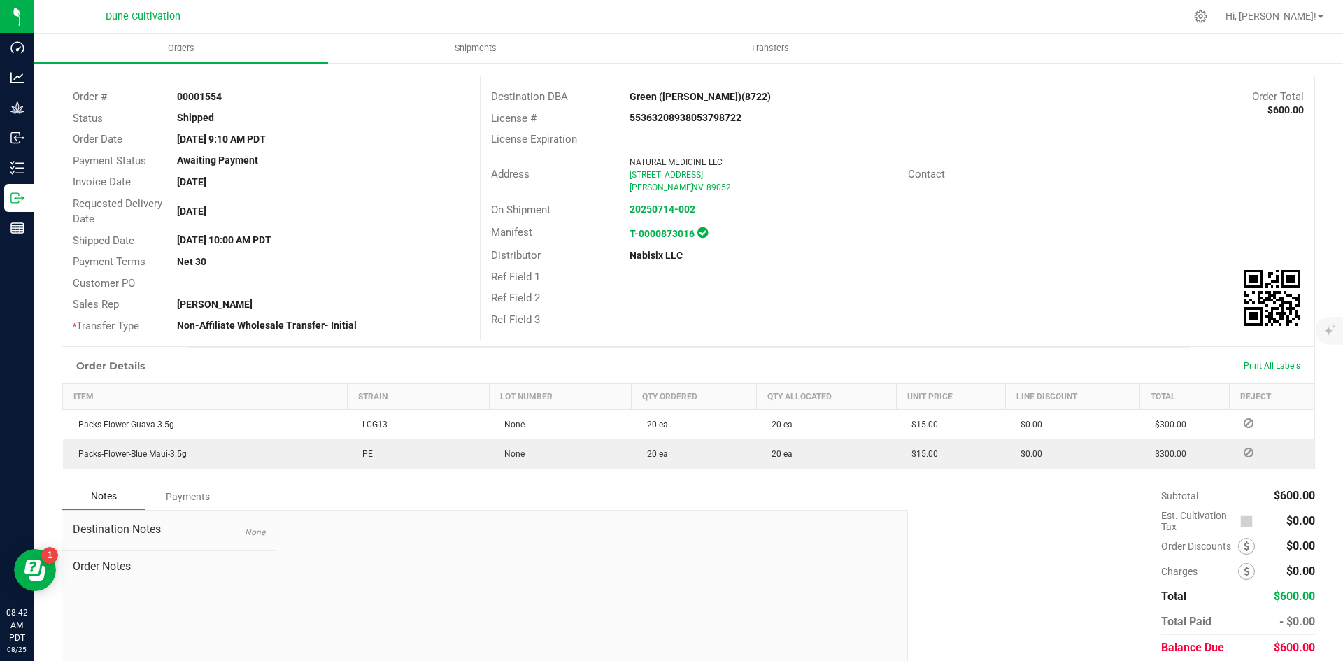
scroll to position [116, 0]
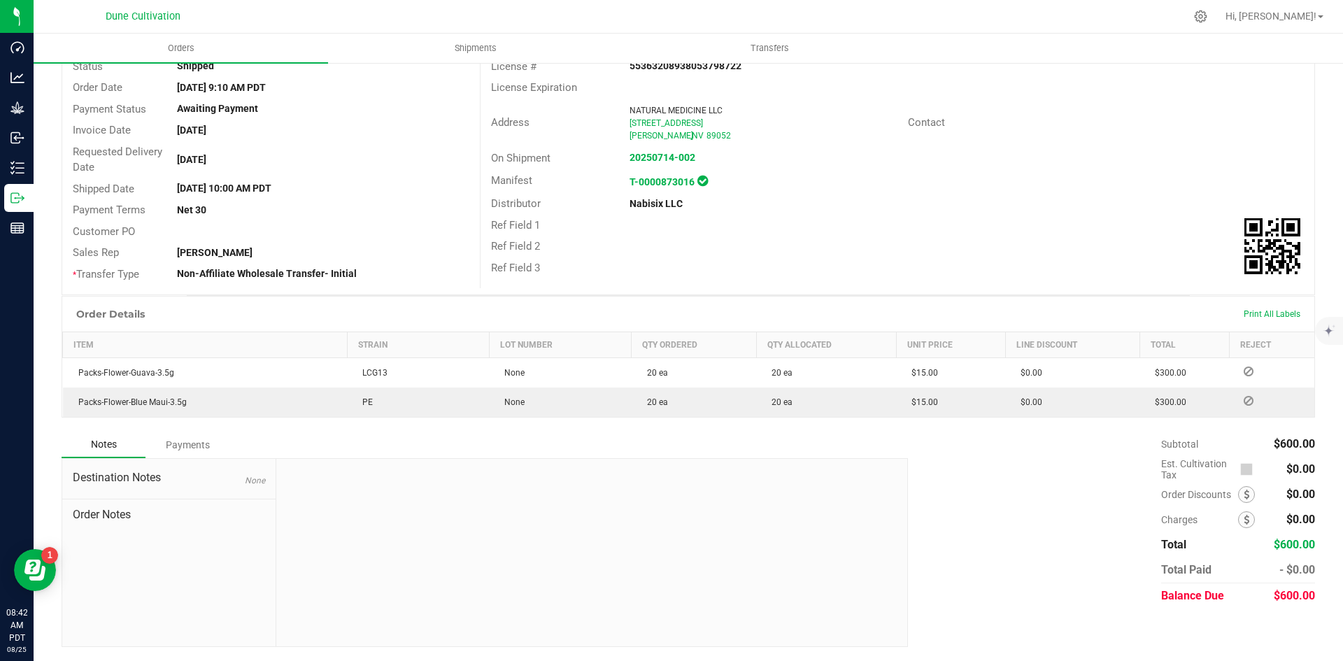
click at [1281, 602] on div "$600.00" at bounding box center [1289, 596] width 51 height 25
copy span "600.00"
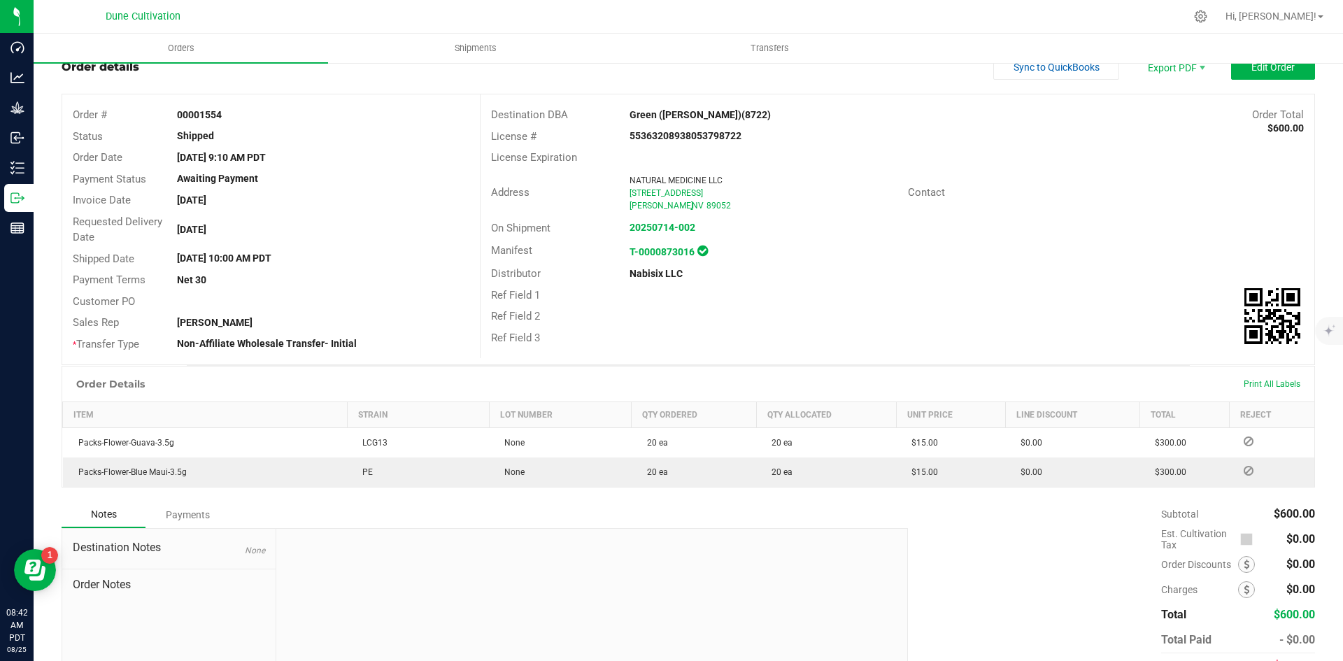
scroll to position [0, 0]
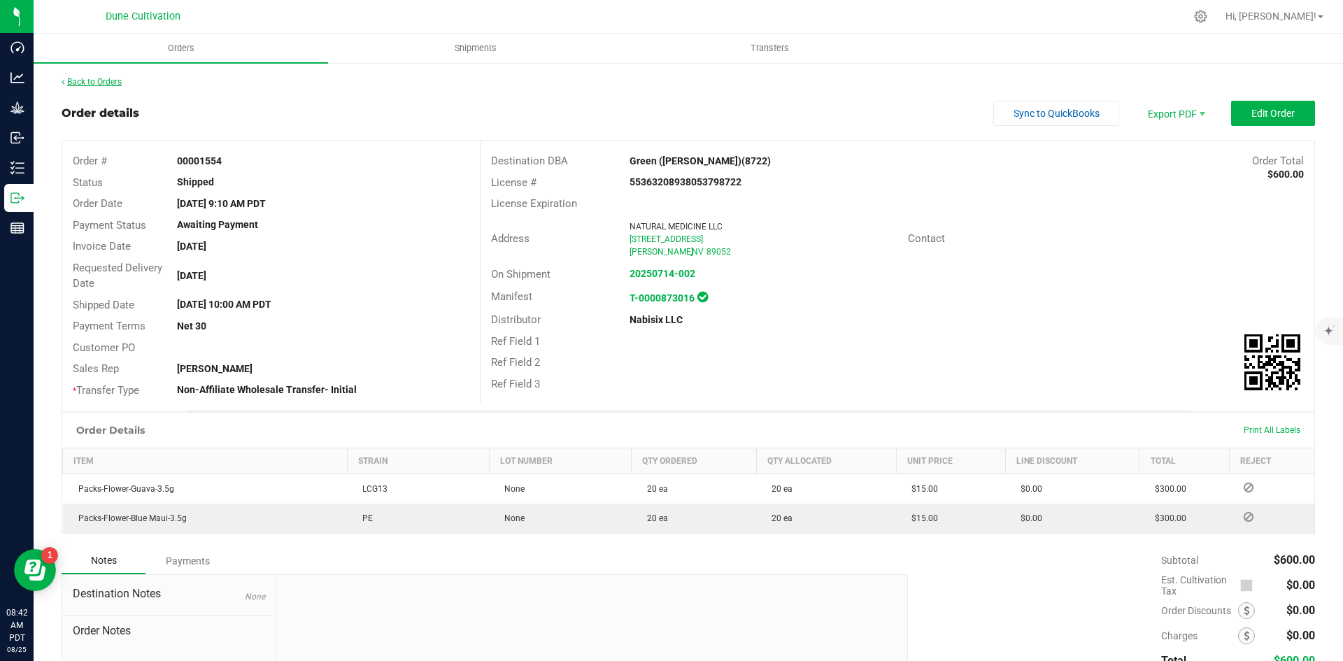
click at [104, 77] on link "Back to Orders" at bounding box center [92, 82] width 60 height 10
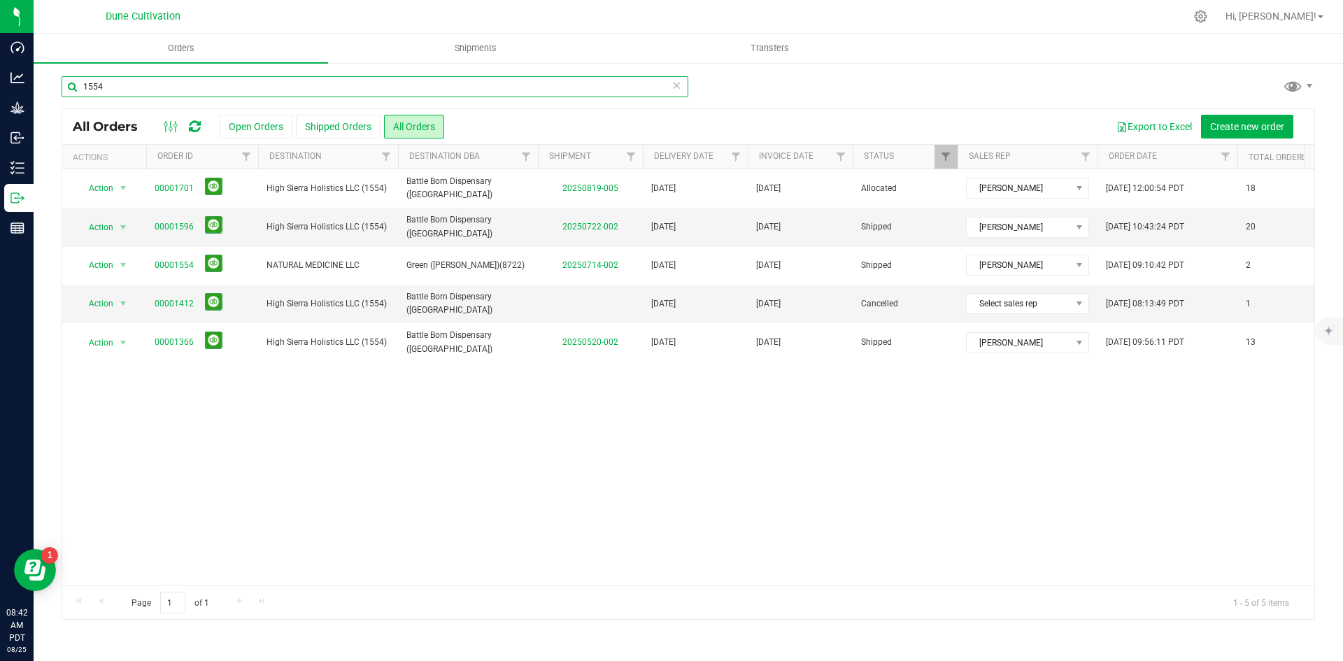
click at [185, 85] on input "1554" at bounding box center [375, 86] width 627 height 21
paste input "3"
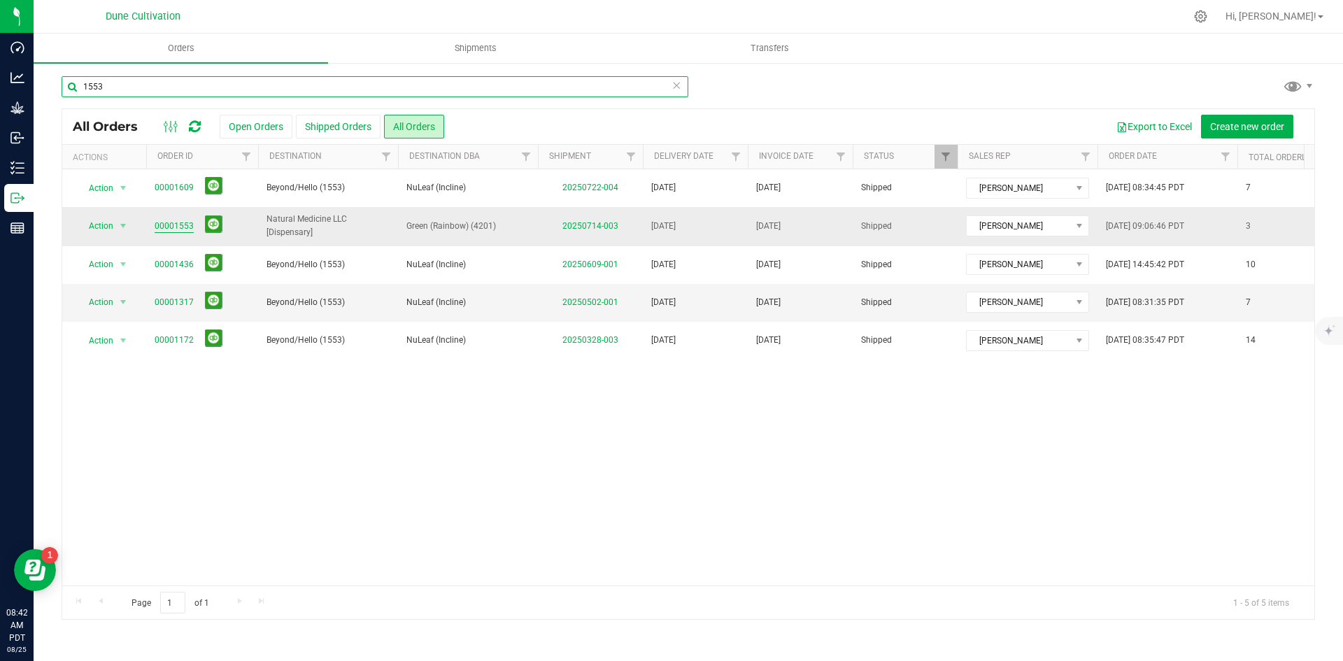
type input "1553"
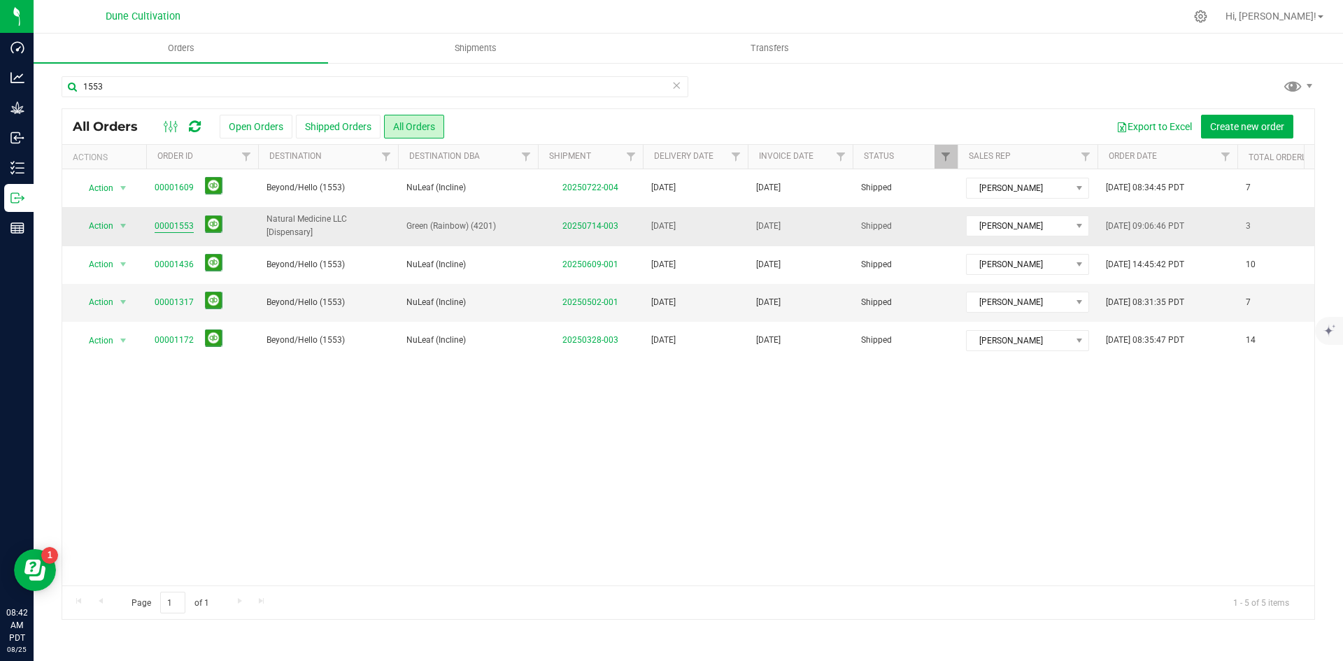
click at [183, 223] on link "00001553" at bounding box center [174, 226] width 39 height 13
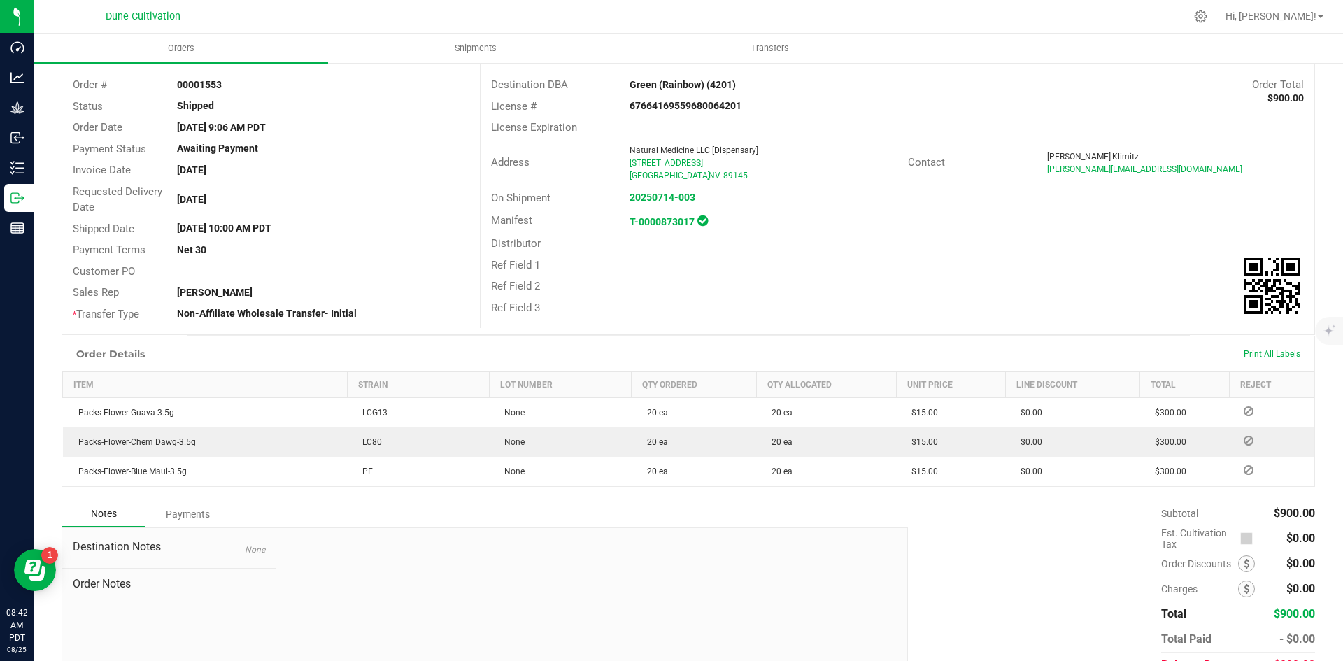
scroll to position [146, 0]
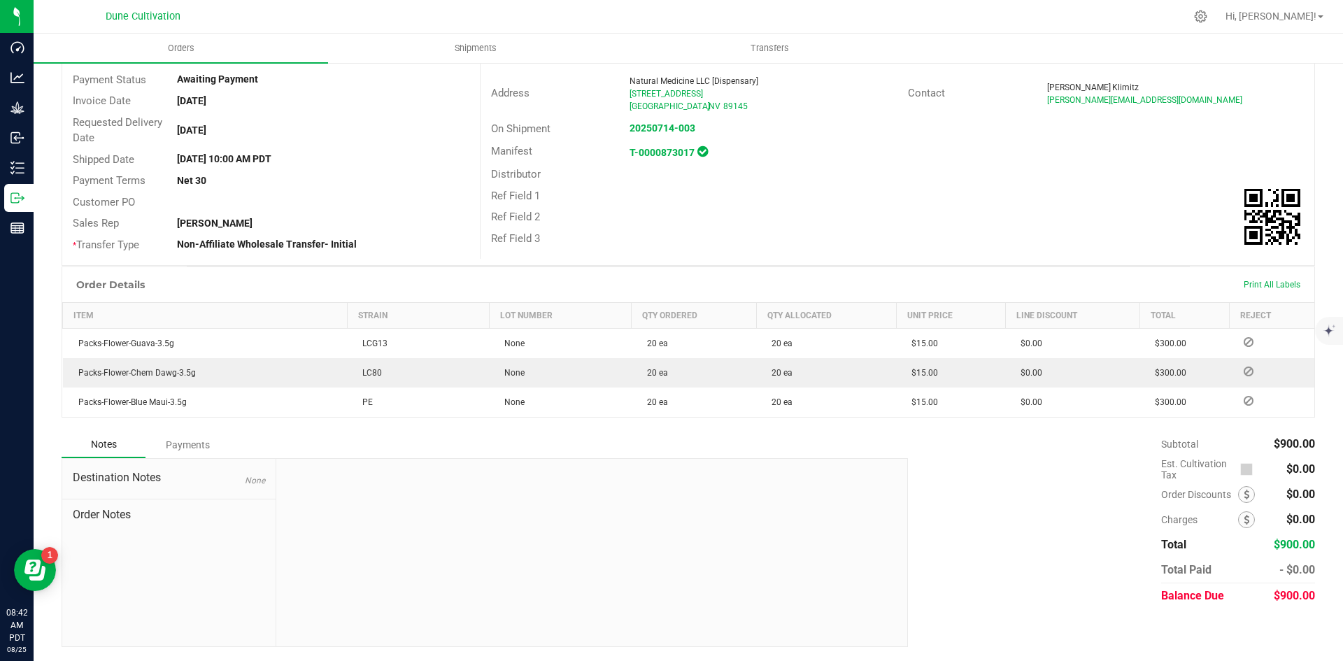
click at [1301, 595] on span "$900.00" at bounding box center [1294, 595] width 41 height 13
copy span "900.00"
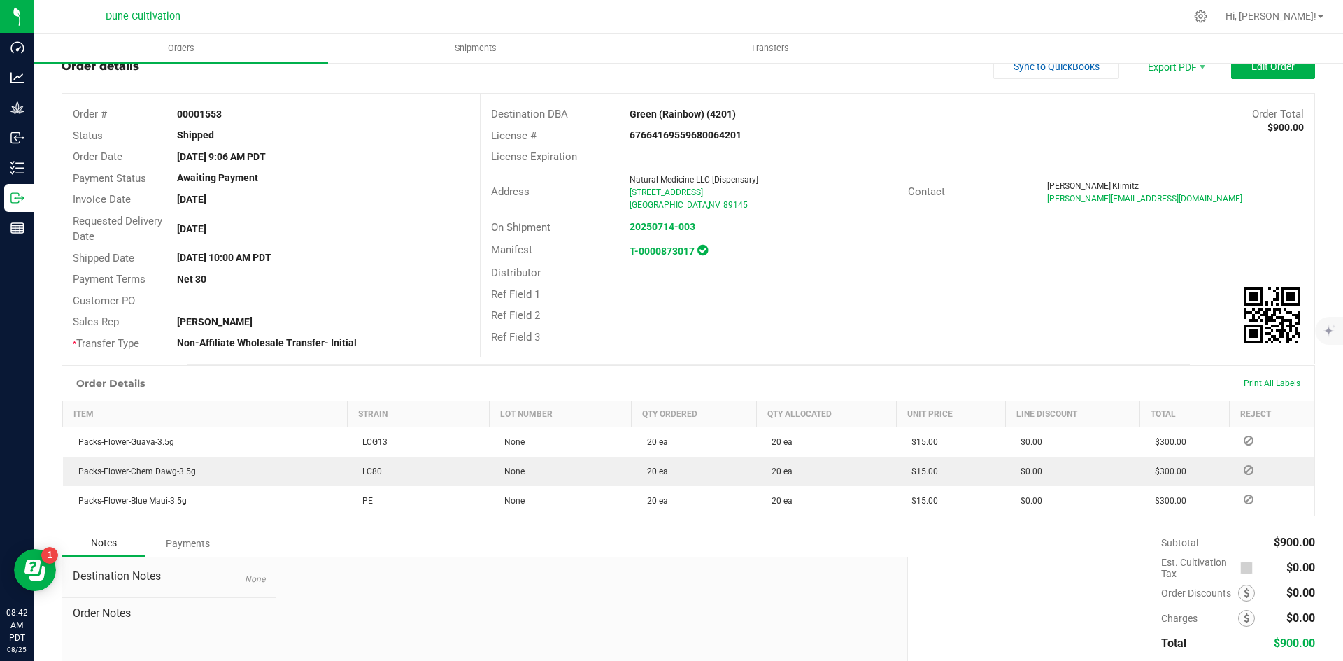
scroll to position [0, 0]
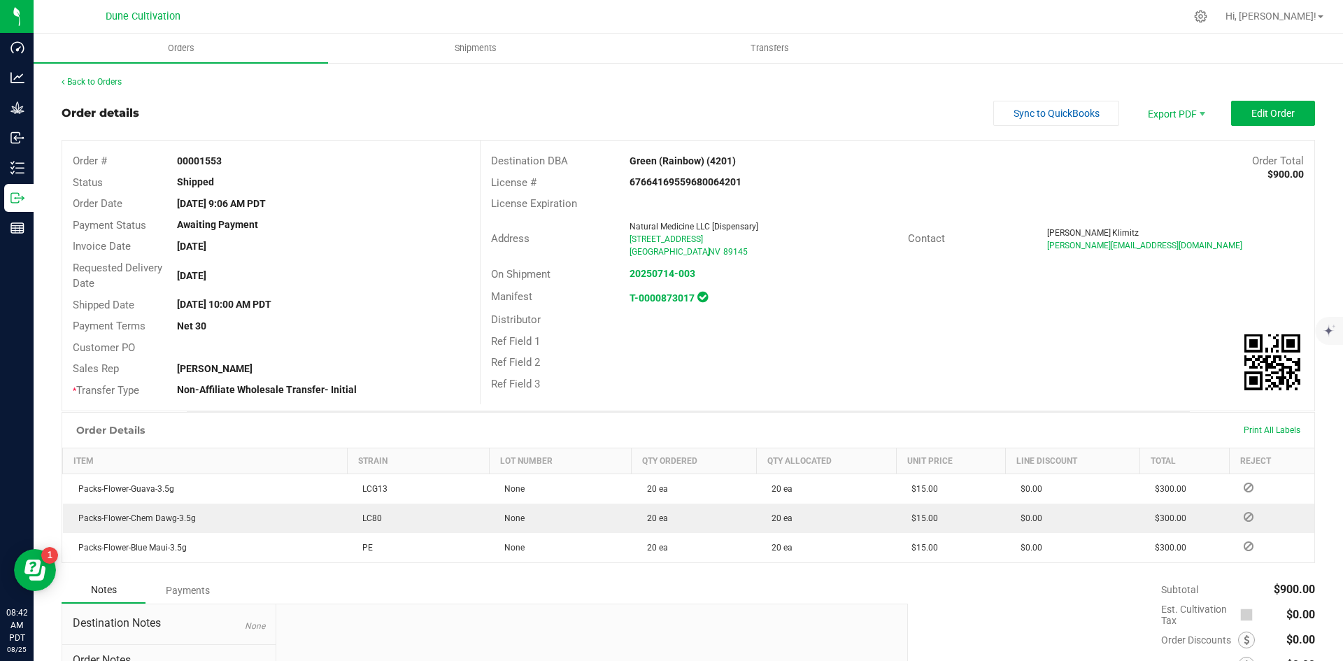
click at [93, 87] on div "Back to Orders" at bounding box center [689, 82] width 1254 height 13
click at [92, 86] on link "Back to Orders" at bounding box center [92, 82] width 60 height 10
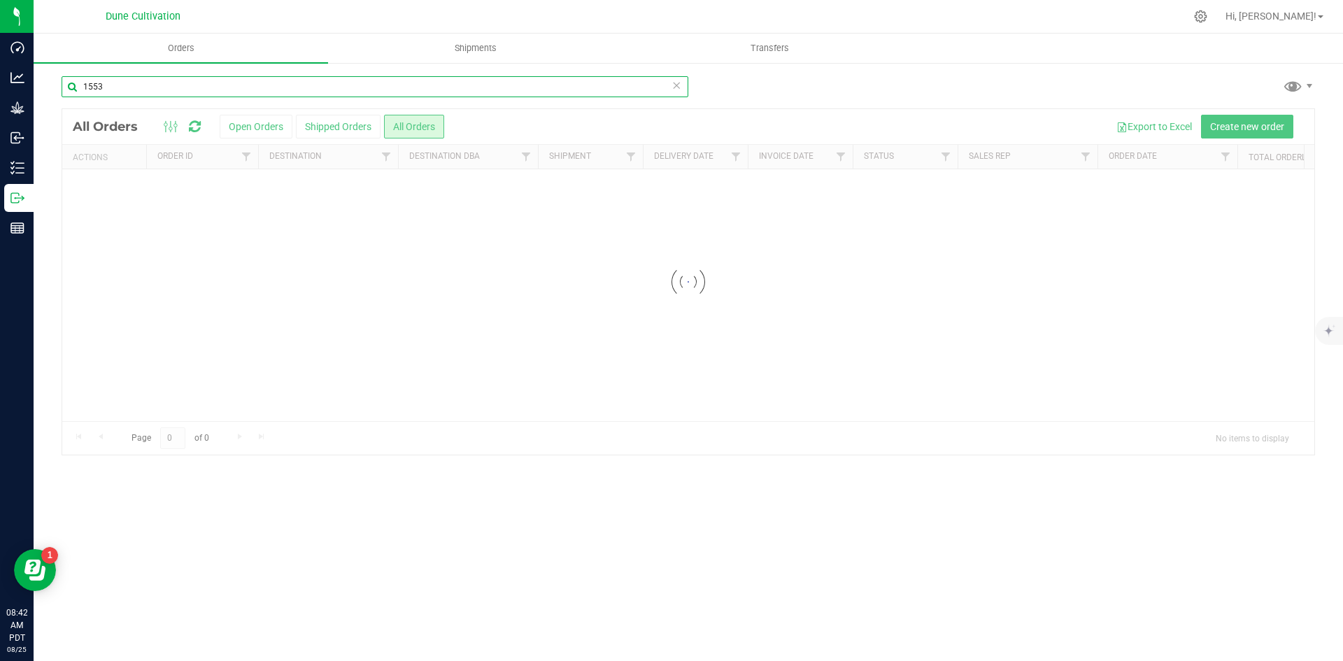
click at [318, 76] on input "1553" at bounding box center [375, 86] width 627 height 21
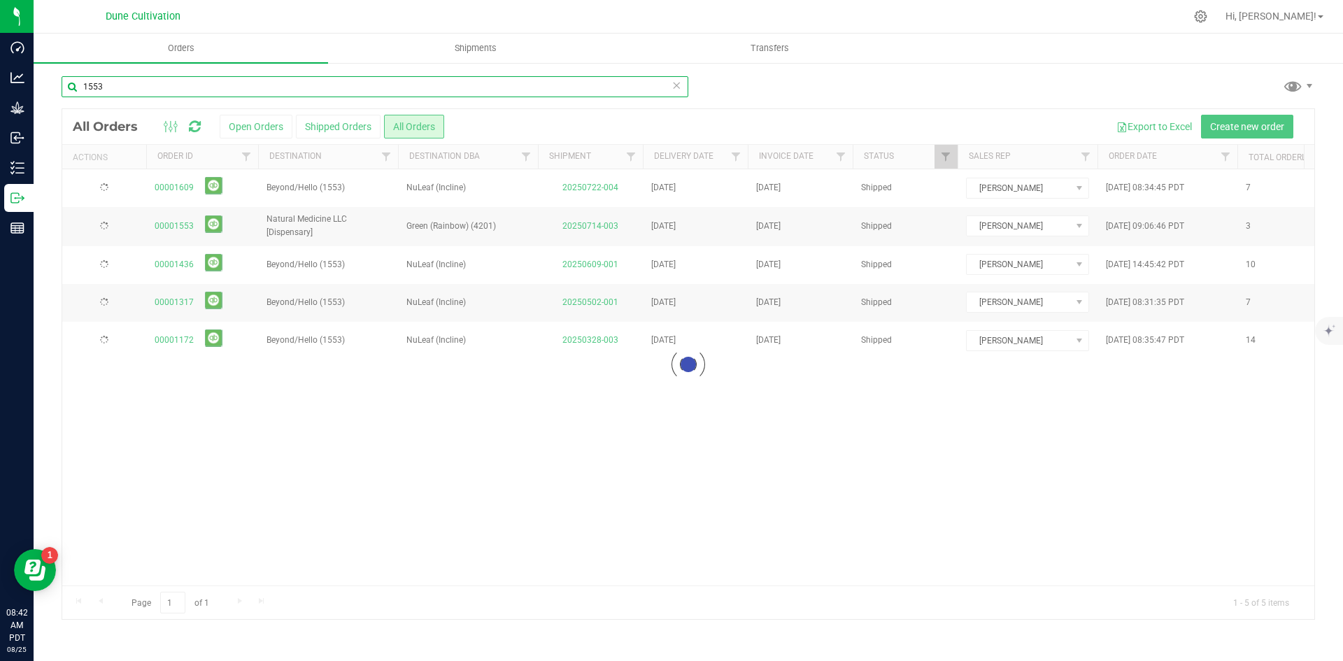
click at [318, 76] on input "1553" at bounding box center [375, 86] width 627 height 21
paste input "2"
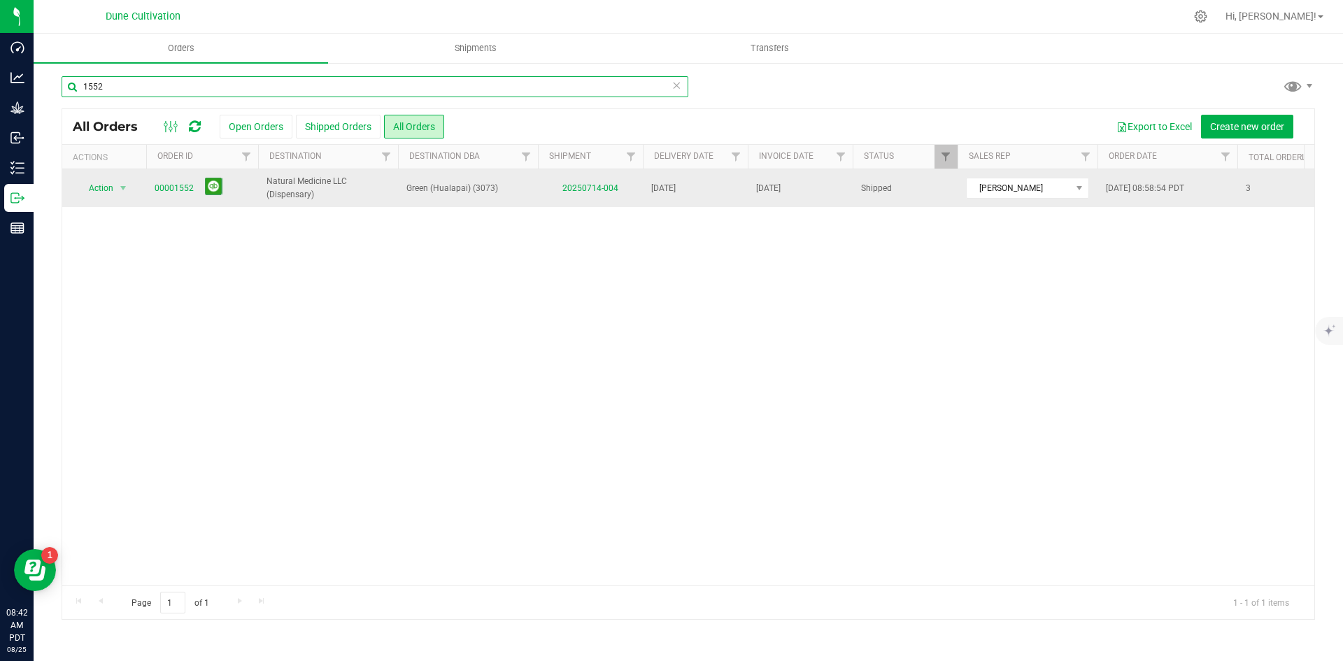
type input "1552"
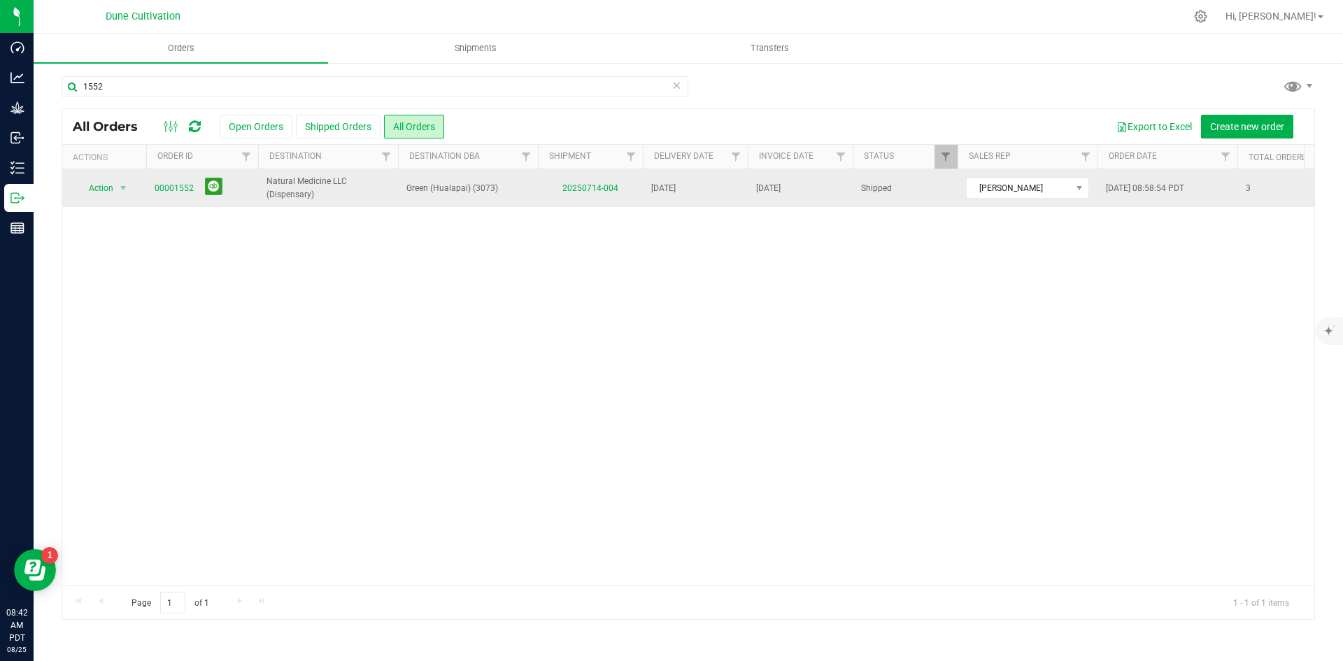
click at [165, 176] on td "00001552" at bounding box center [202, 188] width 112 height 38
click at [171, 185] on link "00001552" at bounding box center [174, 188] width 39 height 13
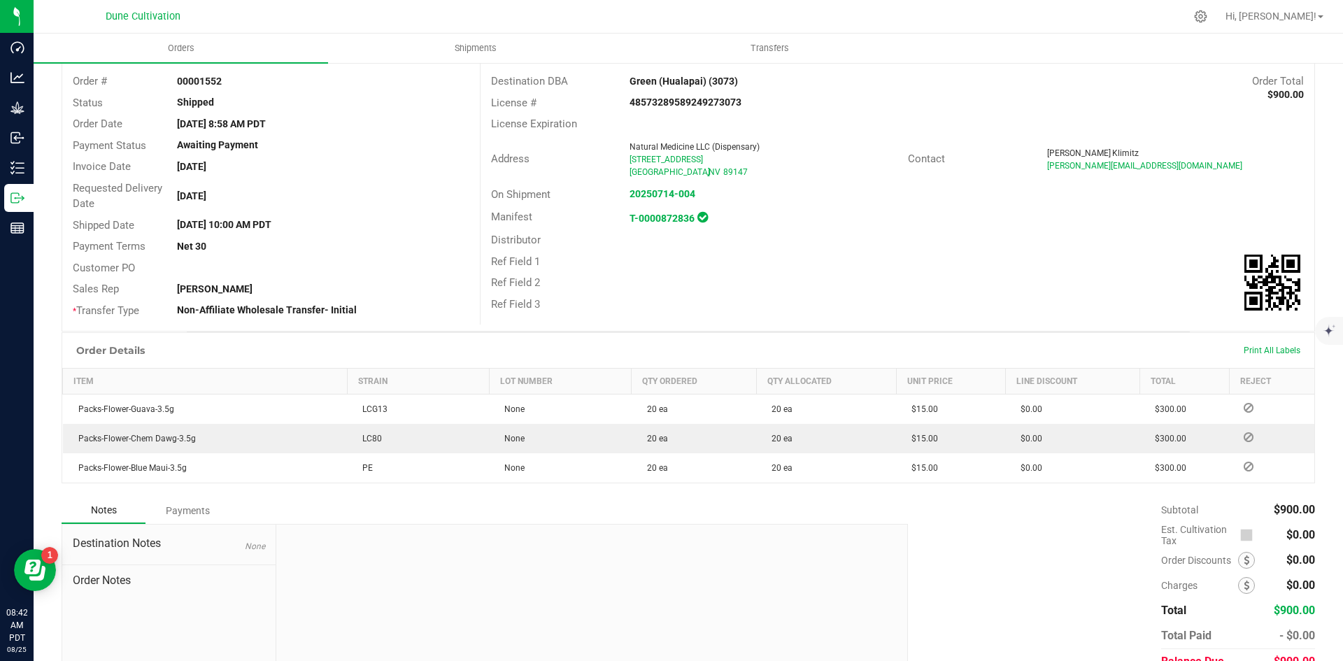
scroll to position [146, 0]
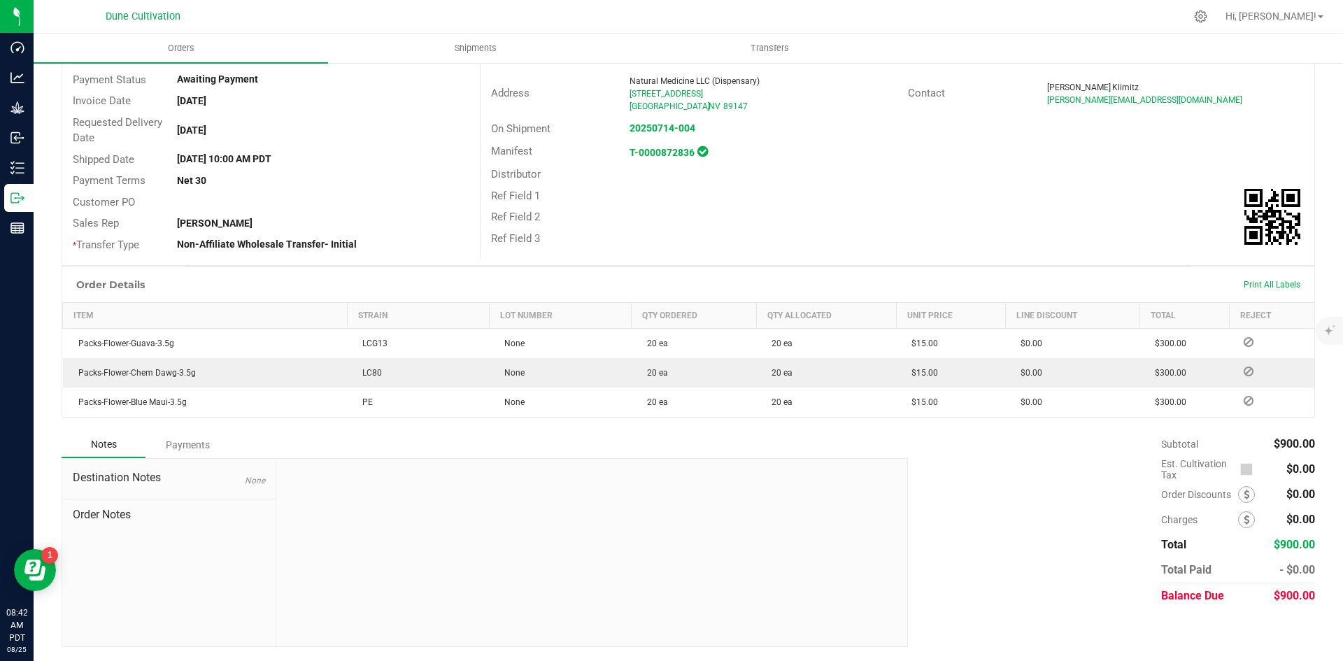
click at [1287, 599] on span "$900.00" at bounding box center [1294, 595] width 41 height 13
copy span "900.00"
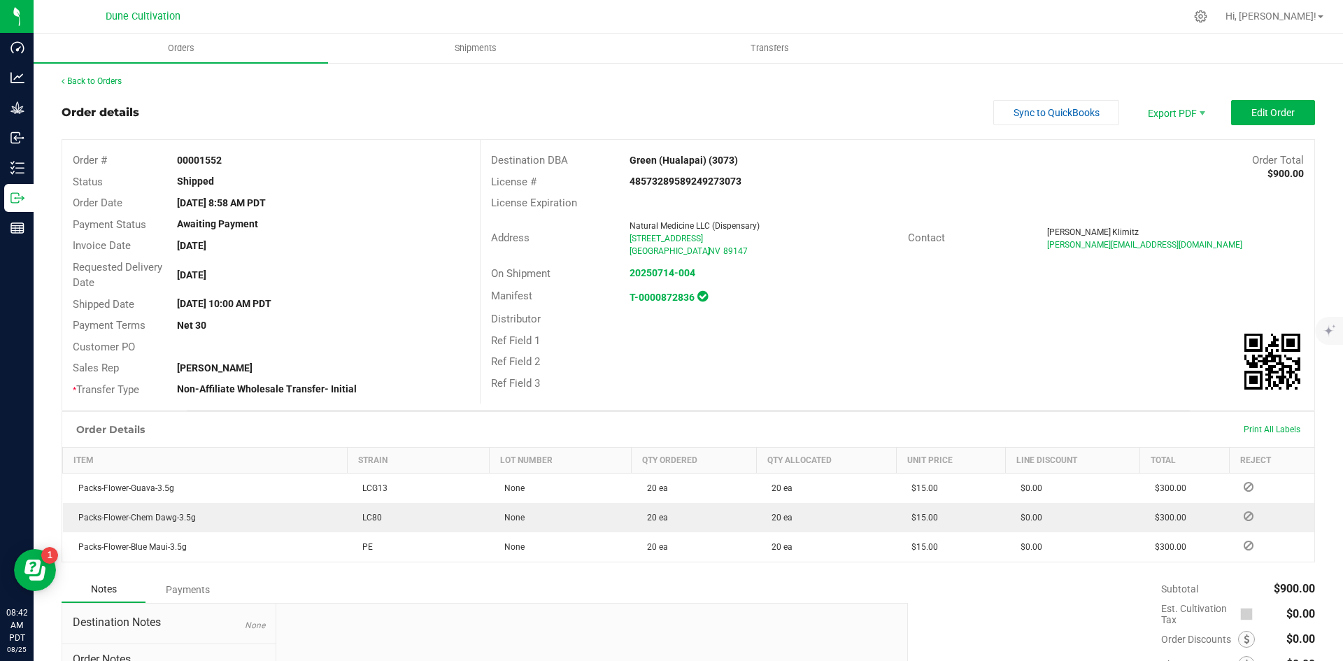
scroll to position [0, 0]
click at [85, 74] on div "Back to Orders Order details Sync to QuickBooks Export PDF Edit Order Order # 0…" at bounding box center [689, 434] width 1310 height 745
click at [81, 78] on link "Back to Orders" at bounding box center [92, 82] width 60 height 10
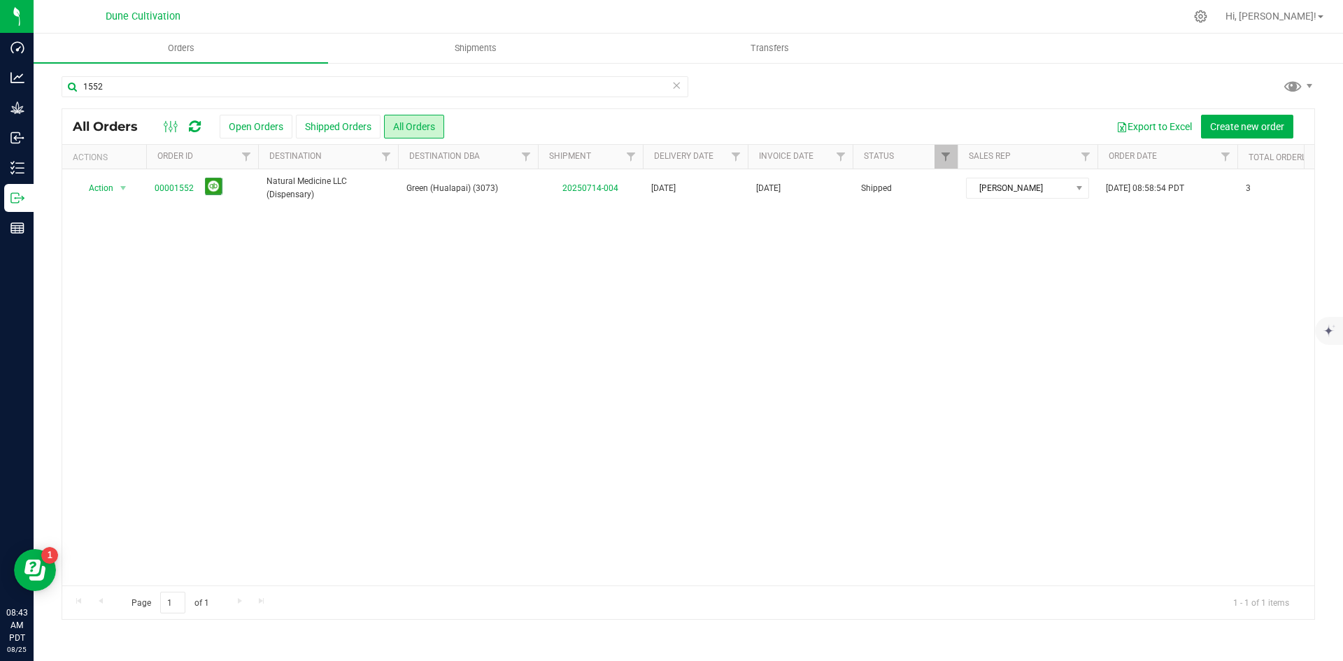
click at [675, 91] on icon at bounding box center [677, 84] width 10 height 17
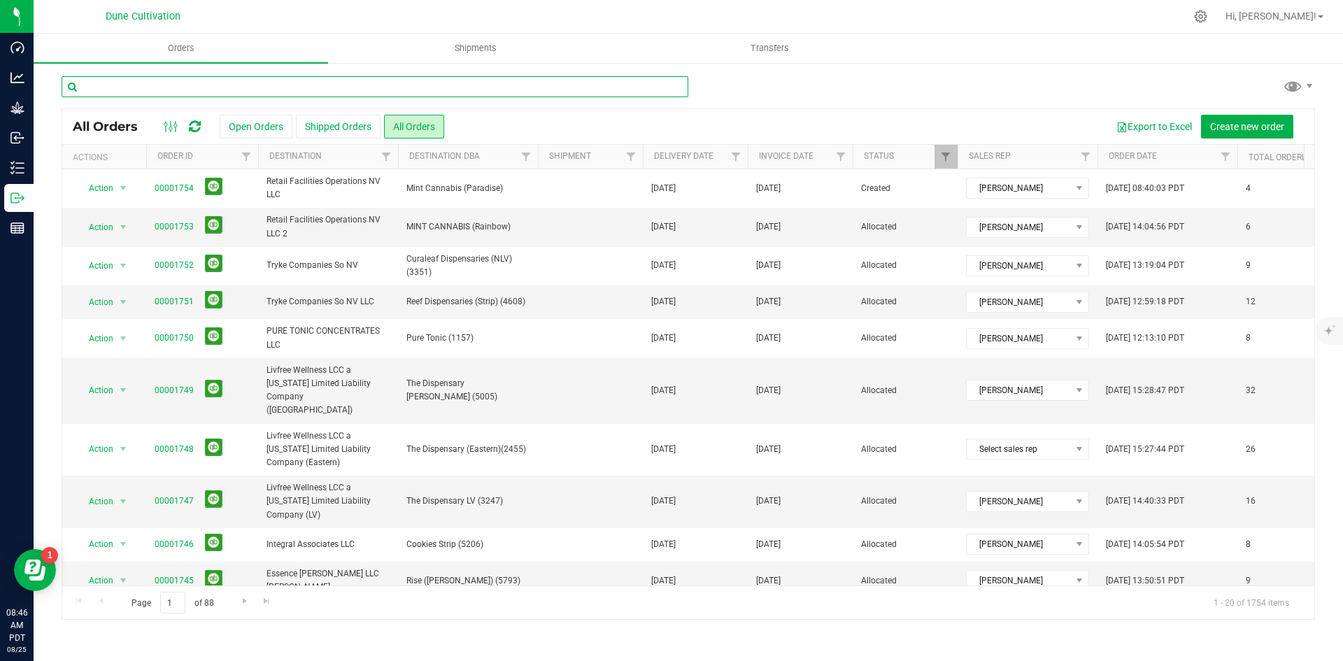
click at [296, 87] on input "text" at bounding box center [375, 86] width 627 height 21
click at [362, 87] on input "text" at bounding box center [375, 86] width 627 height 21
paste input "1552"
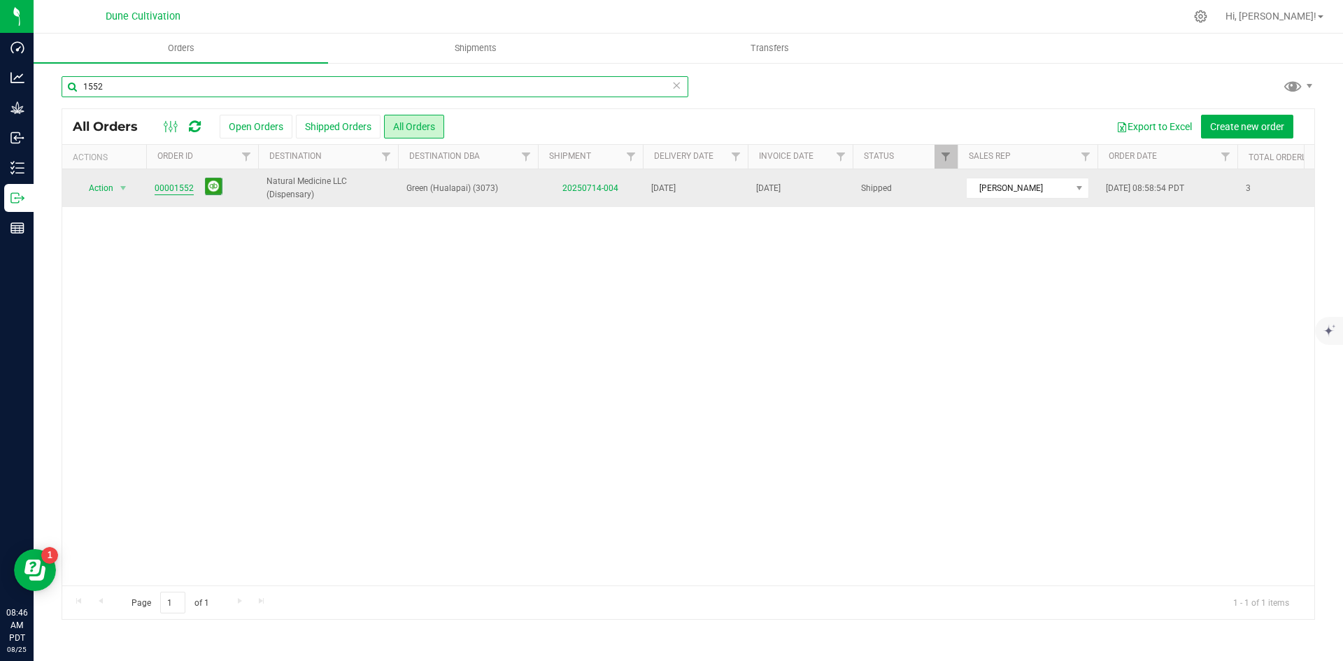
type input "1552"
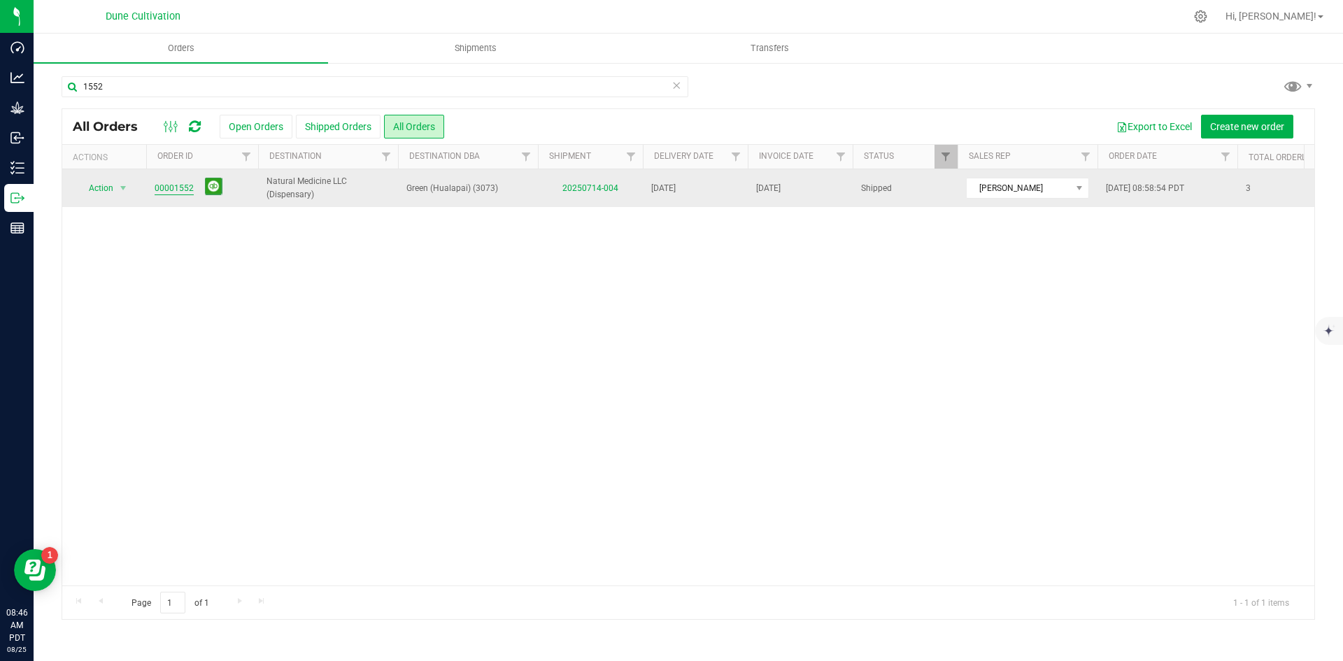
click at [174, 190] on link "00001552" at bounding box center [174, 188] width 39 height 13
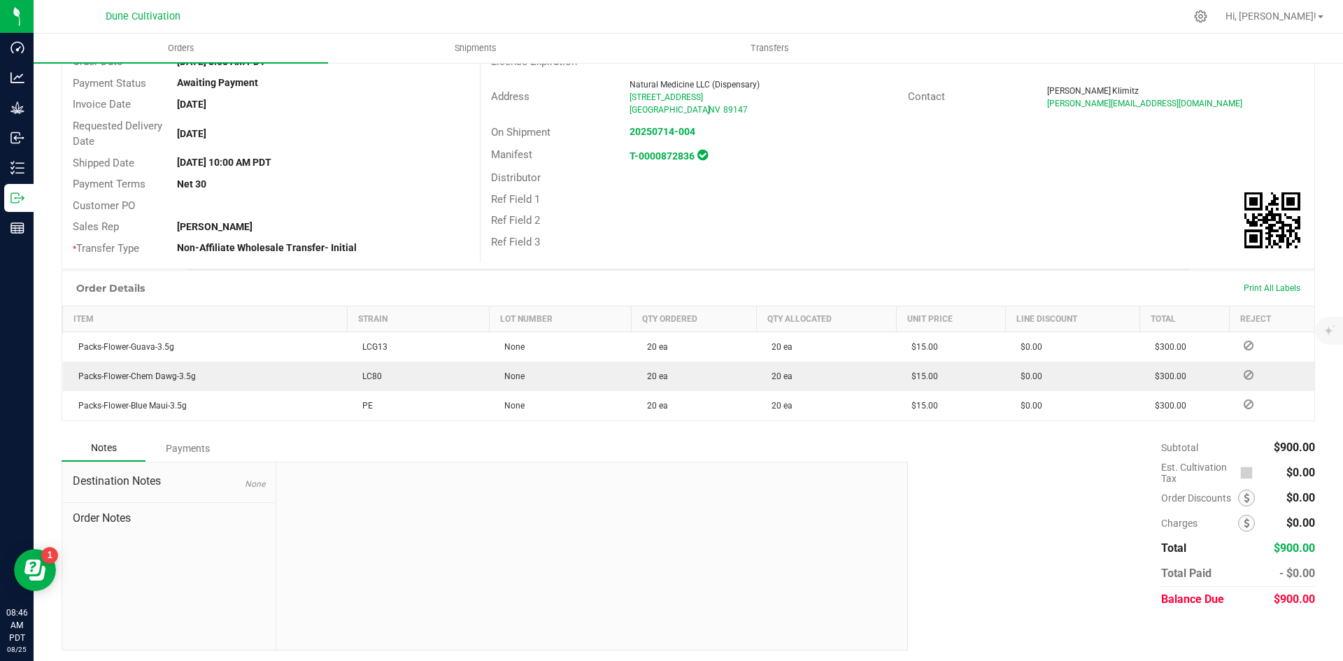
scroll to position [146, 0]
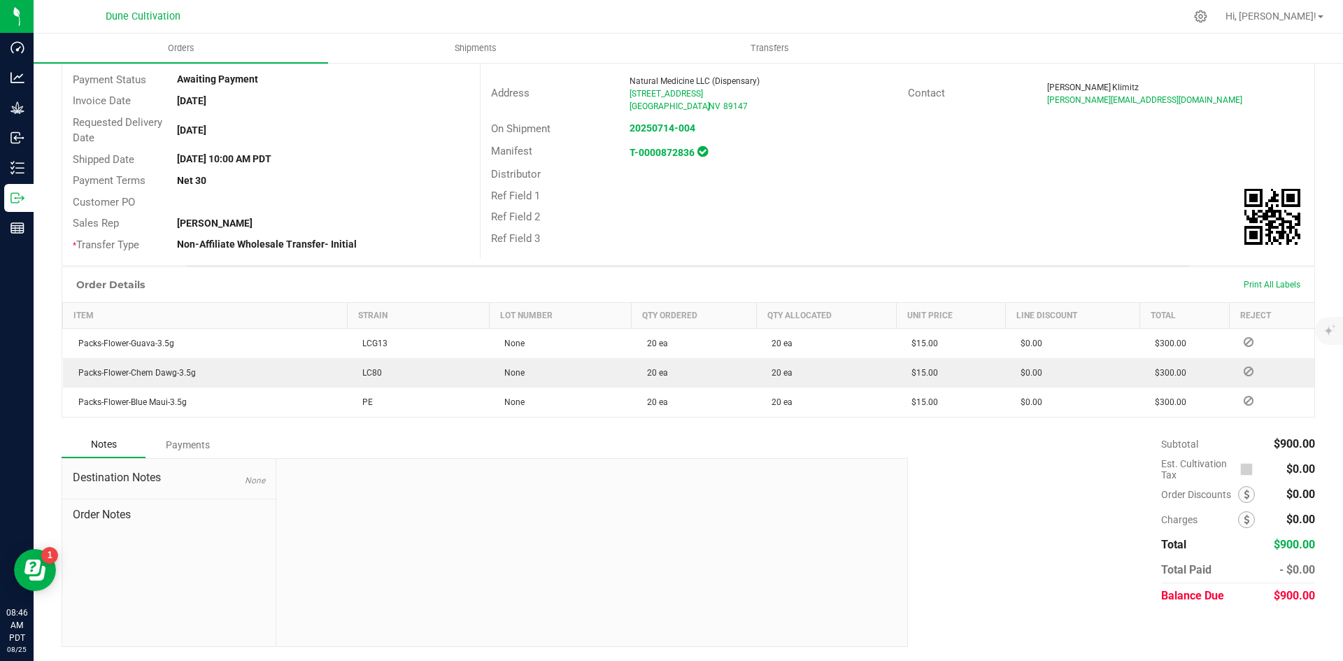
click at [1274, 600] on span "$900.00" at bounding box center [1294, 595] width 41 height 13
click at [210, 452] on div "Payments" at bounding box center [188, 444] width 84 height 25
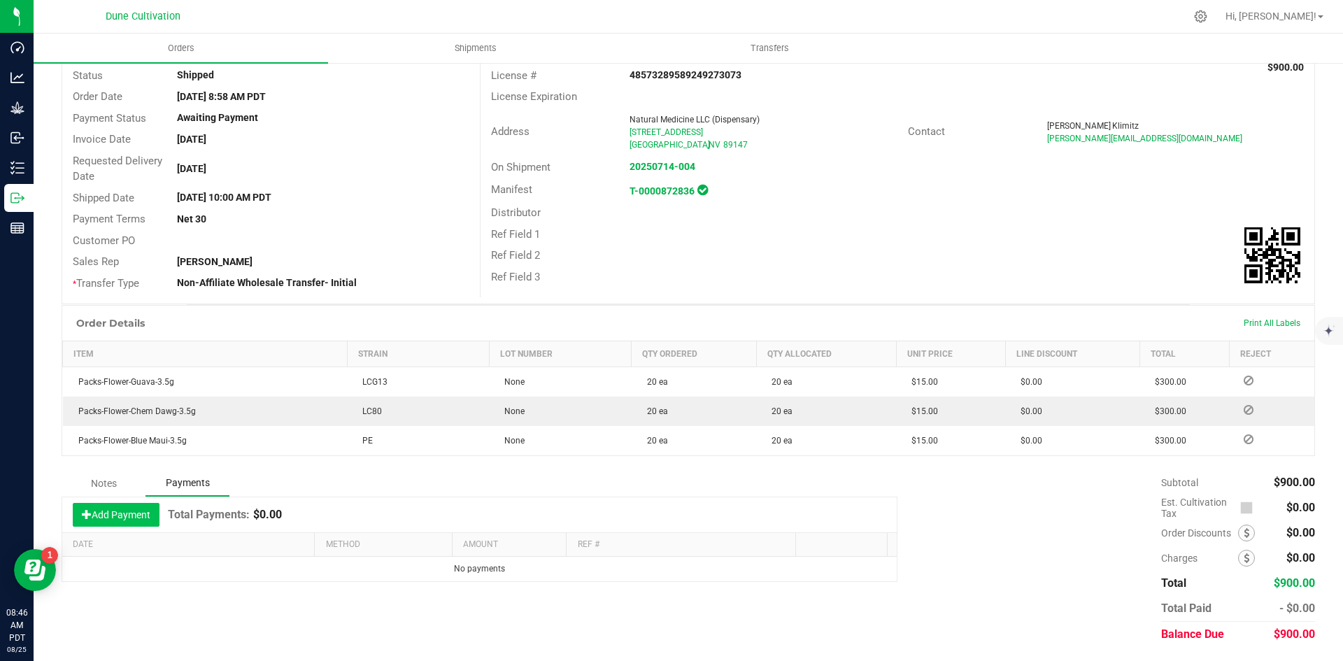
scroll to position [107, 0]
click at [141, 530] on div "Add Payment Total Payments: $0.00" at bounding box center [479, 515] width 835 height 35
click at [136, 516] on button "Add Payment" at bounding box center [116, 515] width 87 height 24
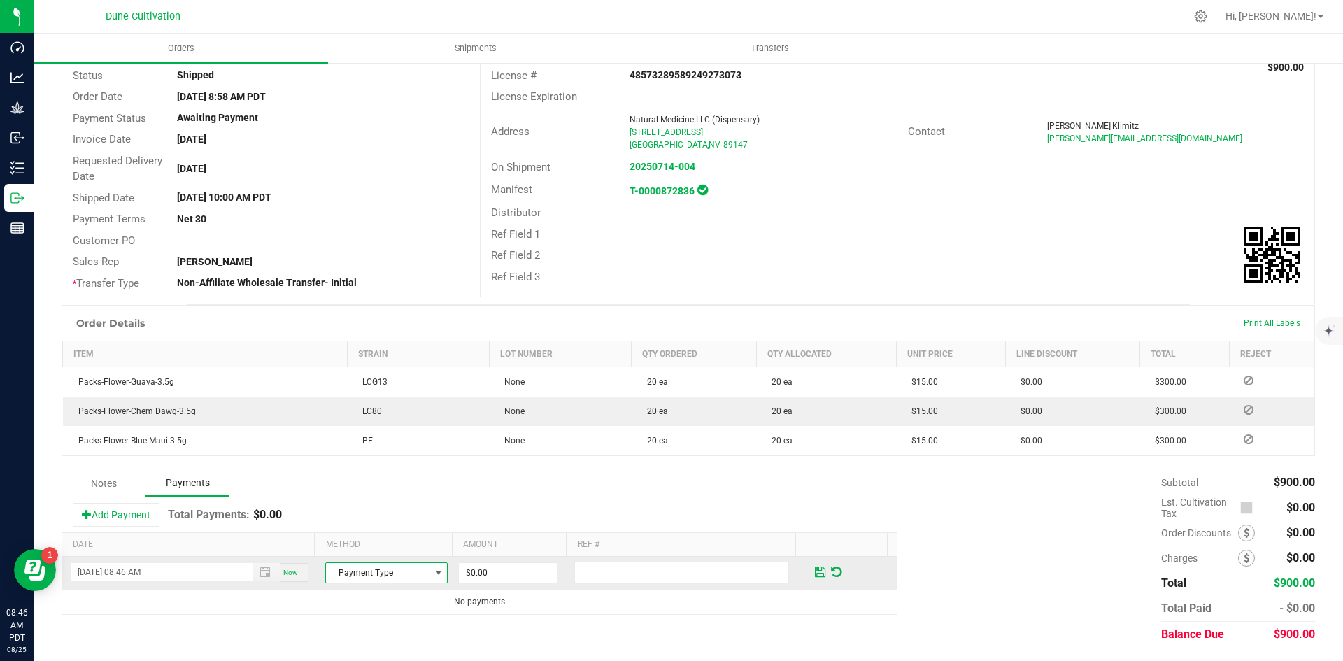
click at [362, 569] on span "Payment Type" at bounding box center [378, 573] width 104 height 20
click at [381, 514] on li "Cash" at bounding box center [380, 510] width 118 height 20
click at [461, 560] on td "$0.00" at bounding box center [514, 573] width 116 height 33
click at [472, 567] on input "0" at bounding box center [508, 573] width 98 height 20
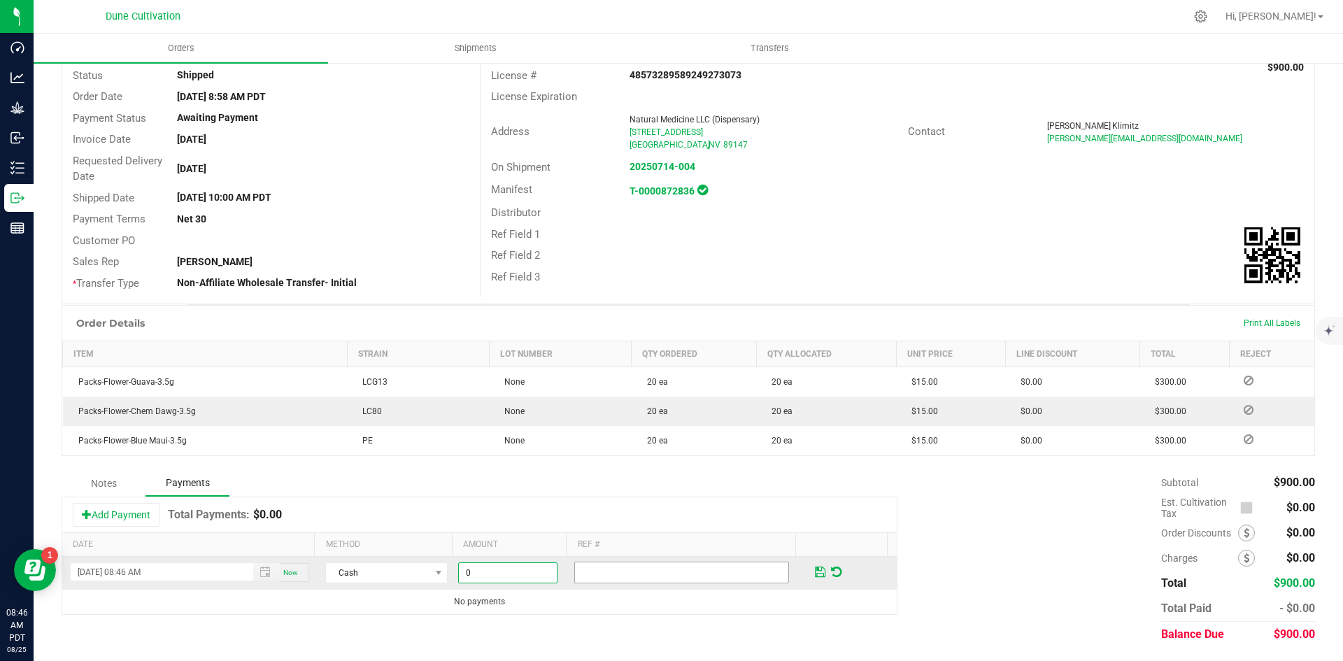
paste input "90"
type input "$900.00"
click at [672, 570] on input "text" at bounding box center [681, 573] width 215 height 22
click at [670, 578] on input "CANCELLED, CREDIT" at bounding box center [681, 573] width 215 height 22
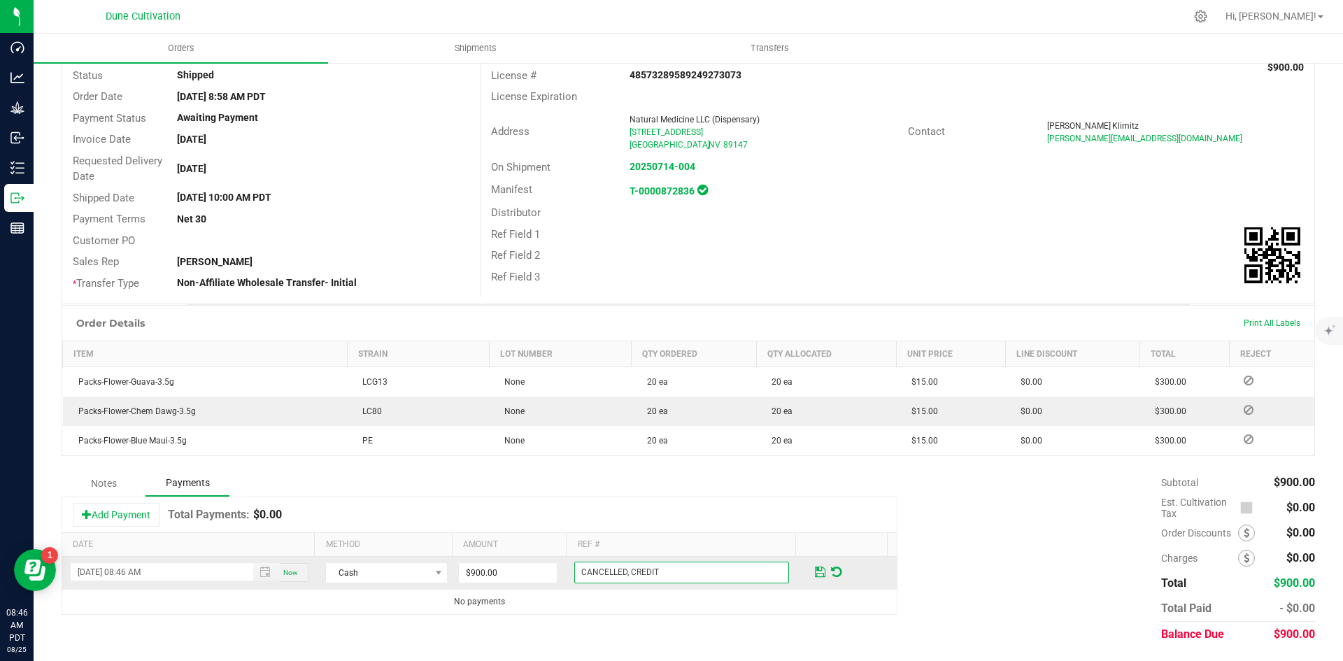
click at [670, 578] on input "CANCELLED, CREDIT" at bounding box center [681, 573] width 215 height 22
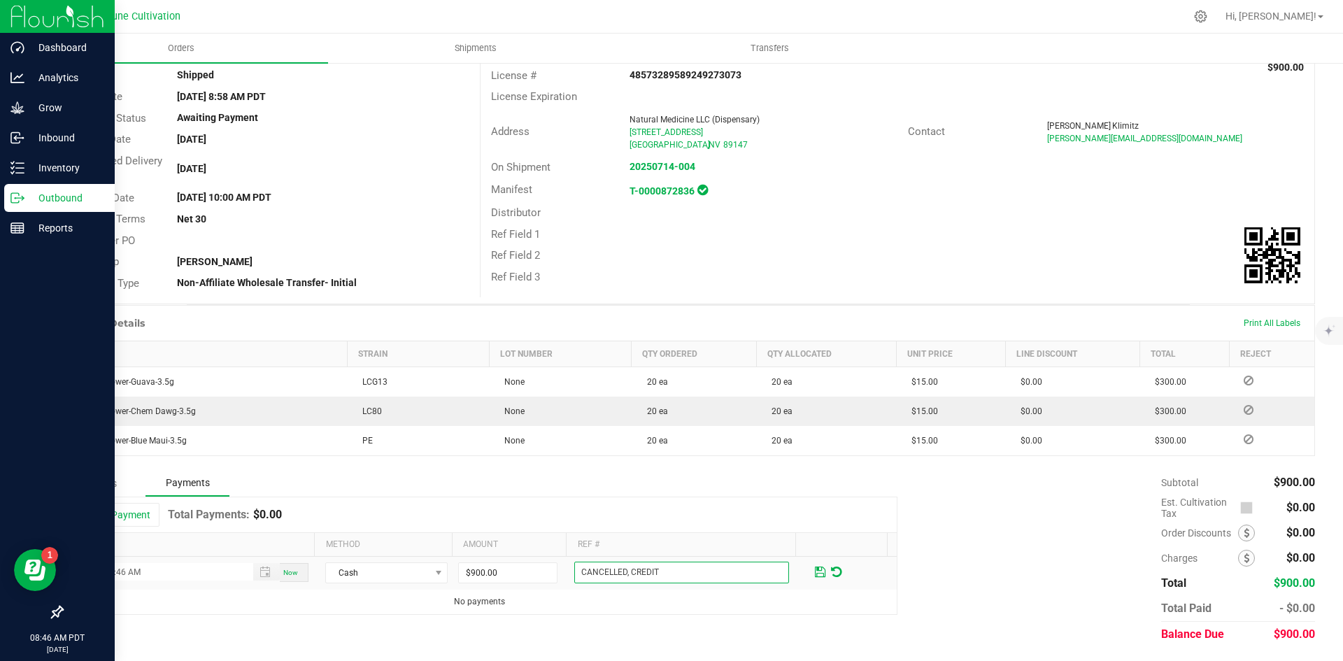
type input "CANCELLED, CREDIT"
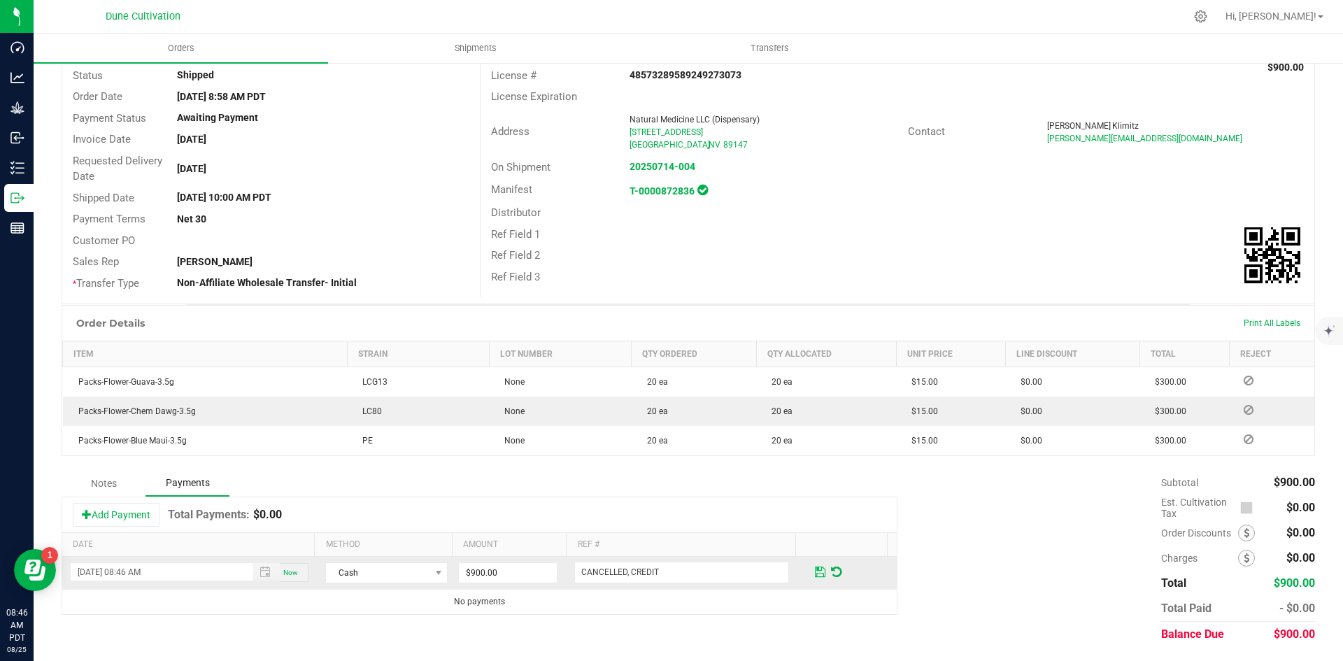
click at [815, 574] on span at bounding box center [820, 572] width 10 height 13
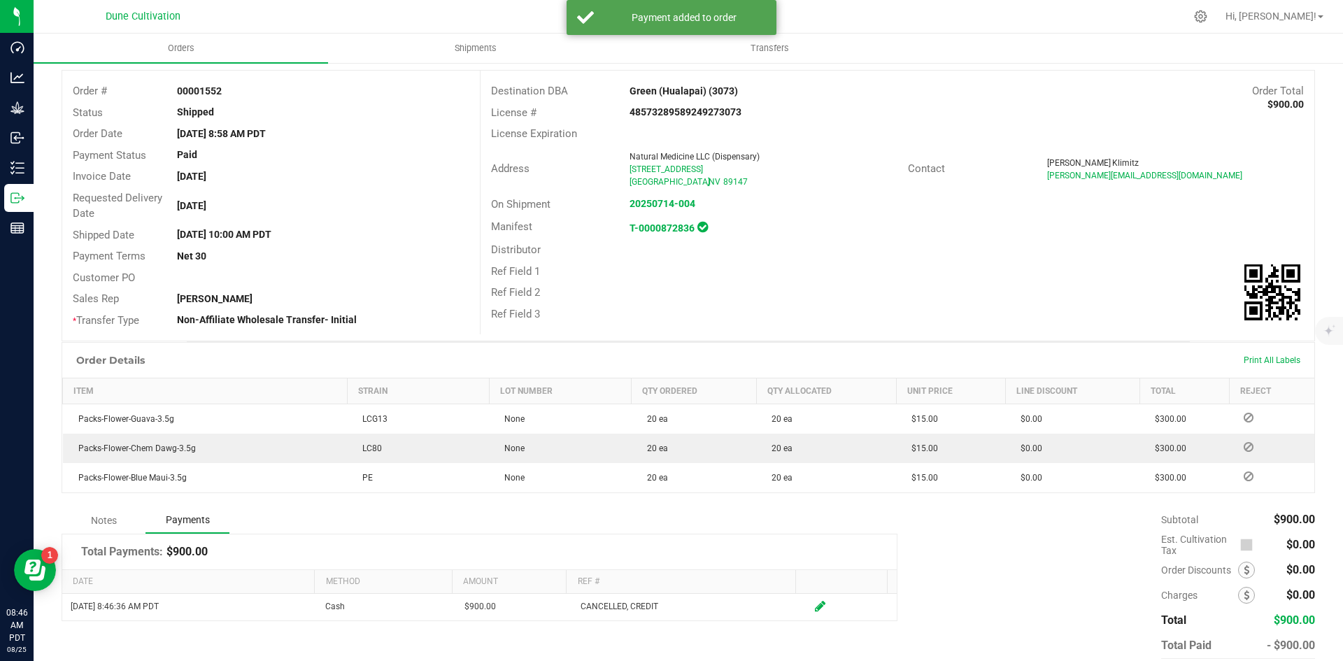
scroll to position [0, 0]
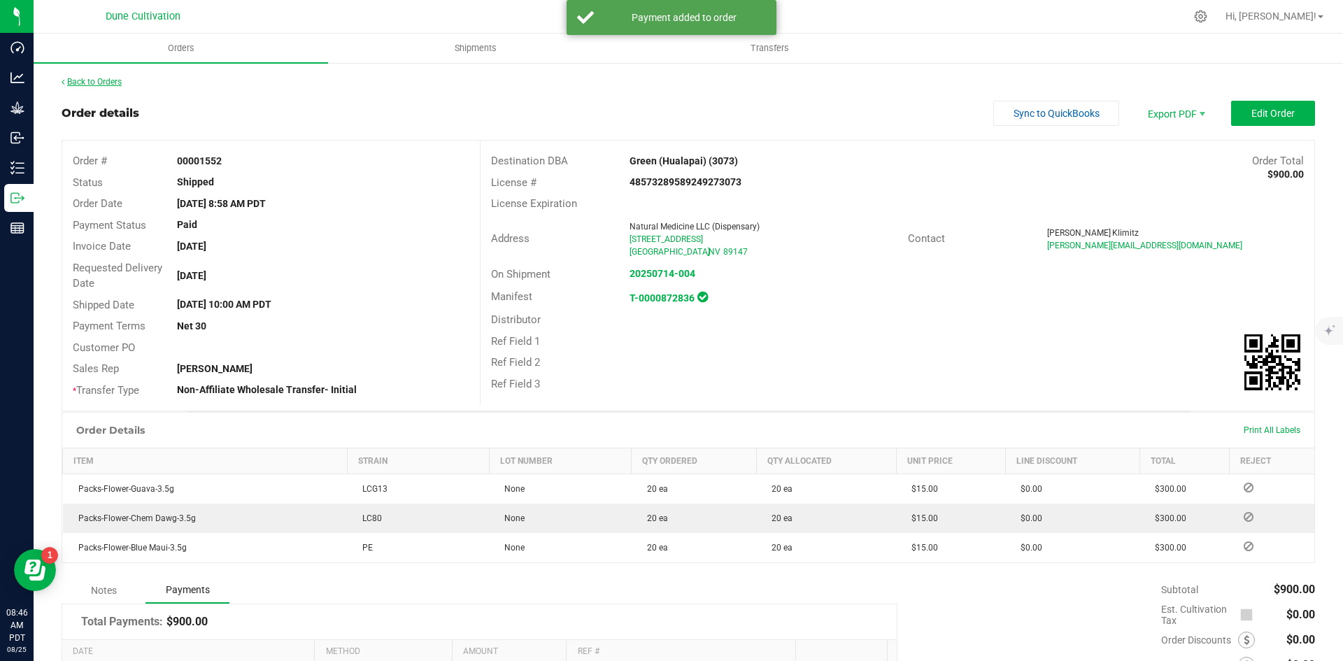
click at [98, 84] on link "Back to Orders" at bounding box center [92, 82] width 60 height 10
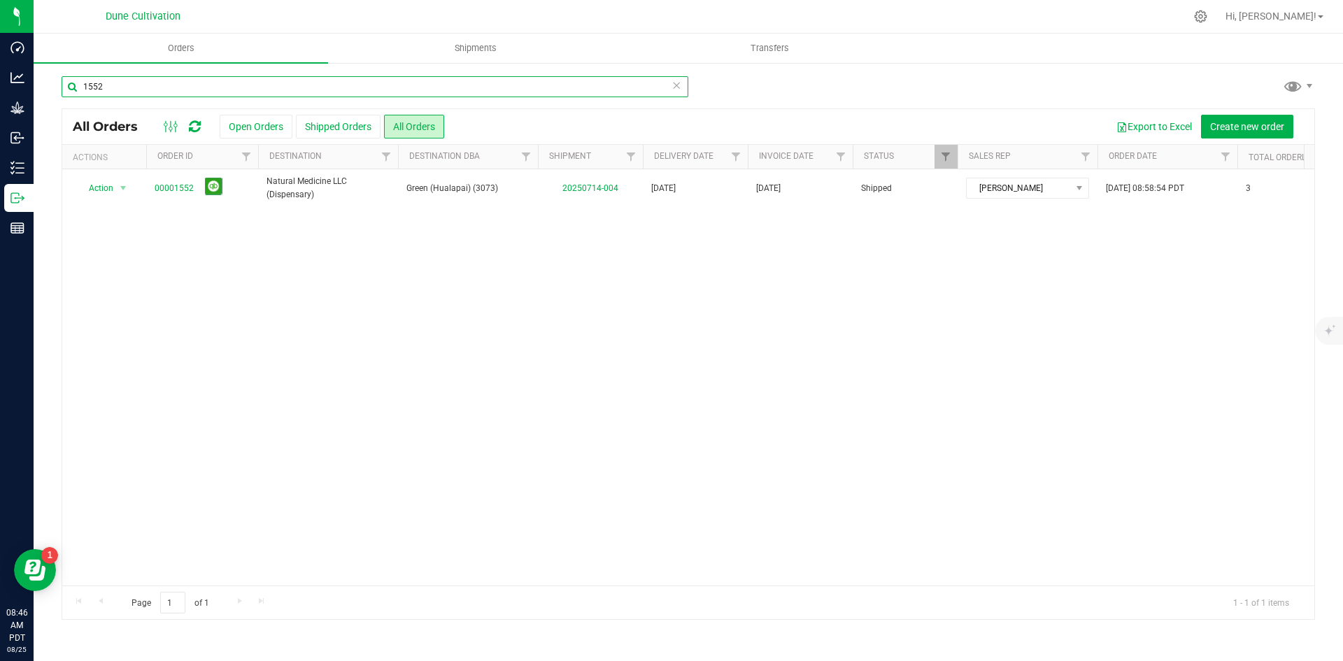
click at [409, 83] on input "1552" at bounding box center [375, 86] width 627 height 21
paste input "3"
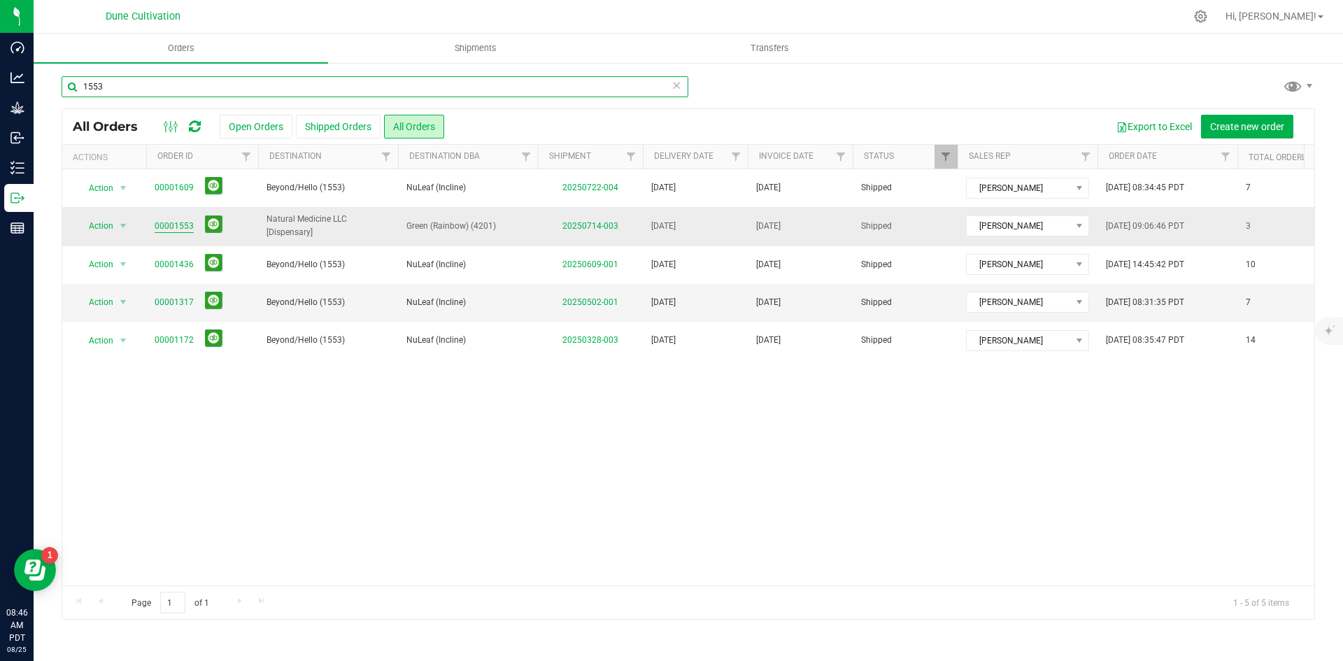
type input "1553"
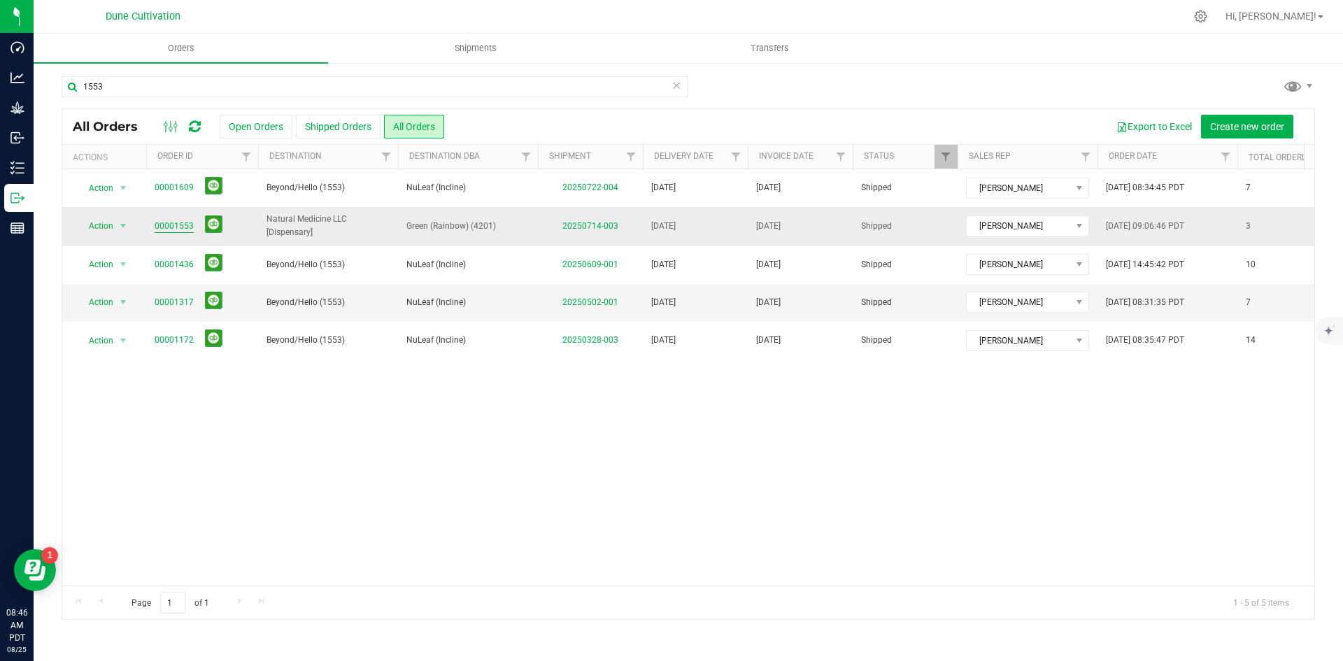
click at [179, 227] on link "00001553" at bounding box center [174, 226] width 39 height 13
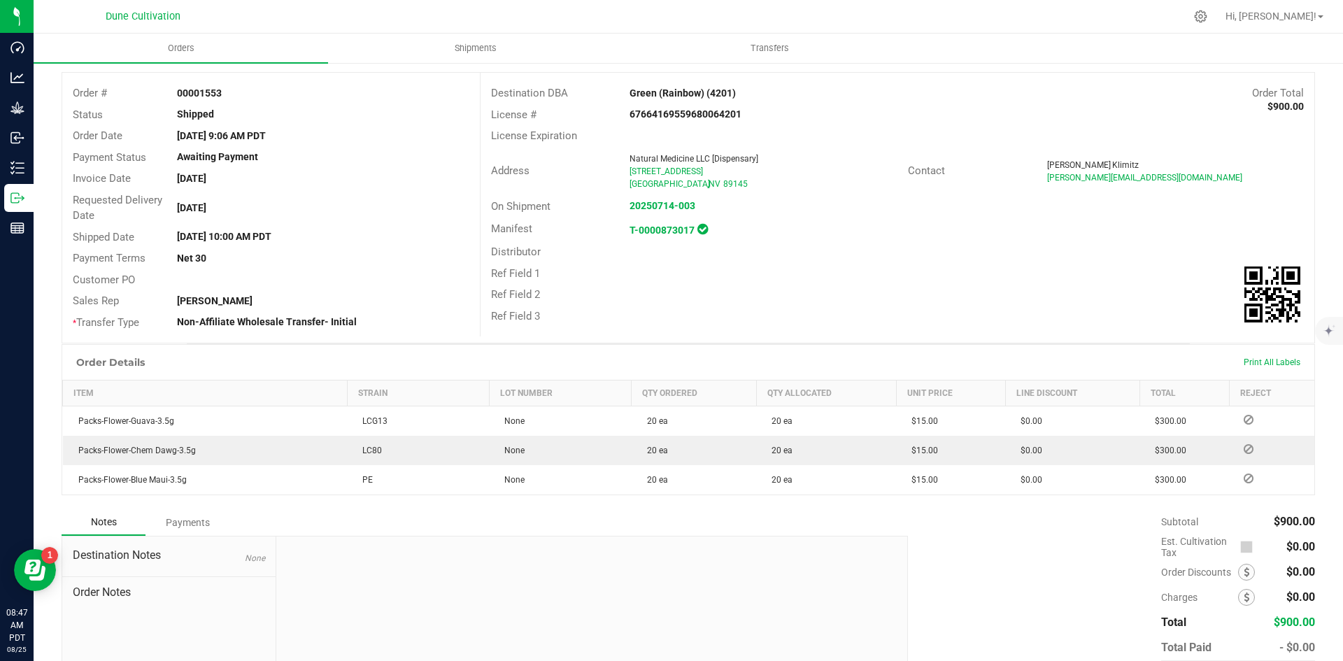
scroll to position [146, 0]
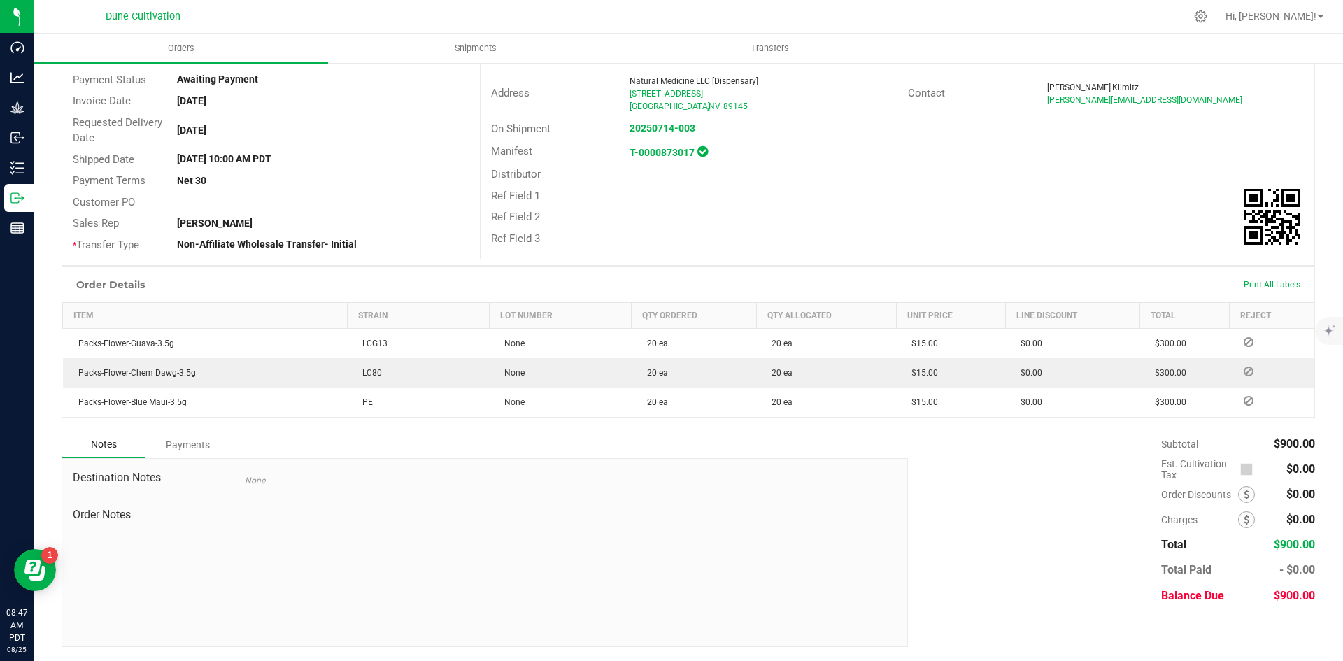
click at [181, 458] on div "Notes Payments" at bounding box center [480, 445] width 836 height 27
click at [169, 440] on div "Payments" at bounding box center [188, 444] width 84 height 25
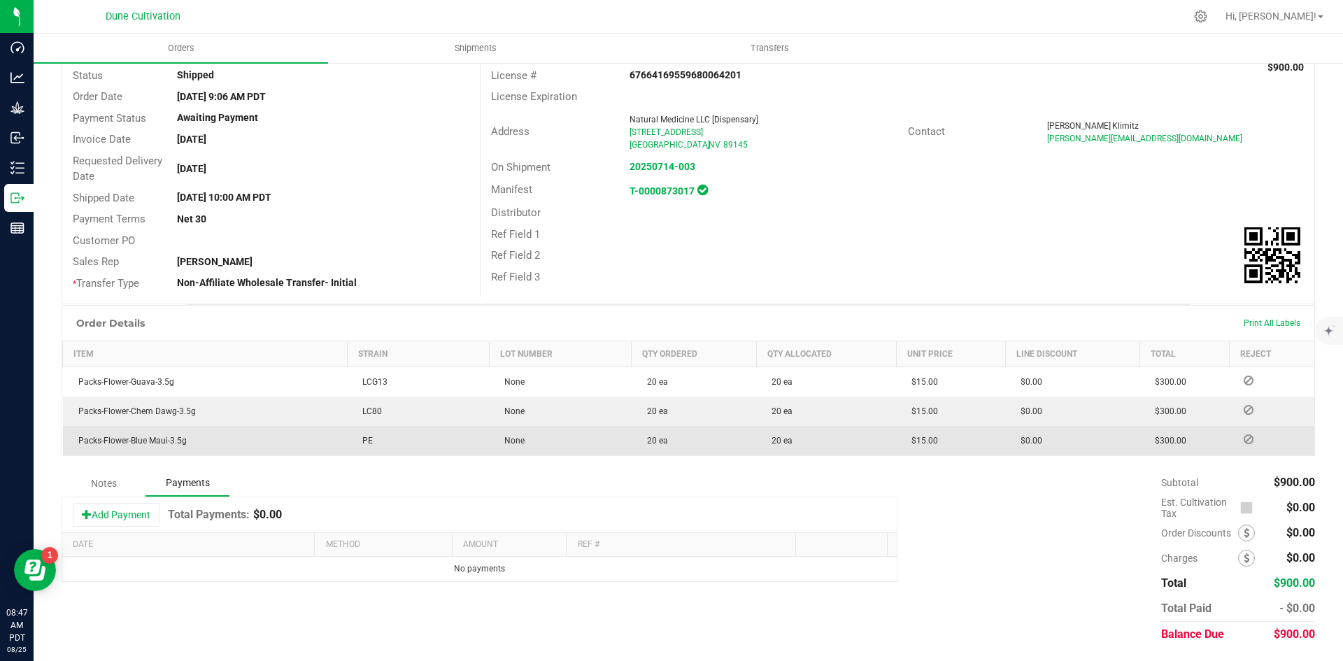
scroll to position [107, 0]
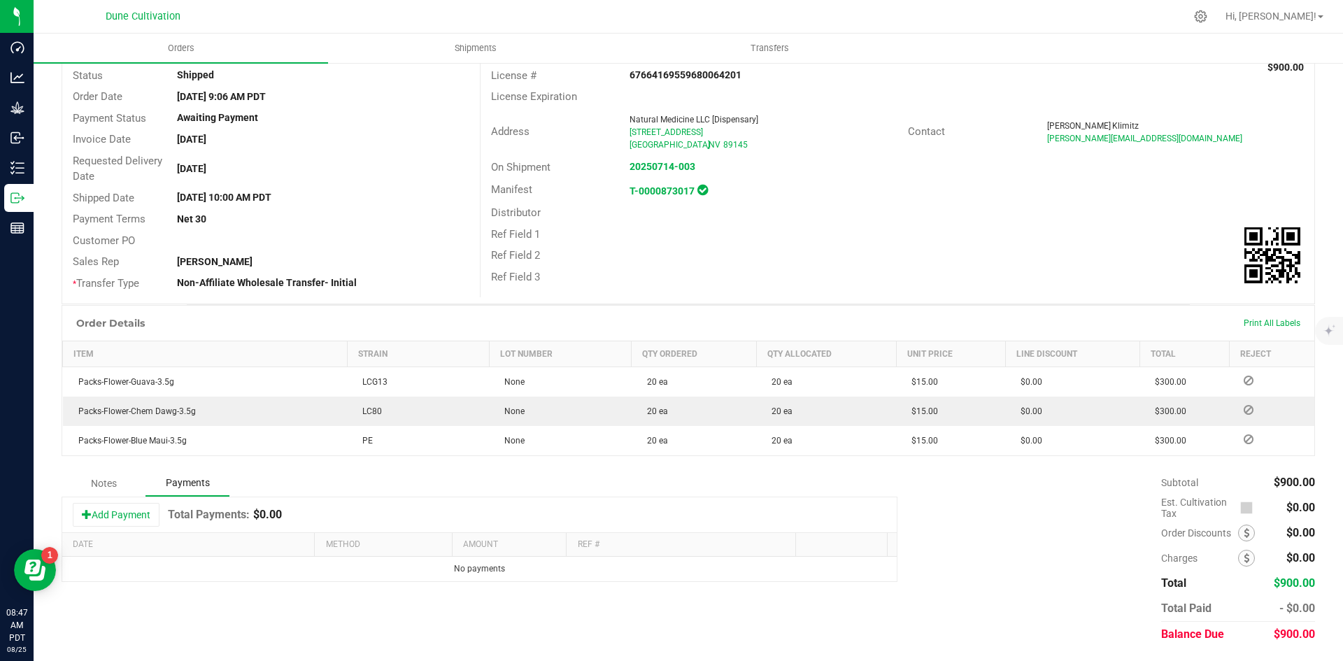
click at [1281, 648] on div "Back to Orders Order details Sync to QuickBooks Export PDF Edit Order Order # 0…" at bounding box center [689, 308] width 1310 height 707
click at [1280, 640] on span "$900.00" at bounding box center [1294, 634] width 41 height 13
drag, startPoint x: 115, startPoint y: 508, endPoint x: 257, endPoint y: 533, distance: 144.9
click at [115, 509] on button "Add Payment" at bounding box center [116, 515] width 87 height 24
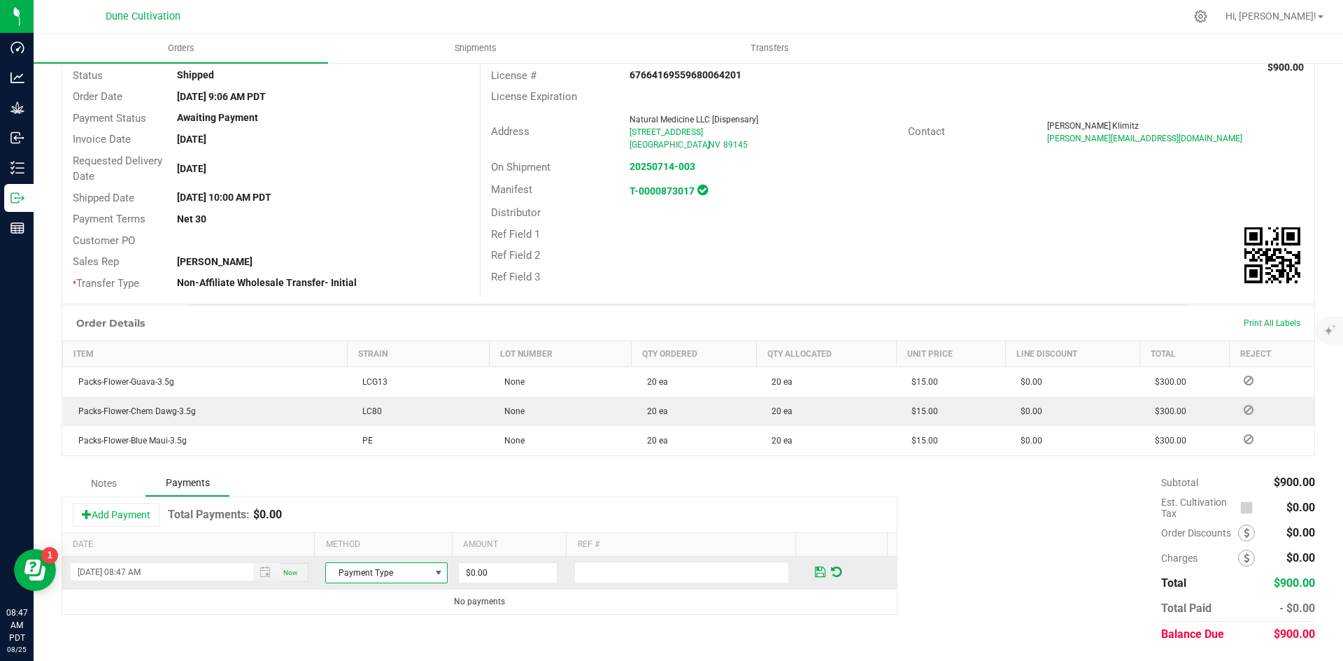
click at [386, 572] on span "Payment Type" at bounding box center [378, 573] width 104 height 20
click at [393, 550] on li "Check" at bounding box center [380, 549] width 118 height 20
click at [356, 565] on span "Check" at bounding box center [378, 573] width 104 height 20
click at [354, 511] on li "Cash" at bounding box center [380, 510] width 118 height 20
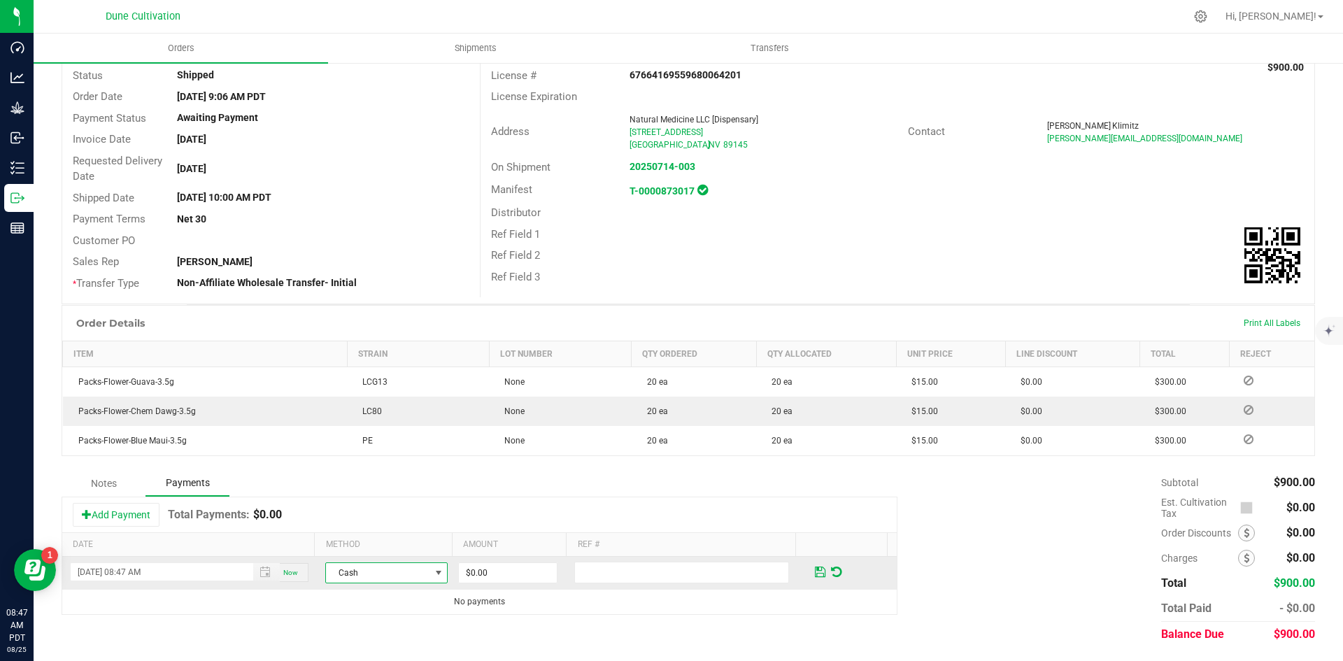
click at [439, 569] on span at bounding box center [438, 573] width 17 height 20
drag, startPoint x: 528, startPoint y: 572, endPoint x: 555, endPoint y: 574, distance: 26.7
click at [529, 572] on input "0" at bounding box center [508, 573] width 98 height 20
paste input "90"
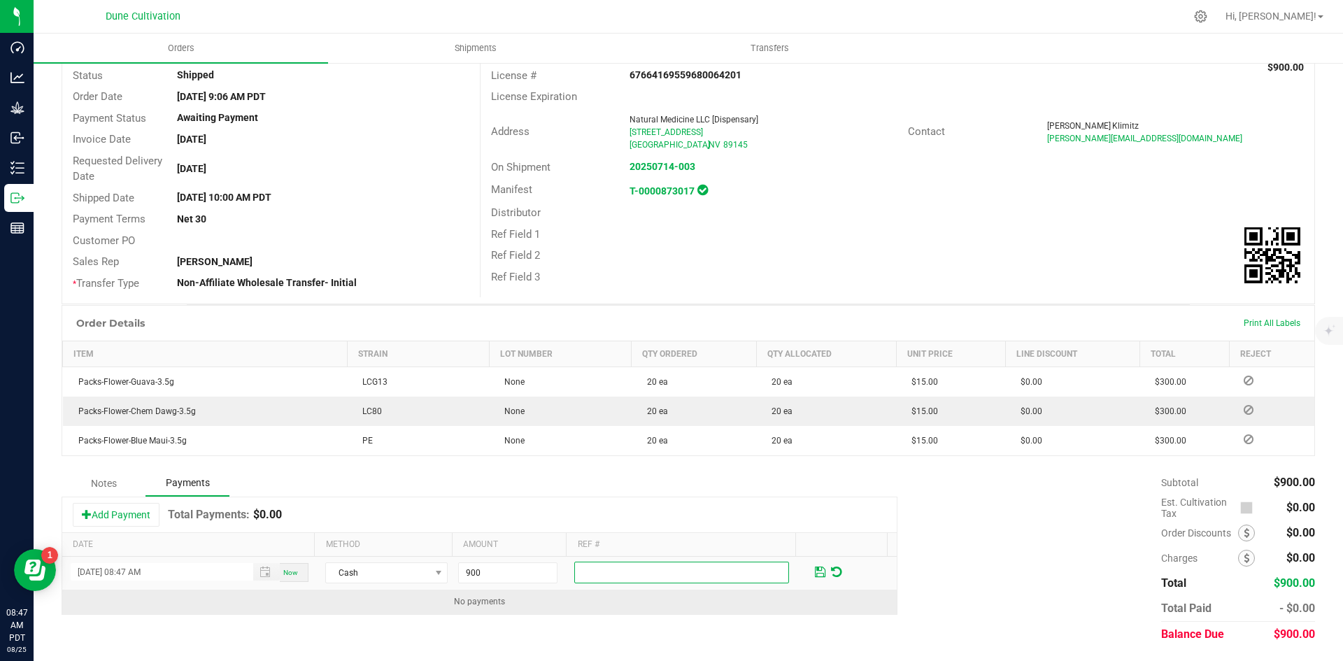
type input "$900.00"
drag, startPoint x: 626, startPoint y: 584, endPoint x: 635, endPoint y: 607, distance: 25.2
click at [626, 584] on input "text" at bounding box center [681, 573] width 215 height 22
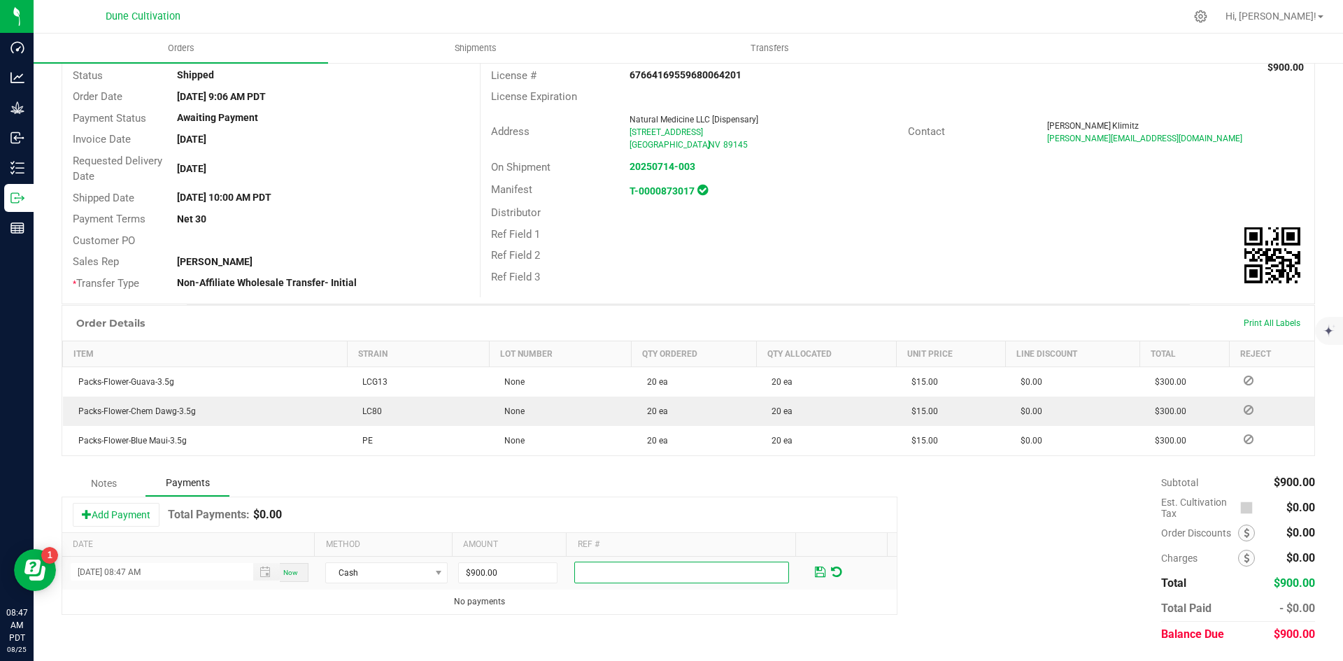
paste input "CANCELLED, CREDIT"
type input "CANCELLED, CREDIT"
click at [812, 579] on span at bounding box center [820, 572] width 16 height 20
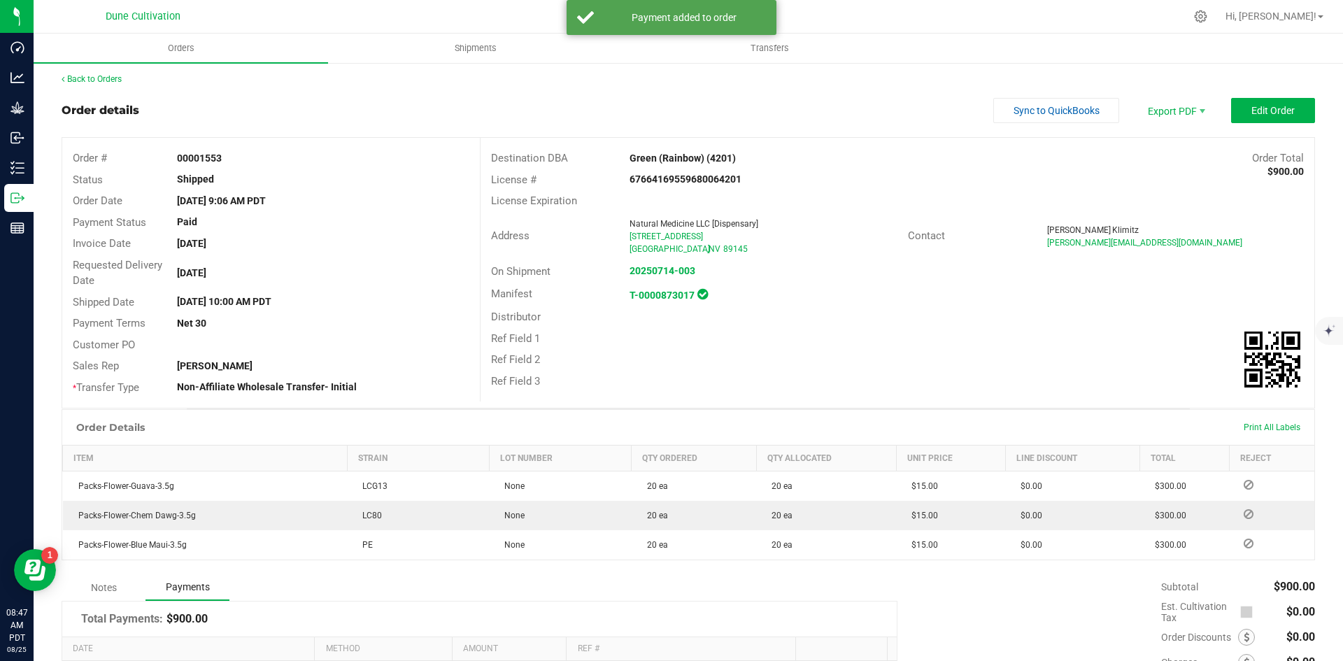
scroll to position [0, 0]
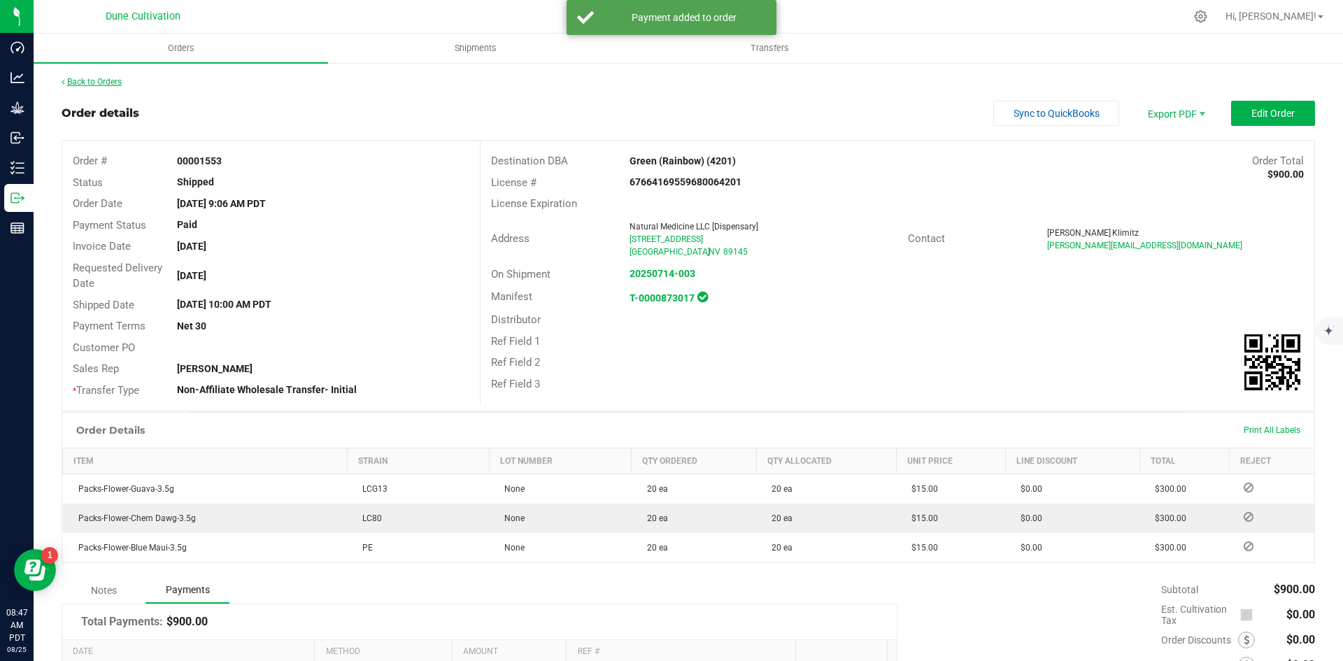
click at [106, 85] on link "Back to Orders" at bounding box center [92, 82] width 60 height 10
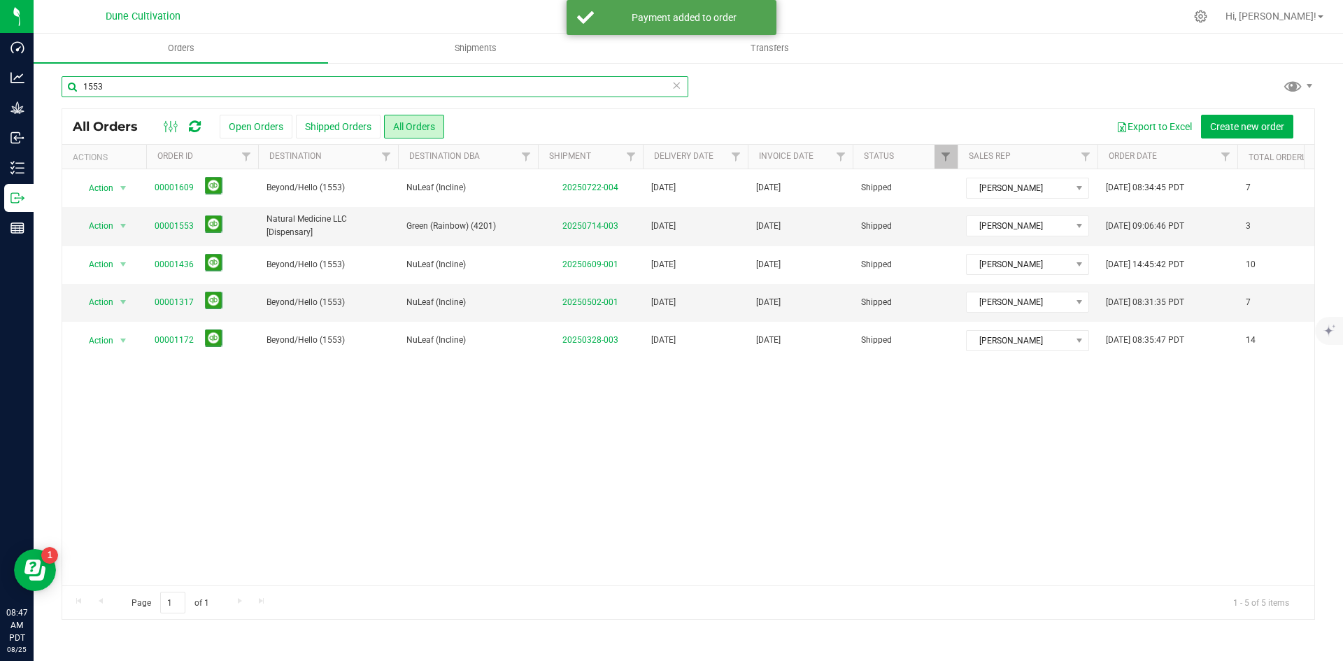
click at [197, 78] on input "1553" at bounding box center [375, 86] width 627 height 21
drag, startPoint x: 196, startPoint y: 78, endPoint x: 165, endPoint y: 81, distance: 31.0
click at [195, 78] on input "1553" at bounding box center [375, 86] width 627 height 21
paste input "4"
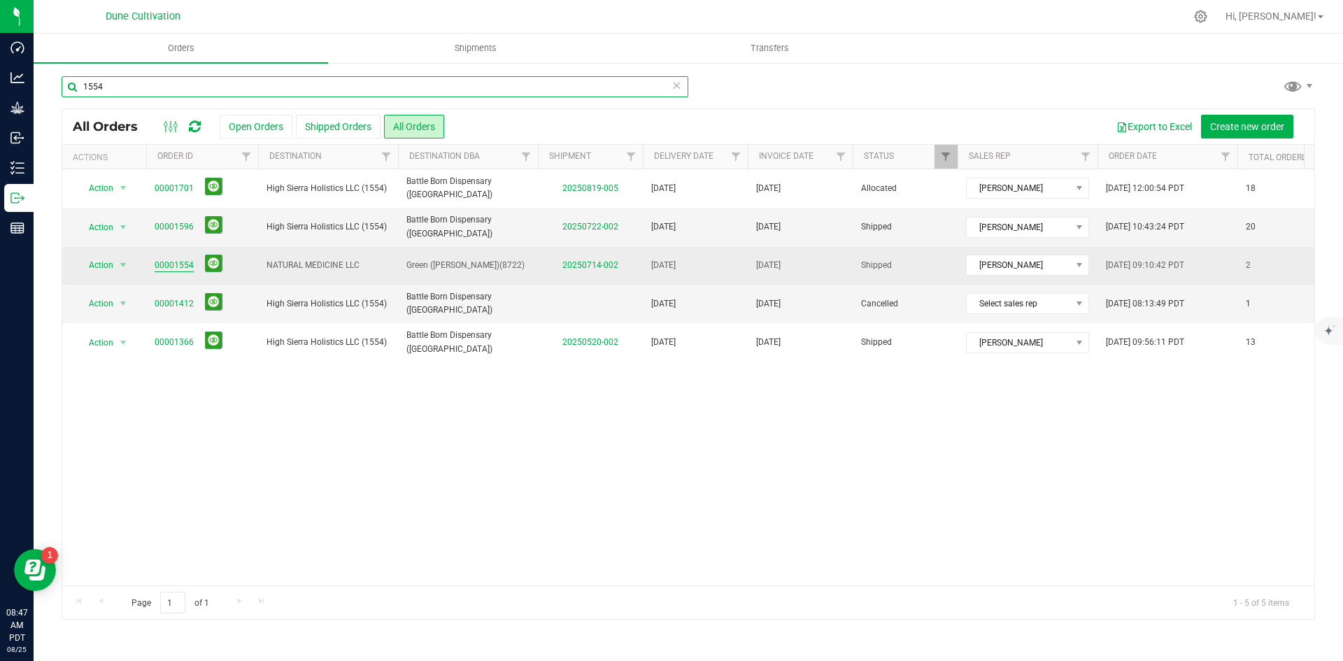
type input "1554"
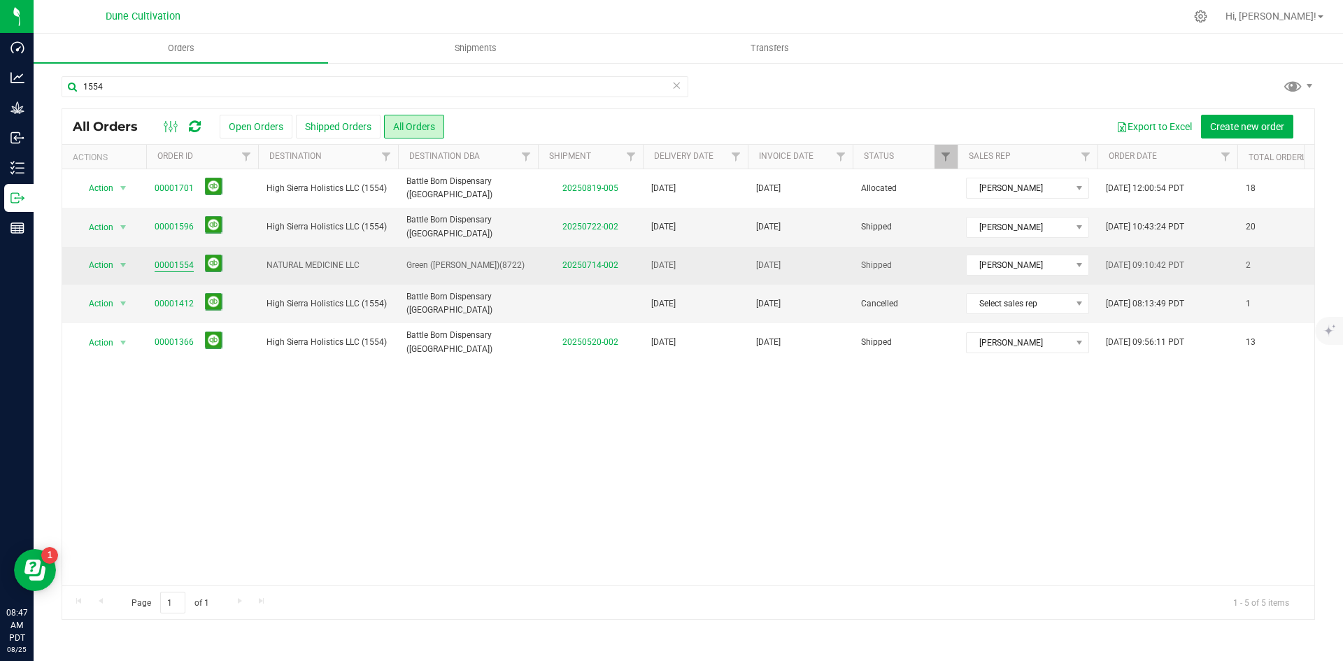
click at [164, 262] on link "00001554" at bounding box center [174, 265] width 39 height 13
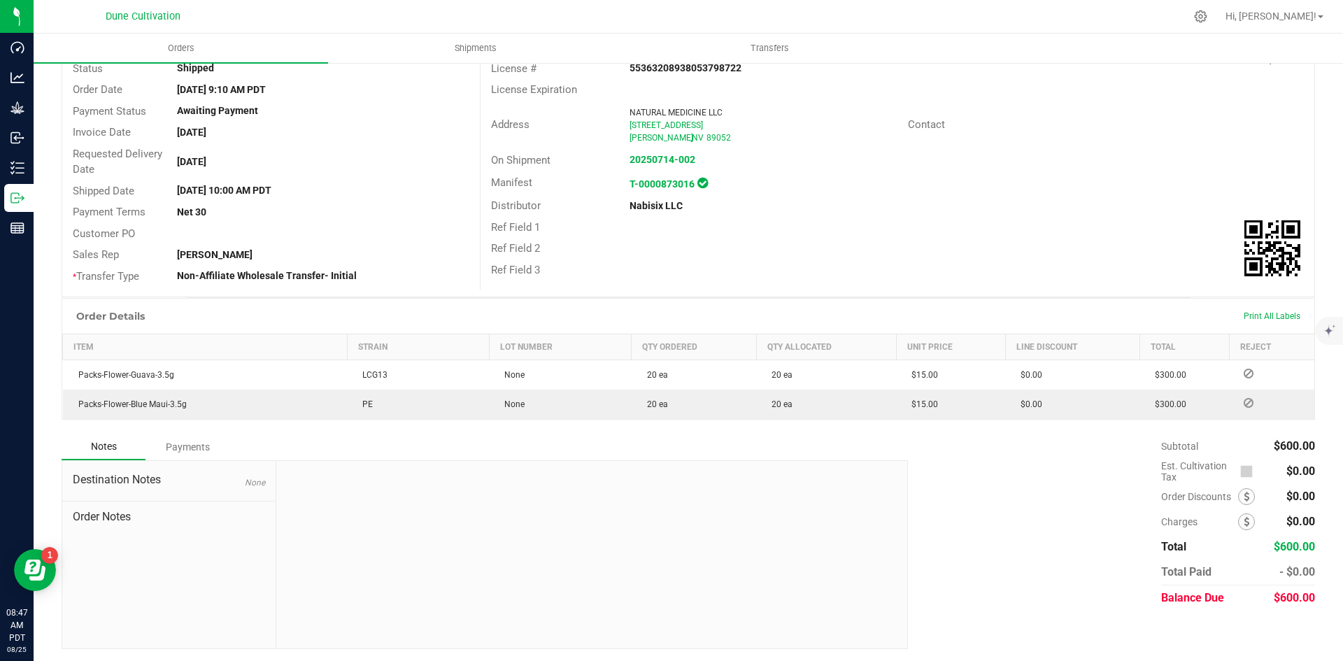
scroll to position [116, 0]
click at [1274, 602] on span "$600.00" at bounding box center [1294, 595] width 41 height 13
click at [189, 460] on div "Destination Notes None Order Notes" at bounding box center [169, 553] width 214 height 188
click at [183, 444] on div "Payments" at bounding box center [188, 444] width 84 height 25
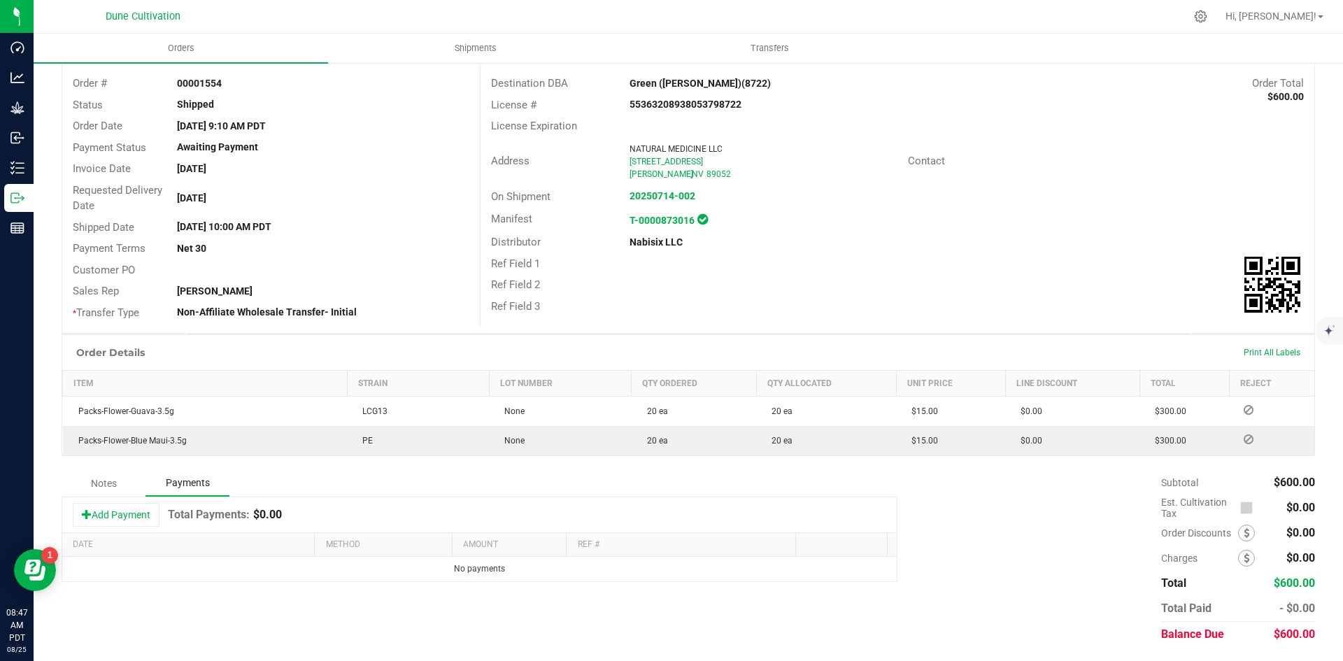
scroll to position [78, 0]
click at [138, 505] on button "Add Payment" at bounding box center [116, 515] width 87 height 24
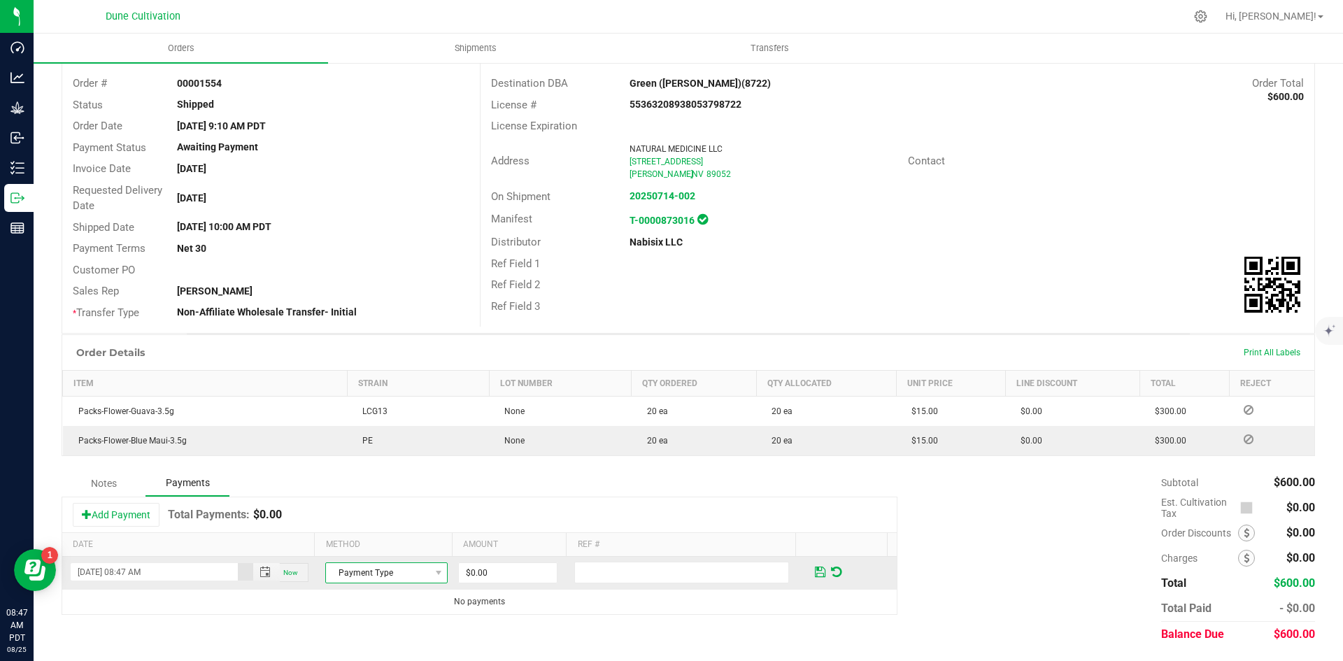
click at [348, 563] on span "Payment Type" at bounding box center [378, 573] width 104 height 20
click at [365, 572] on span "Payment Type" at bounding box center [378, 573] width 104 height 20
click at [372, 577] on span "Payment Type" at bounding box center [378, 573] width 104 height 20
click at [377, 518] on li "Cash" at bounding box center [380, 510] width 118 height 20
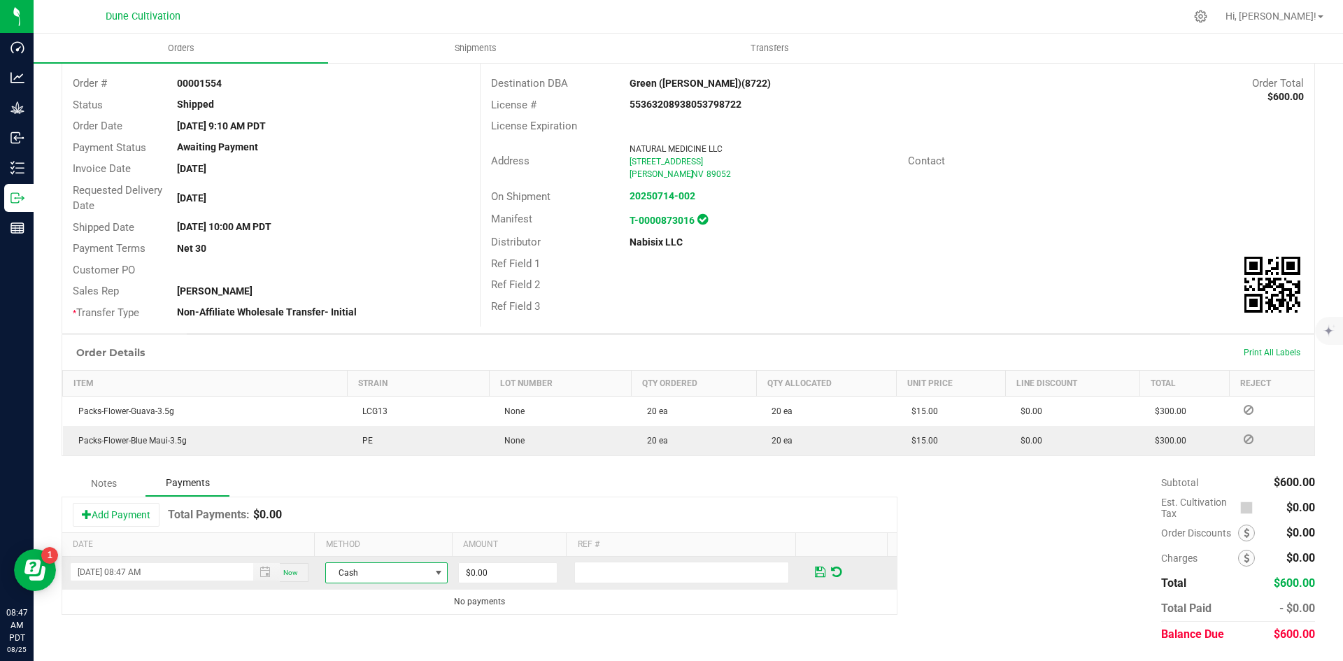
click at [392, 570] on span "Cash" at bounding box center [378, 573] width 104 height 20
click at [506, 570] on input "0" at bounding box center [508, 573] width 98 height 20
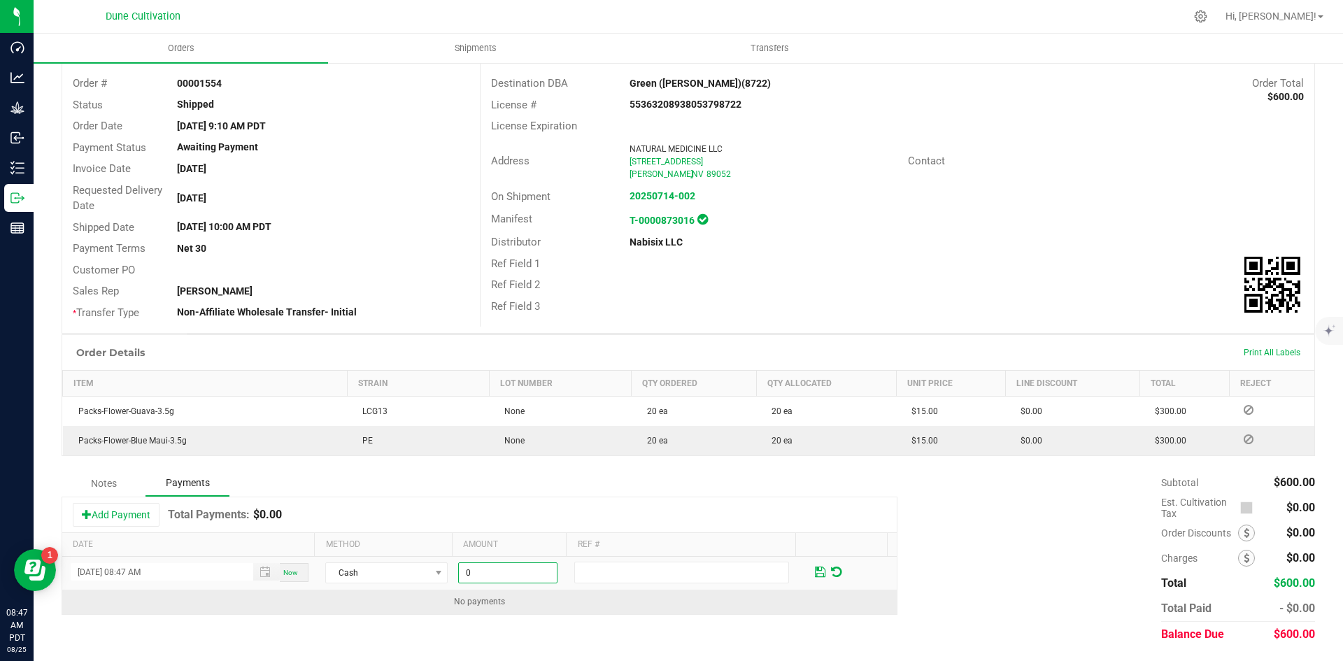
paste input "60"
type input "$600.00"
drag, startPoint x: 633, startPoint y: 608, endPoint x: 709, endPoint y: 598, distance: 76.2
click at [650, 605] on td "No payments" at bounding box center [479, 602] width 835 height 24
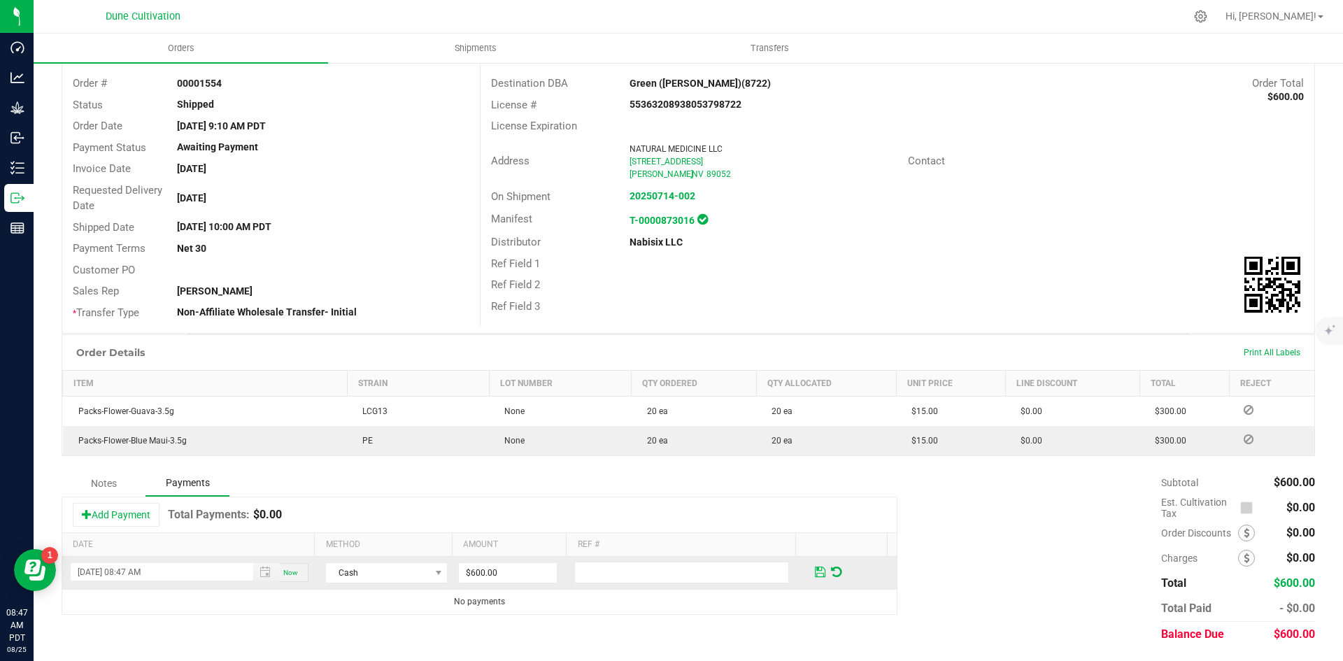
click at [812, 570] on span at bounding box center [820, 572] width 16 height 20
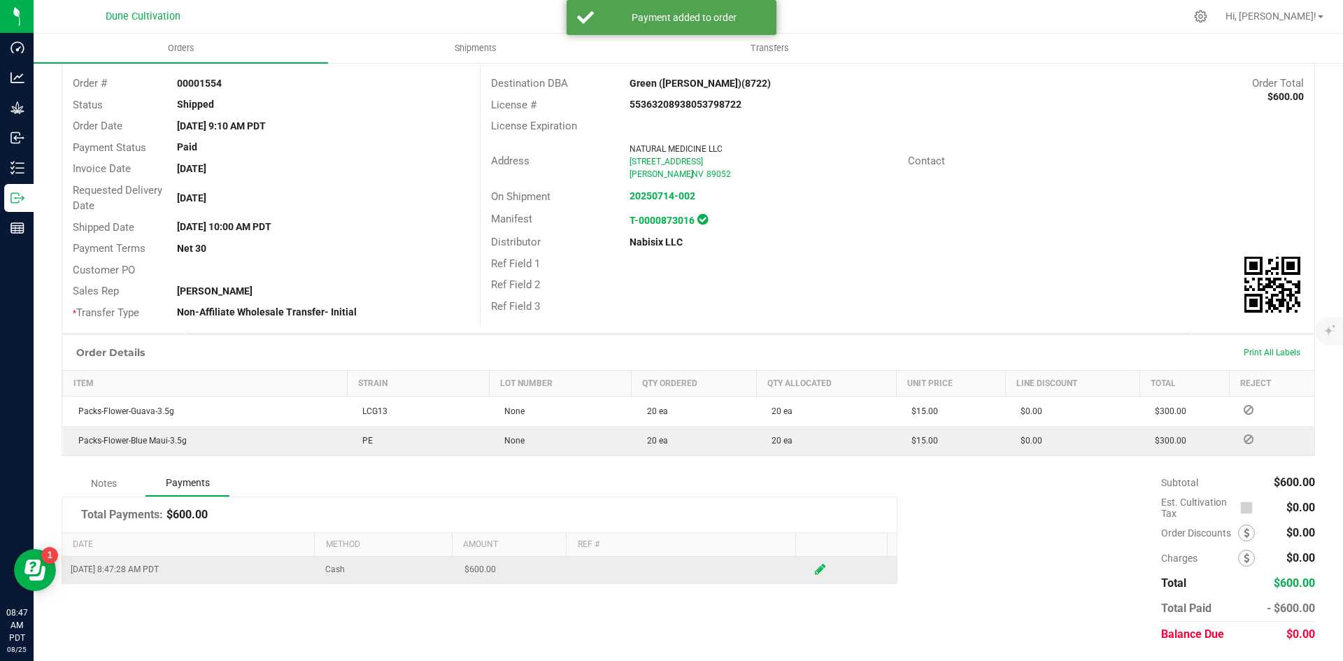
click at [815, 570] on icon at bounding box center [820, 569] width 10 height 13
click at [686, 585] on td at bounding box center [688, 573] width 232 height 32
click at [689, 577] on input "text" at bounding box center [681, 573] width 215 height 22
paste input "CANCELLED, CREDIT"
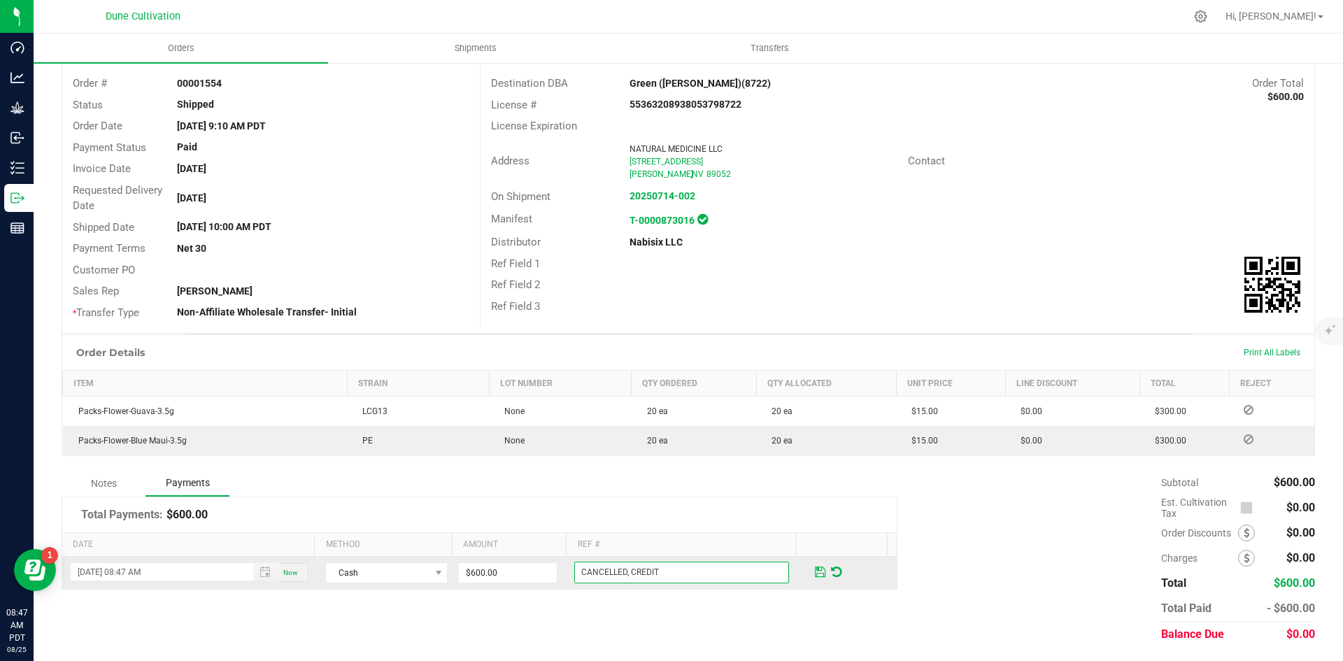
type input "CANCELLED, CREDIT"
click at [812, 577] on span at bounding box center [820, 572] width 16 height 20
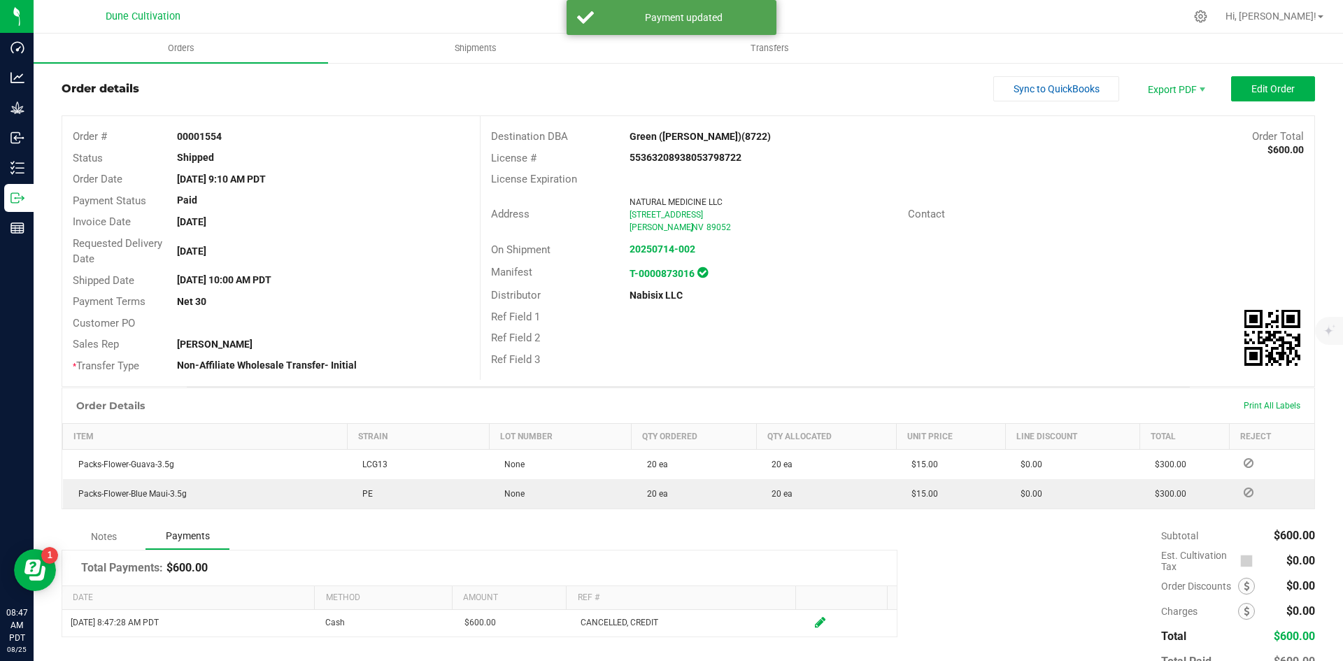
scroll to position [0, 0]
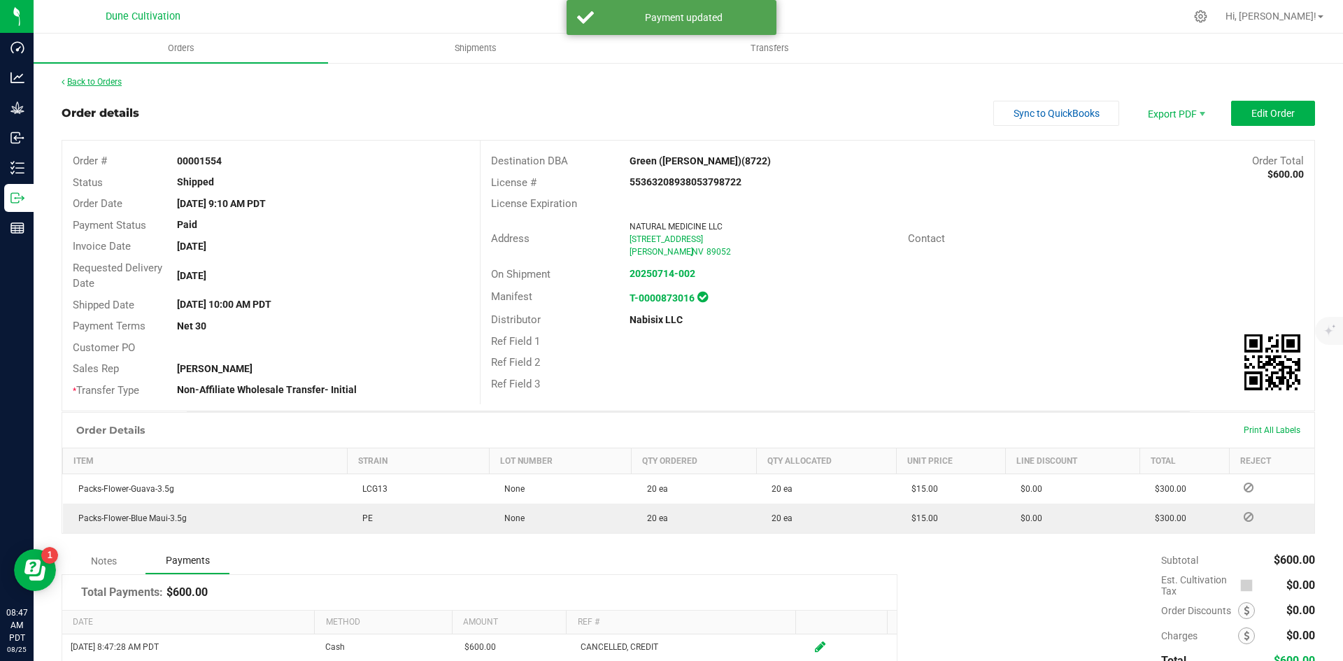
click at [93, 85] on link "Back to Orders" at bounding box center [92, 82] width 60 height 10
